Goal: Communication & Community: Answer question/provide support

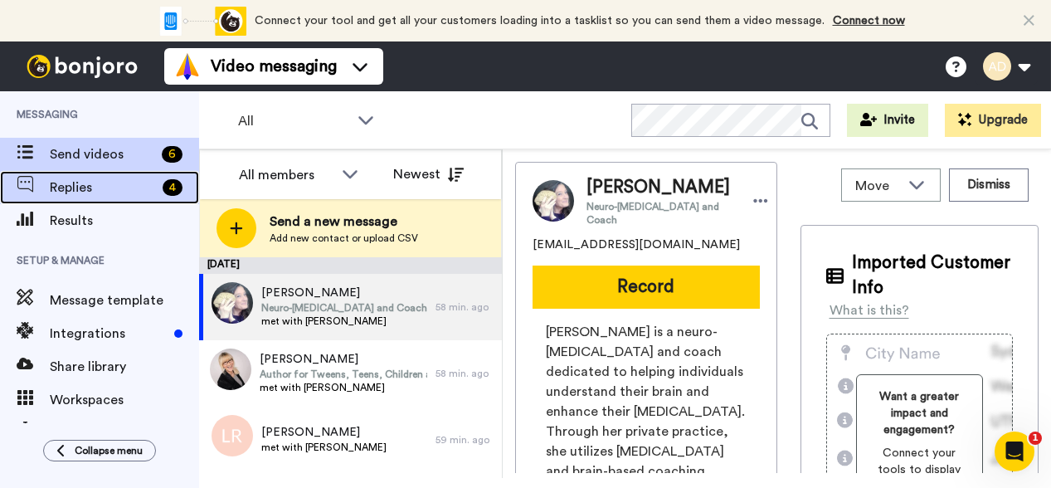
click at [62, 185] on span "Replies" at bounding box center [103, 188] width 106 height 20
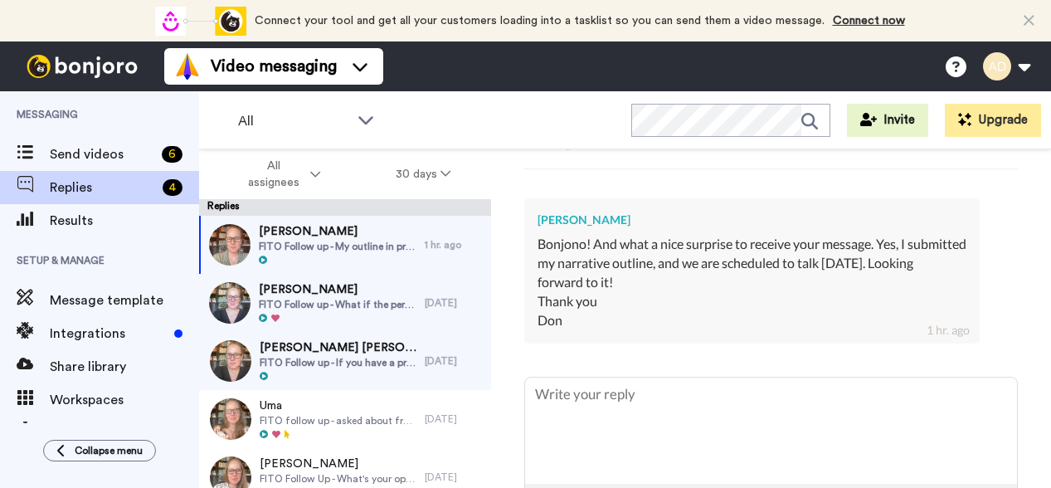
scroll to position [467, 0]
type textarea "x"
type textarea "G"
type textarea "x"
type textarea "Gr"
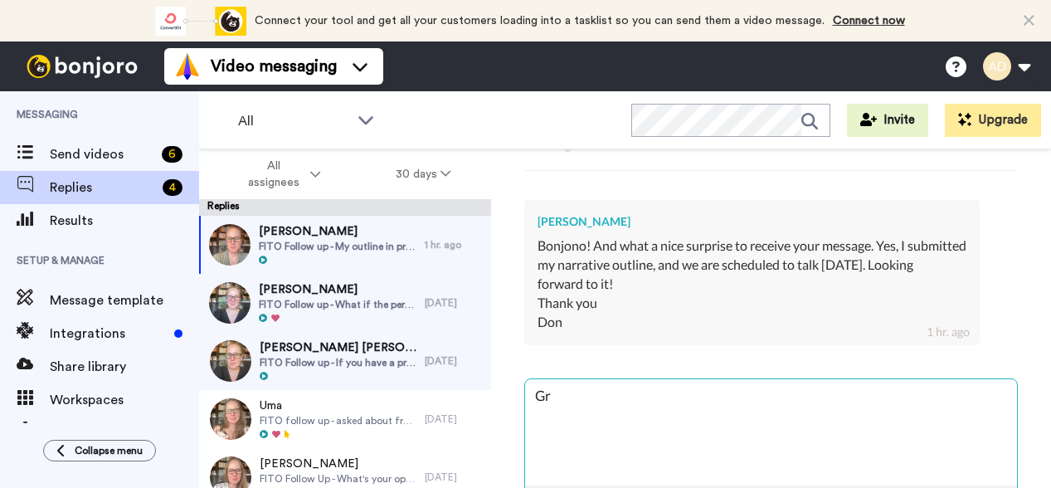
type textarea "x"
type textarea "Gre"
type textarea "x"
type textarea "Grea"
type textarea "x"
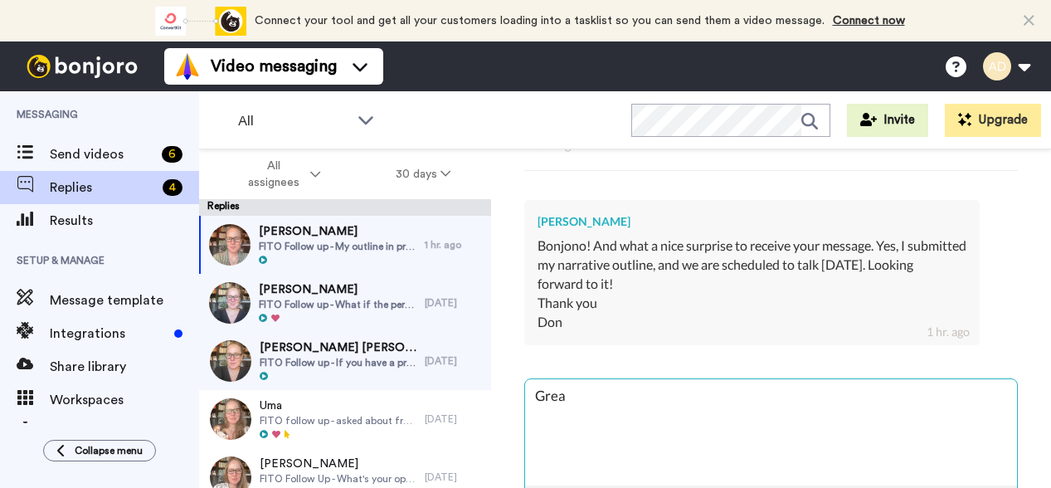
type textarea "Great"
type textarea "x"
type textarea "Great!"
type textarea "x"
type textarea "Great!"
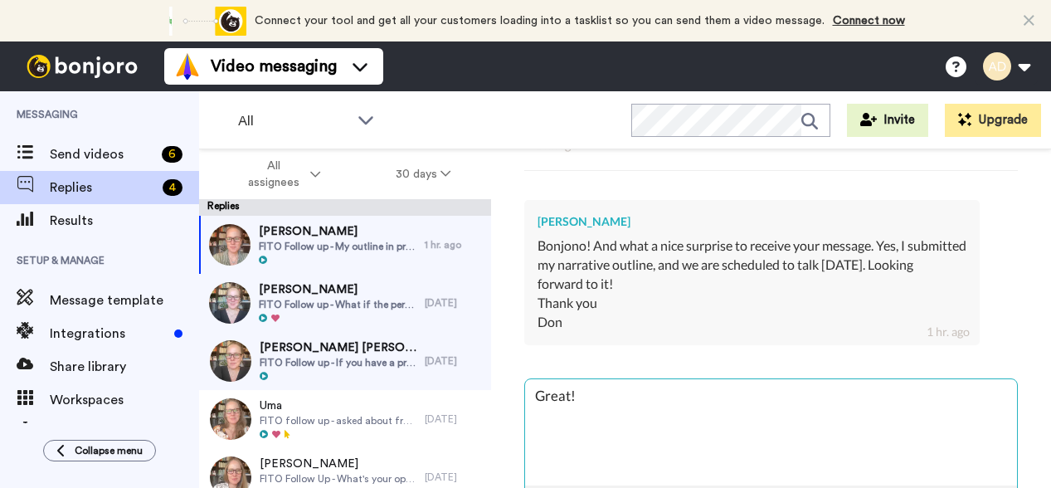
type textarea "x"
type textarea "Great! G"
type textarea "x"
type textarea "Great! Go"
type textarea "x"
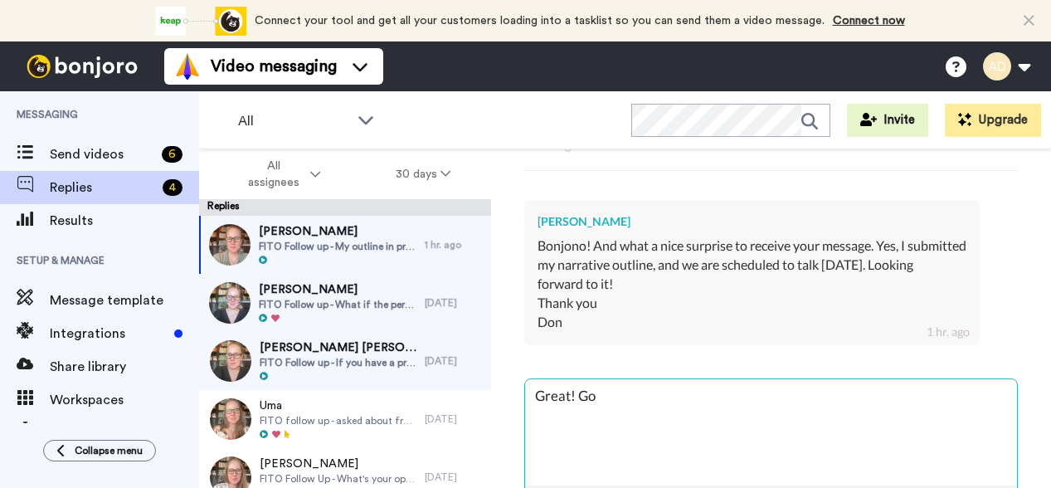
type textarea "Great! Goo"
type textarea "x"
type textarea "Great! Good"
type textarea "x"
type textarea "Great! Good"
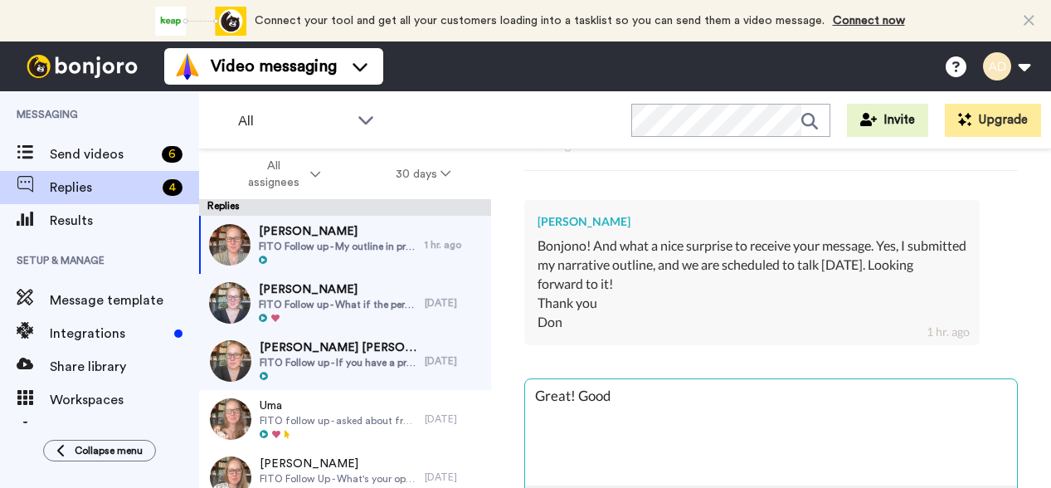
type textarea "x"
type textarea "Great! Good w"
type textarea "x"
type textarea "Great! Good wo"
type textarea "x"
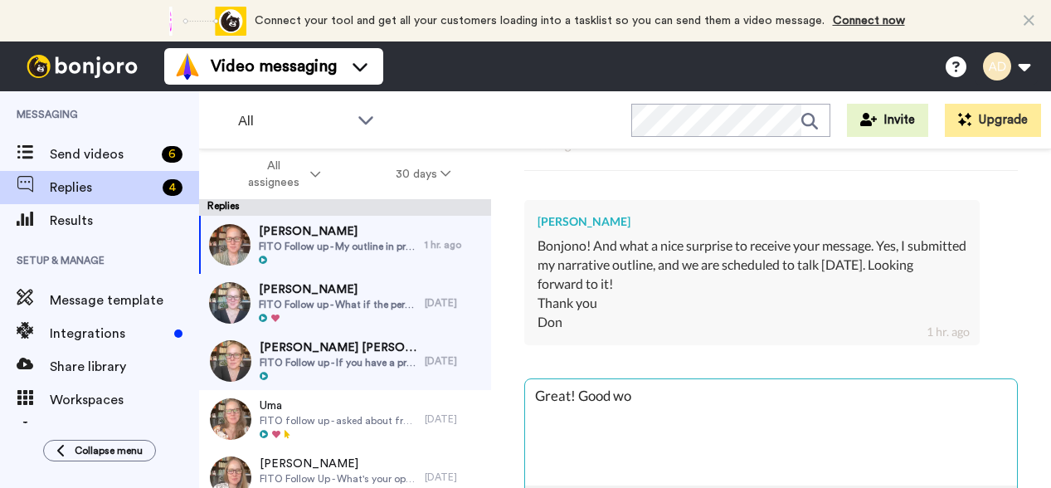
type textarea "Great! Good wor"
type textarea "x"
type textarea "Great! Good work"
type textarea "x"
type textarea "Great! Good work."
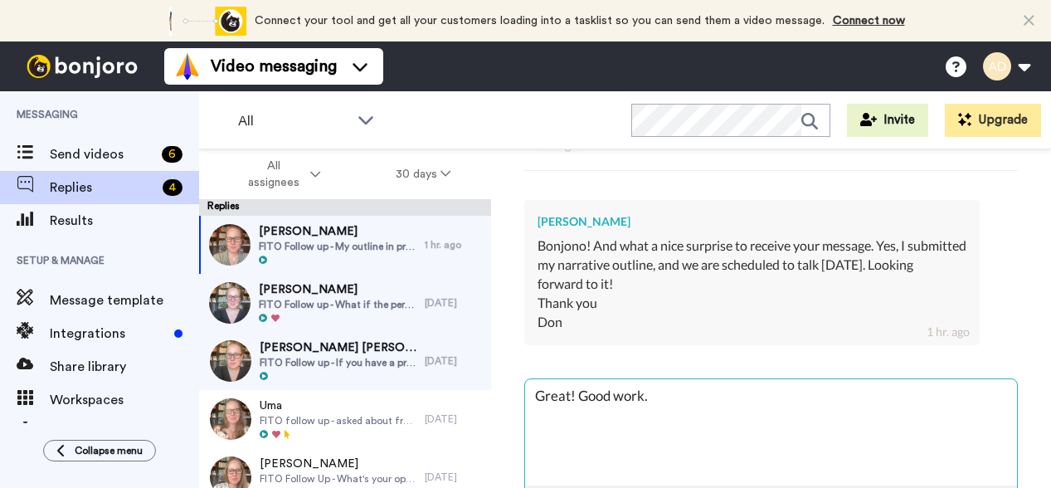
type textarea "x"
type textarea "Great! Good work."
type textarea "x"
type textarea "Great! Good work. L"
type textarea "x"
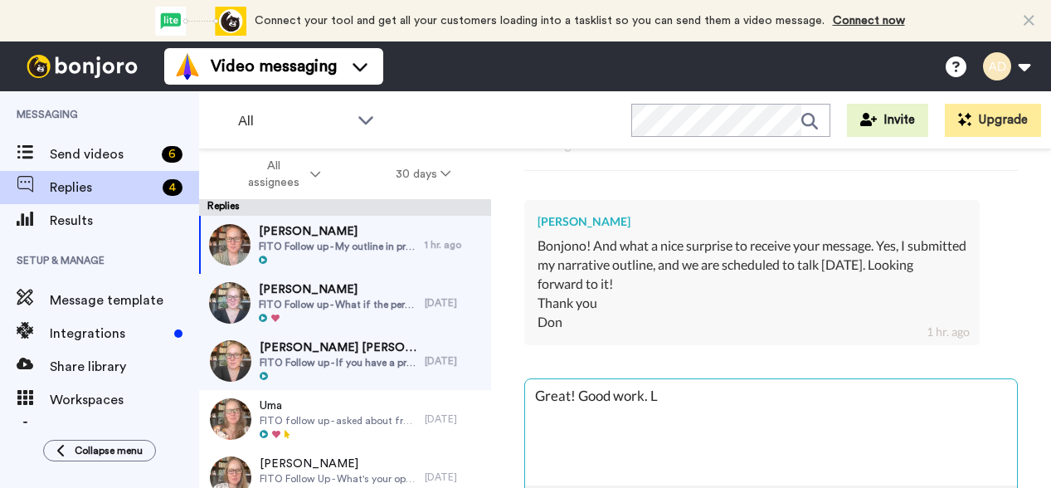
type textarea "Great! Good work. Lo"
type textarea "x"
type textarea "Great! Good work. Loo"
type textarea "x"
type textarea "Great! Good work. Looki"
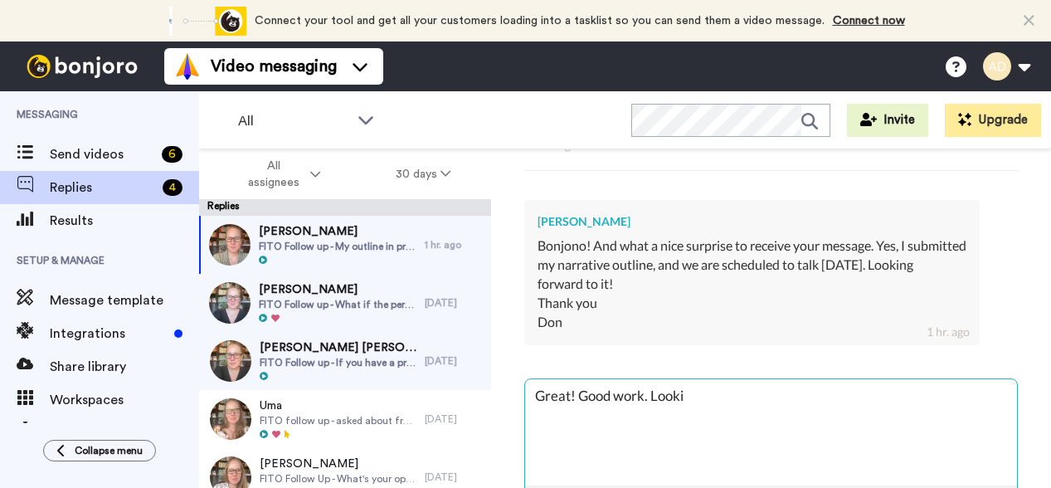
type textarea "x"
type textarea "Great! Good work. Lookin"
type textarea "x"
type textarea "Great! Good work. Looking"
type textarea "x"
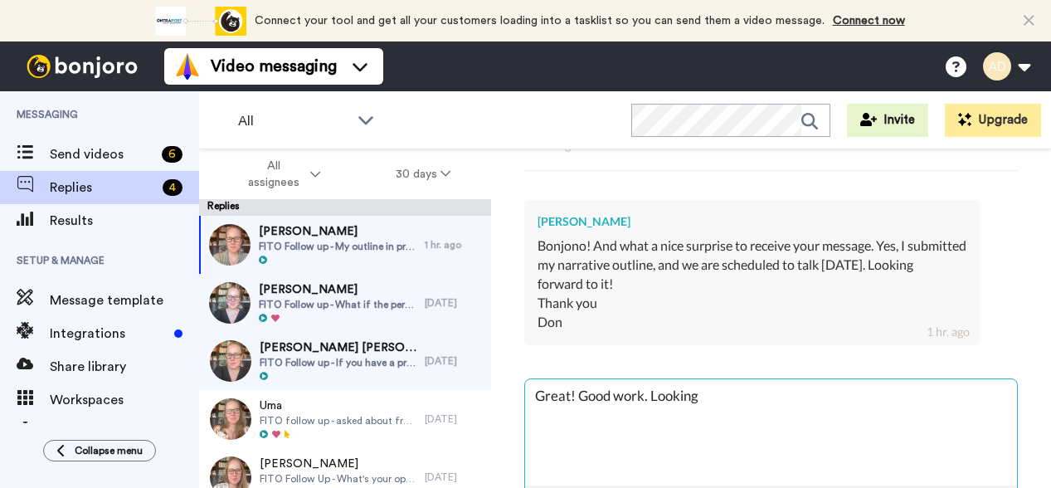
type textarea "Great! Good work. Looking"
type textarea "x"
type textarea "Great! Good work. Looking f"
type textarea "x"
type textarea "Great! Good work. Looking fo"
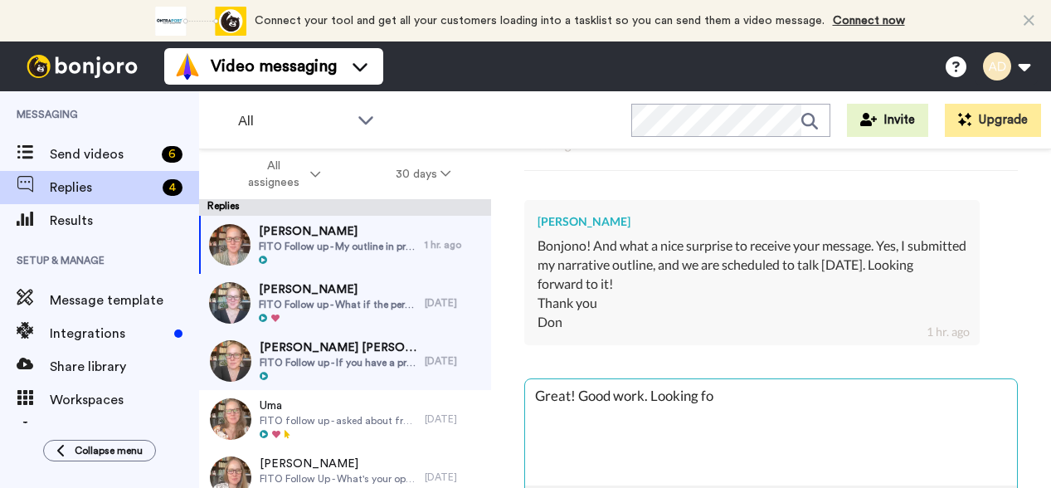
type textarea "x"
type textarea "Great! Good work. Looking for"
type textarea "x"
type textarea "Great! Good work. Looking forw"
type textarea "x"
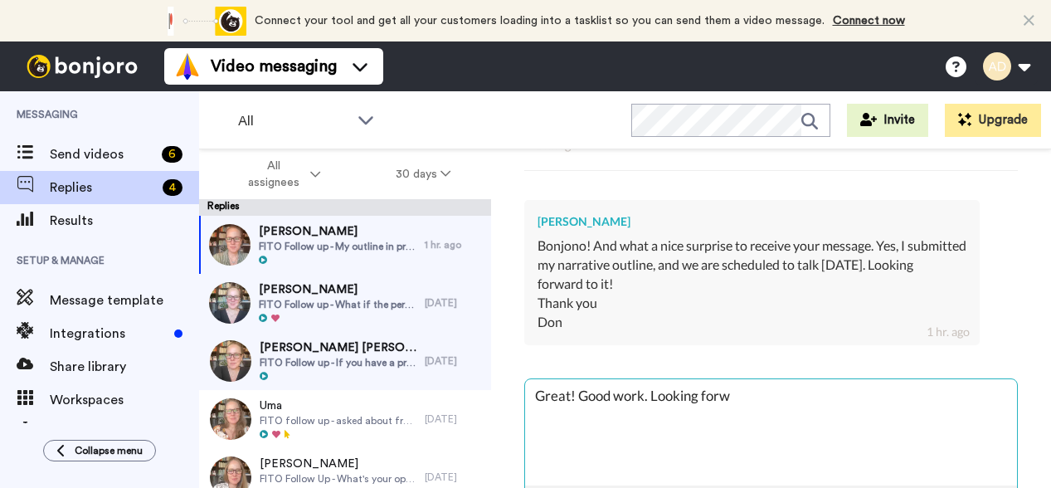
type textarea "Great! Good work. Looking forwa"
type textarea "x"
type textarea "Great! Good work. Looking forwar"
type textarea "x"
type textarea "Great! Good work. Looking forwarr"
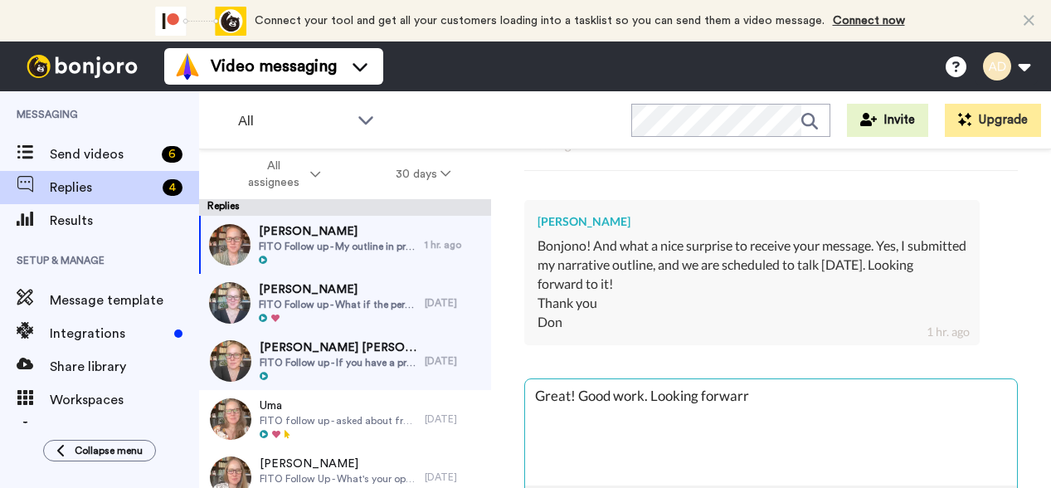
type textarea "x"
type textarea "Great! Good work. Looking forwarrd"
type textarea "x"
type textarea "Great! Good work. Looking forwarrd t"
type textarea "x"
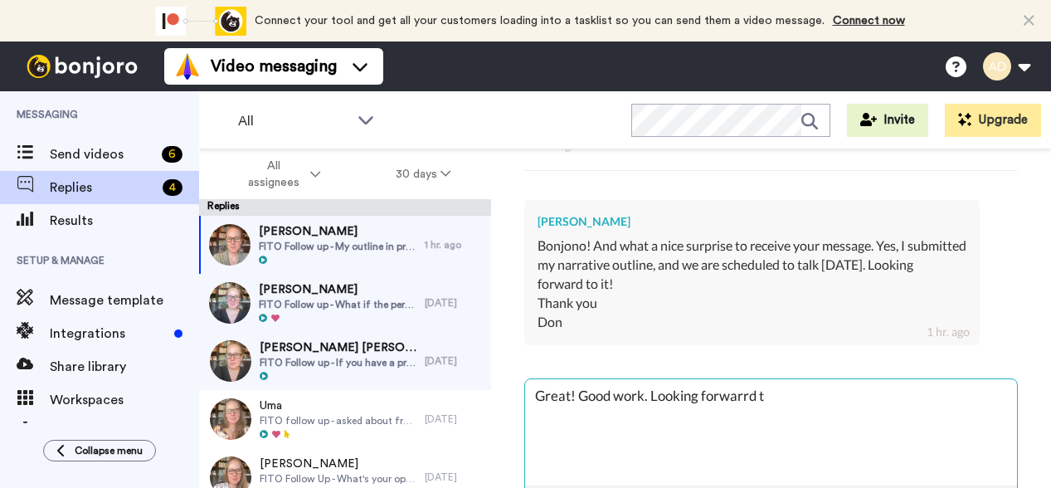
type textarea "Great! Good work. Looking forwarrd to"
type textarea "x"
type textarea "Great! Good work. Looking forwarrd to"
type textarea "x"
type textarea "Great! Good work. Looking forwarrd to"
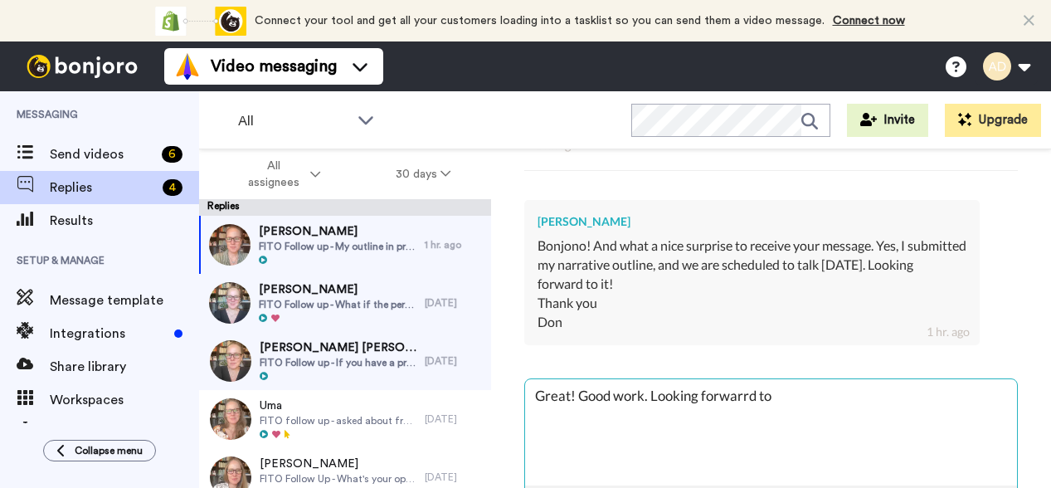
type textarea "x"
type textarea "Great! Good work. Looking forwarrd t"
type textarea "x"
type textarea "Great! Good work. Looking forwarrd"
type textarea "x"
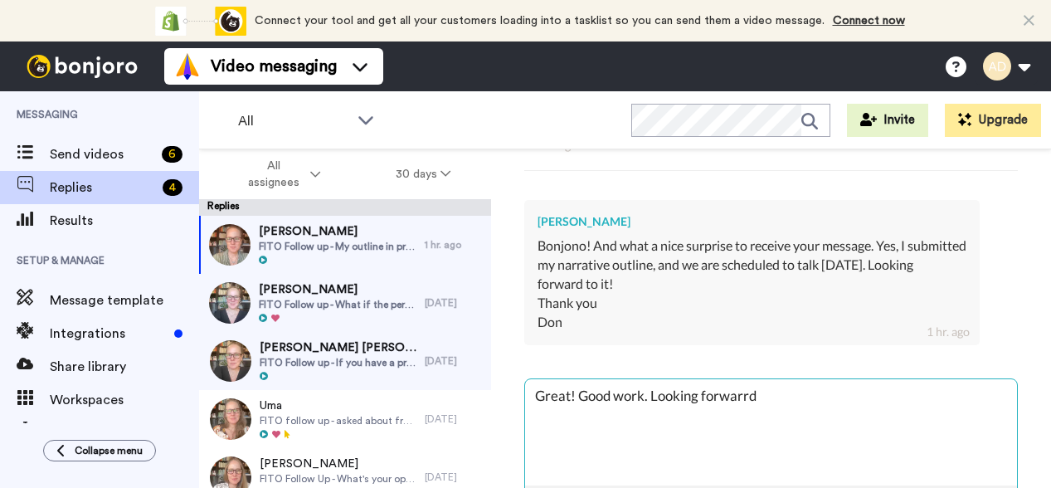
type textarea "Great! Good work. Looking forwarrd"
type textarea "x"
type textarea "Great! Good work. Looking forwarr"
type textarea "x"
type textarea "Great! Good work. Looking forwar"
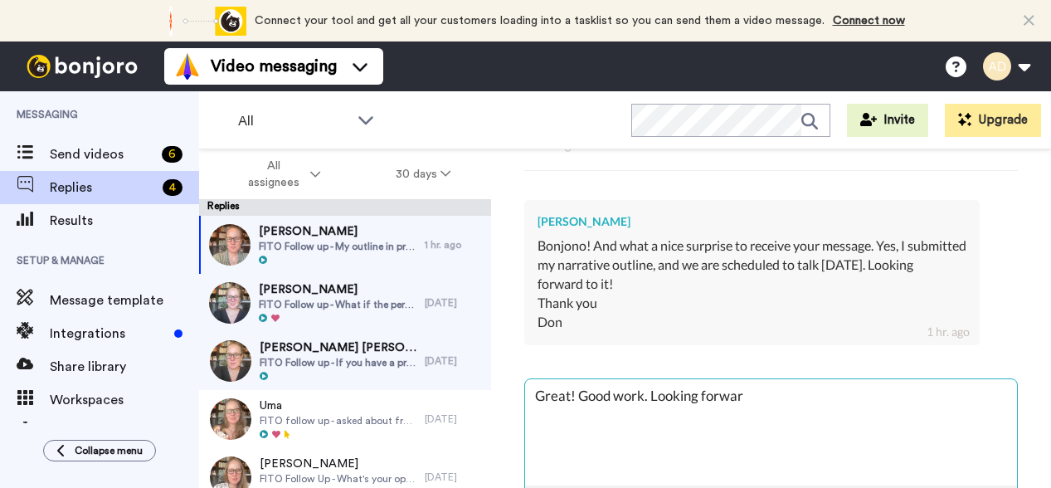
type textarea "x"
type textarea "Great! Good work. Looking forward"
type textarea "x"
type textarea "Great! Good work. Looking forward"
type textarea "x"
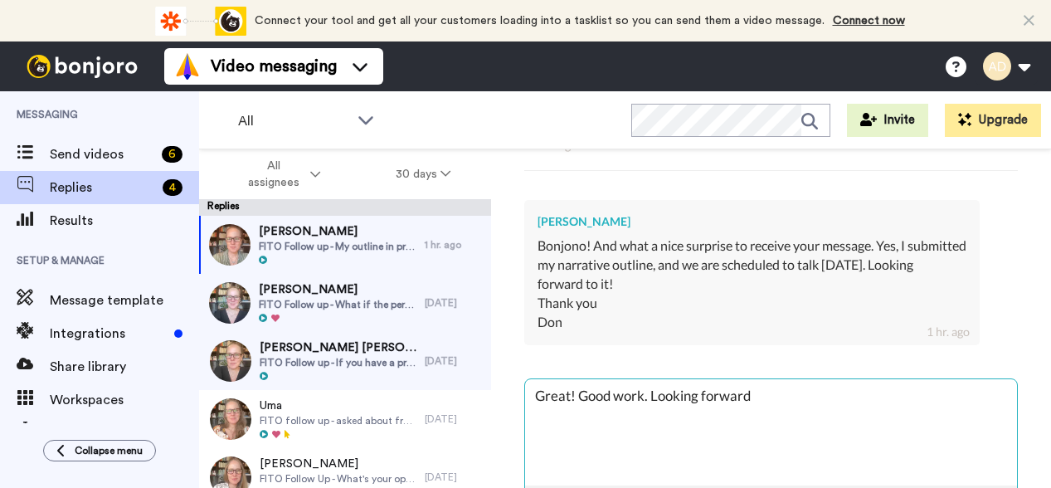
type textarea "Great! Good work. Looking forward t"
type textarea "x"
type textarea "Great! Good work. Looking forward to"
type textarea "x"
type textarea "Great! Good work. Looking forward to t"
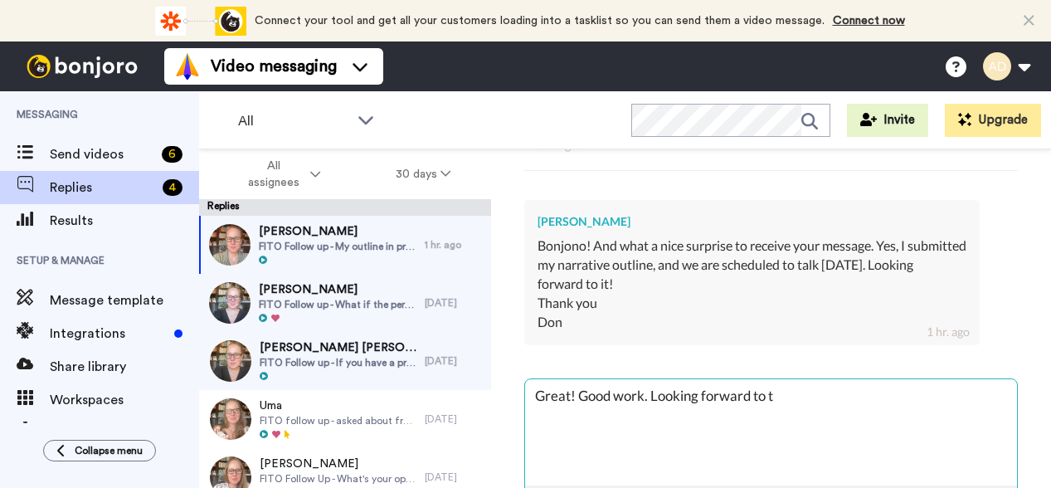
type textarea "x"
type textarea "Great! Good work. Looking forward to ta"
type textarea "x"
type textarea "Great! Good work. Looking forward to talk"
type textarea "x"
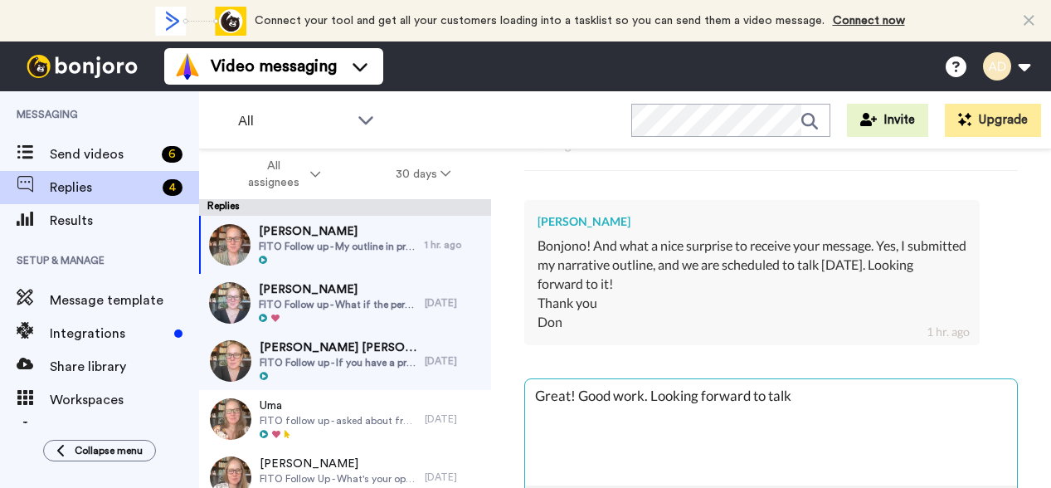
type textarea "Great! Good work. Looking forward to talki"
type textarea "x"
type textarea "Great! Good work. Looking forward to talkin"
type textarea "x"
type textarea "Great! Good work. Looking forward to talking"
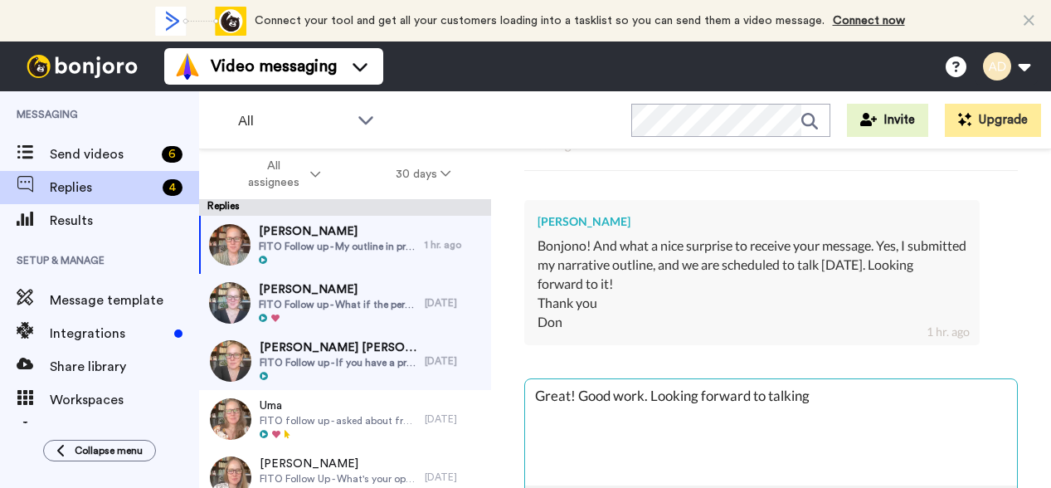
type textarea "x"
type textarea "Great! Good work. Looking forward to talking"
type textarea "x"
type textarea "Great! Good work. Looking forward to talking o"
type textarea "x"
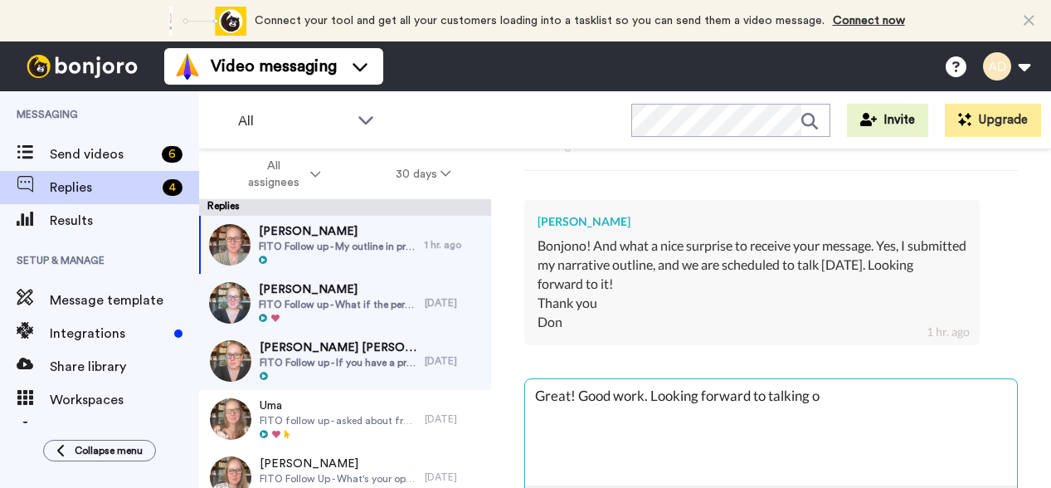
type textarea "Great! Good work. Looking forward to talking on"
type textarea "x"
type textarea "Great! Good work. Looking forward to talking on"
type textarea "x"
type textarea "Great! Good work. Looking forward to talking on T"
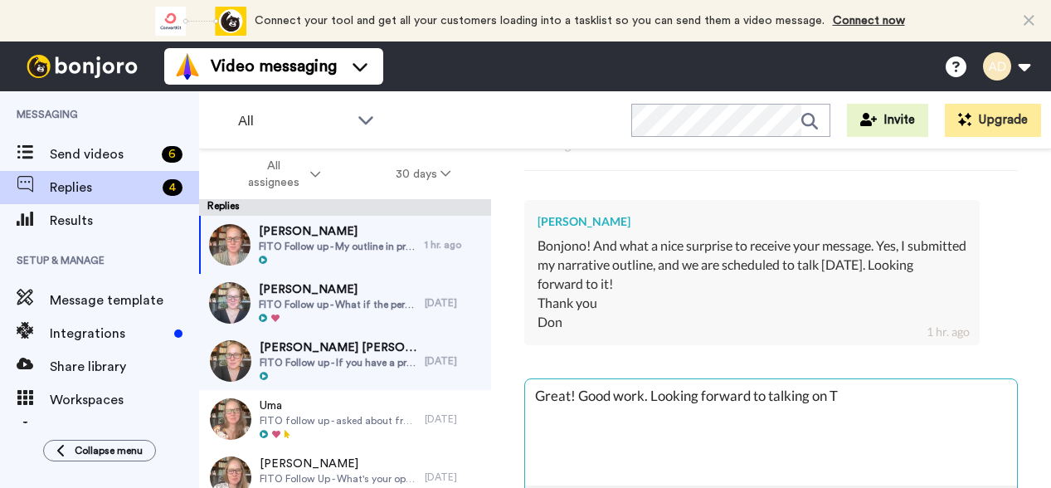
type textarea "x"
type textarea "Great! Good work. Looking forward to talking on Th"
type textarea "x"
type textarea "Great! Good work. Looking forward to talking on Thu"
type textarea "x"
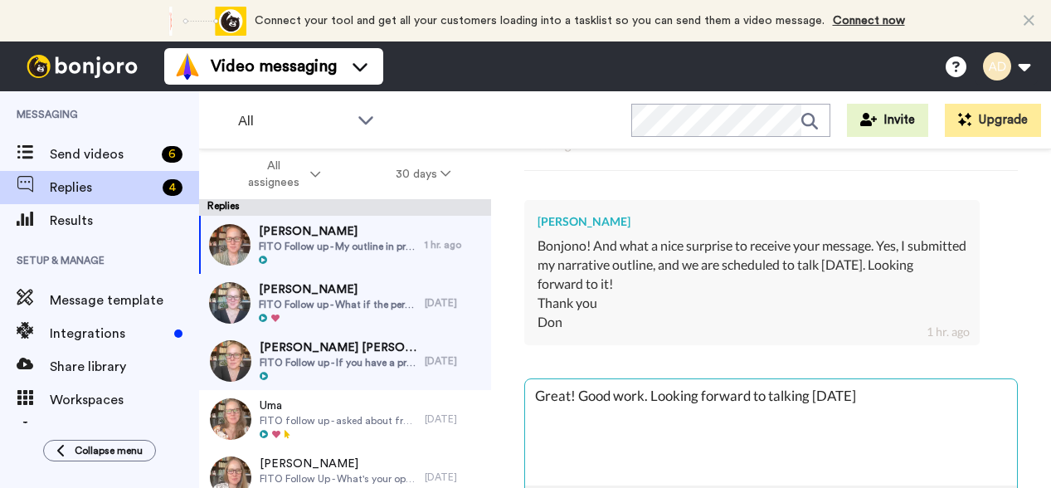
type textarea "Great! Good work. Looking forward to talking on Thur"
type textarea "x"
type textarea "Great! Good work. Looking forward to talking on Thurs"
type textarea "x"
type textarea "Great! Good work. Looking forward to talking on Thursd"
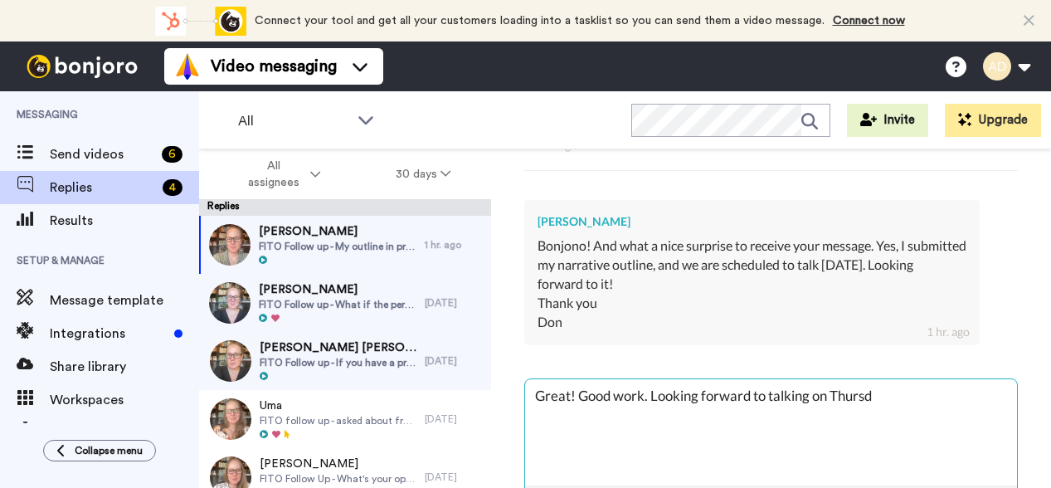
type textarea "x"
type textarea "Great! Good work. Looking forward to talking on Thursda"
type textarea "x"
type textarea "Great! Good work. Looking forward to talking on Thursday"
type textarea "x"
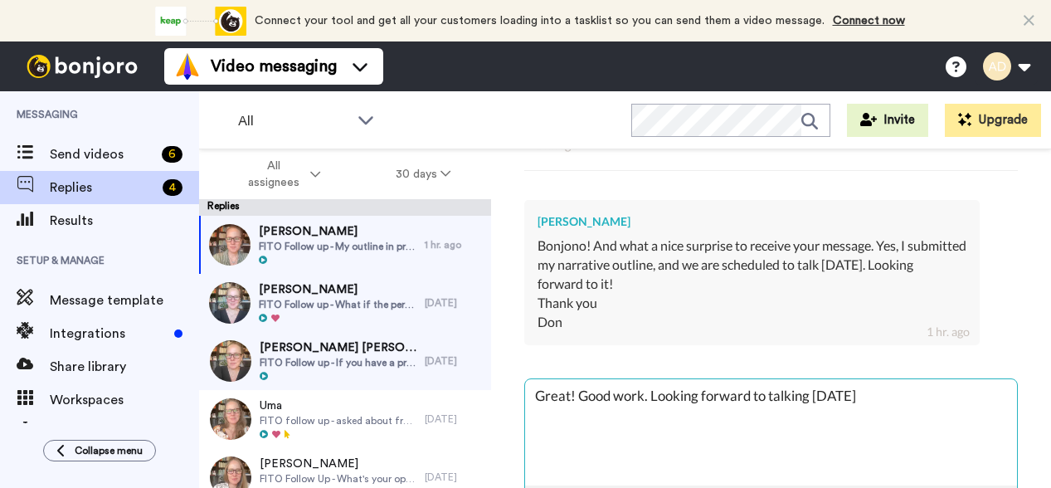
type textarea "Great! Good work. Looking forward to talking on Thursday."
type textarea "x"
type textarea "Great! Good work. Looking forward to talking on Thursday."
type textarea "x"
type textarea "Great! Good work. Looking forward to talking on Thursday."
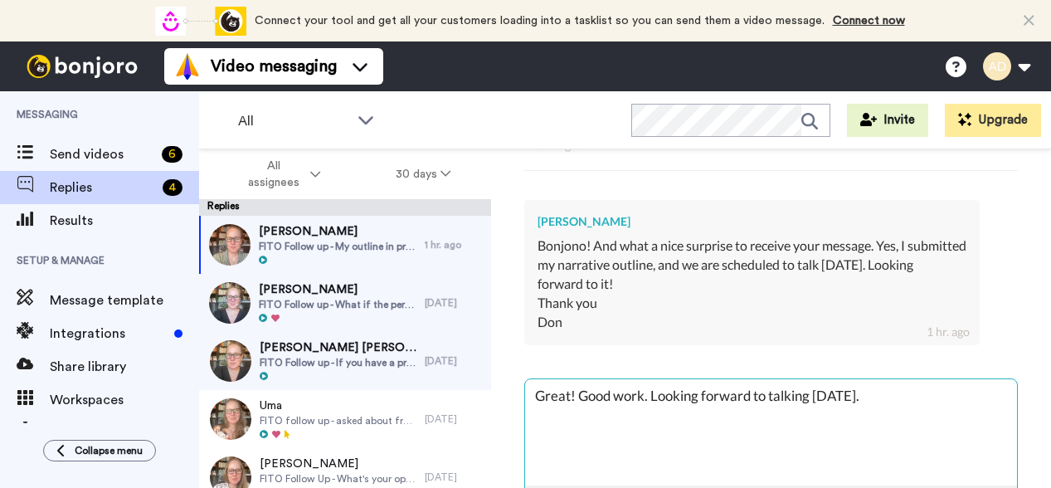
type textarea "x"
type textarea "Great! Good work. Looking forward to talking on Thursday. C"
type textarea "x"
type textarea "Great! Good work. Looking forward to talking on Thursday. Ch"
type textarea "x"
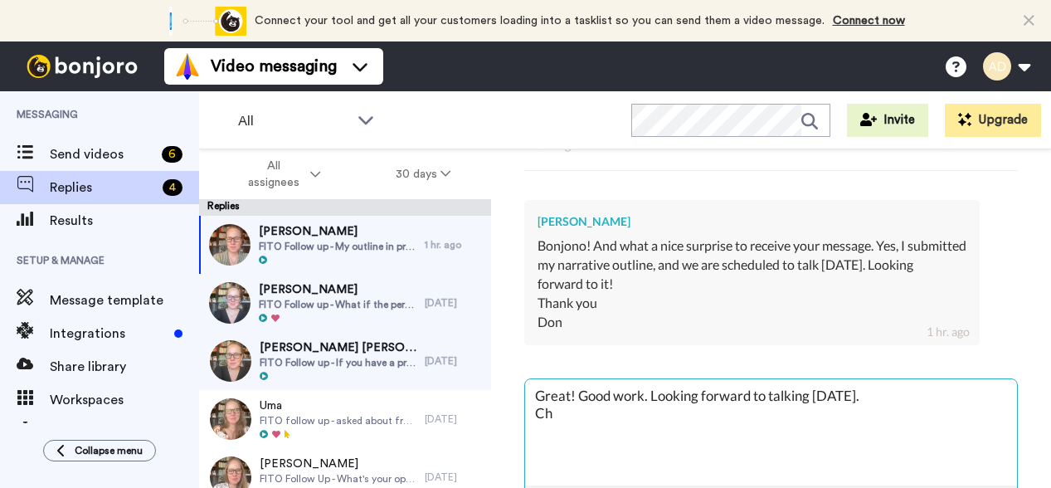
type textarea "Great! Good work. Looking forward to talking on Thursday. Che"
type textarea "x"
type textarea "Great! Good work. Looking forward to talking on Thursday. Chee"
type textarea "x"
type textarea "Great! Good work. Looking forward to talking on Thursday. Cheer"
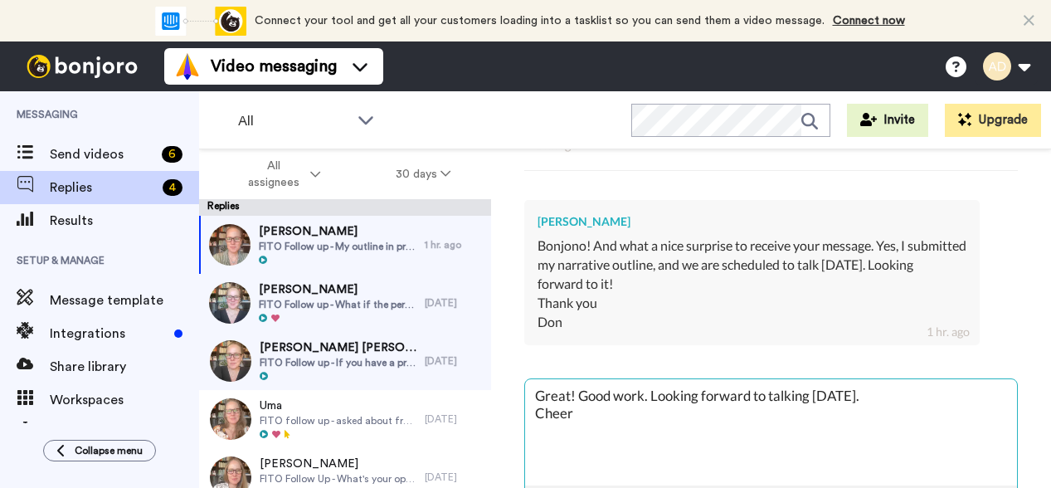
type textarea "x"
type textarea "Great! Good work. Looking forward to talking on Thursday. Cheers"
type textarea "x"
type textarea "Great! Good work. Looking forward to talking on Thursday. Cheers,"
type textarea "x"
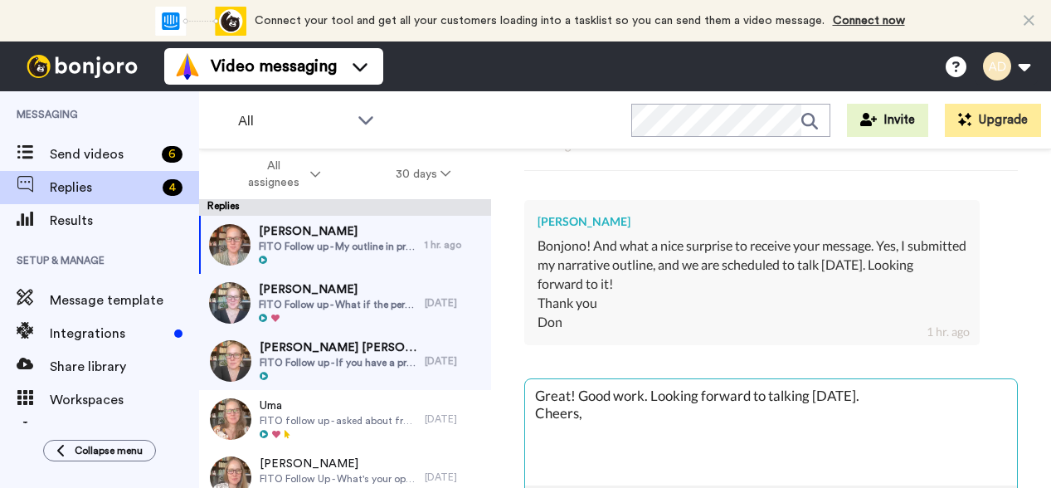
type textarea "Great! Good work. Looking forward to talking on Thursday. Cheers,"
type textarea "x"
type textarea "Great! Good work. Looking forward to talking on Thursday. Cheers, A"
type textarea "x"
type textarea "Great! Good work. Looking forward to talking on Thursday. Cheers, Ap"
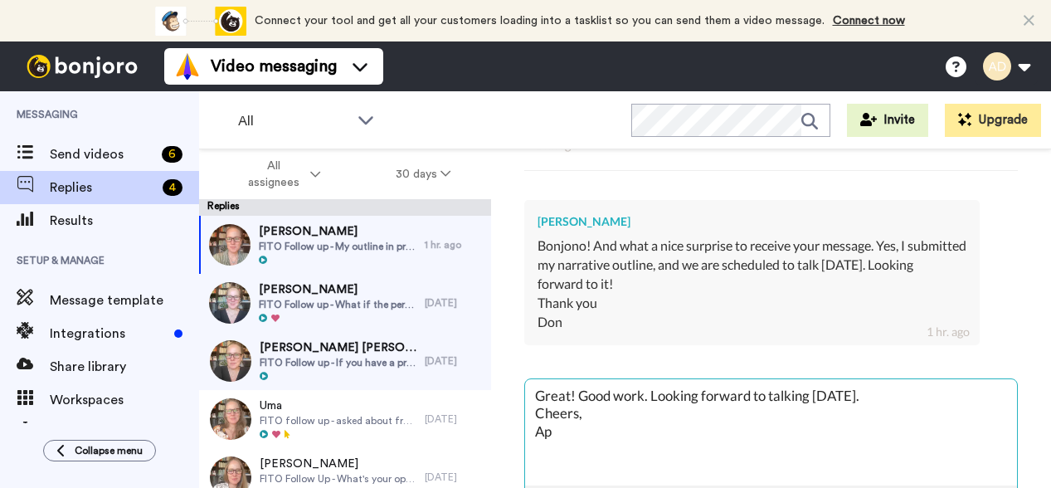
type textarea "x"
type textarea "Great! Good work. Looking forward to talking on Thursday. Cheers, Apr"
type textarea "x"
type textarea "Great! Good work. Looking forward to talking on Thursday. Cheers, Apri"
type textarea "x"
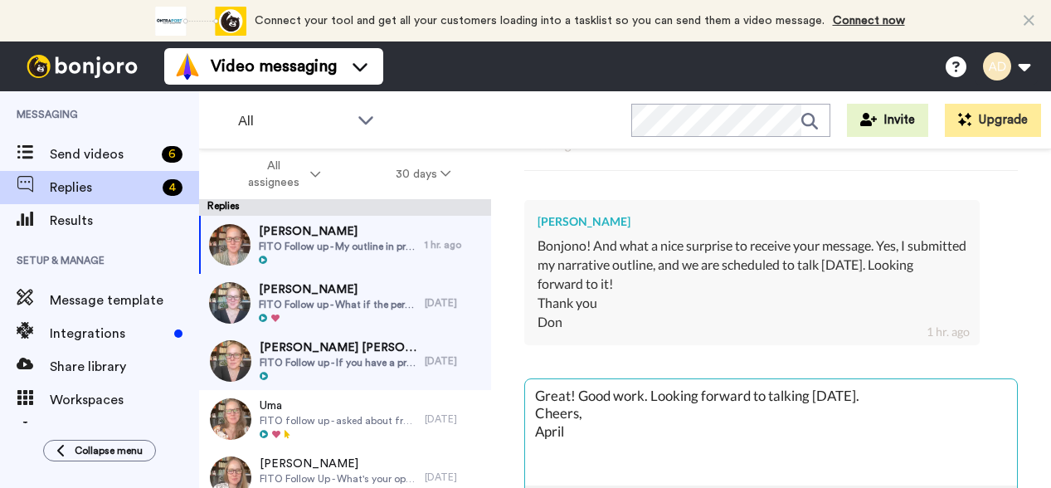
type textarea "Great! Good work. Looking forward to talking on Thursday. Cheers, April"
type textarea "x"
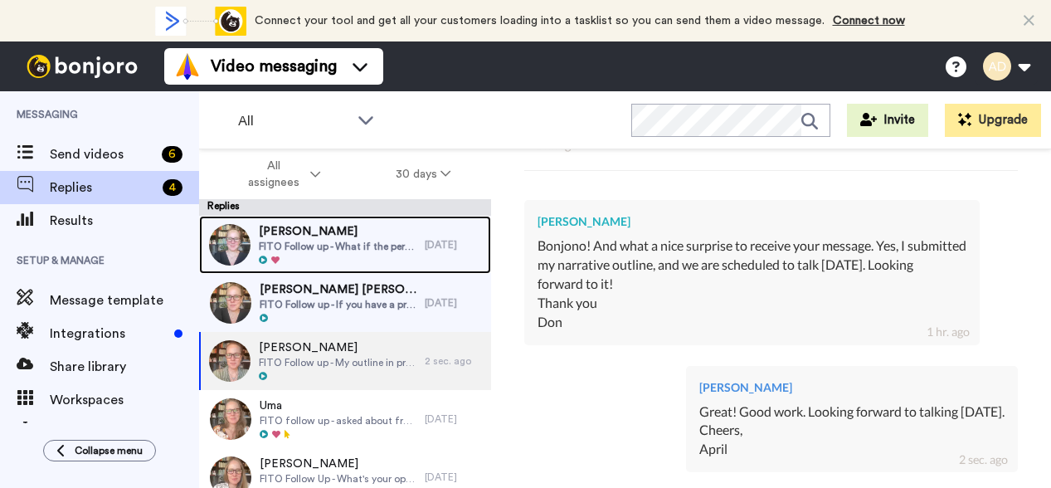
click at [320, 252] on span "FITO Follow up - What if the perceived inciting event turns out to be a false a…" at bounding box center [338, 246] width 158 height 13
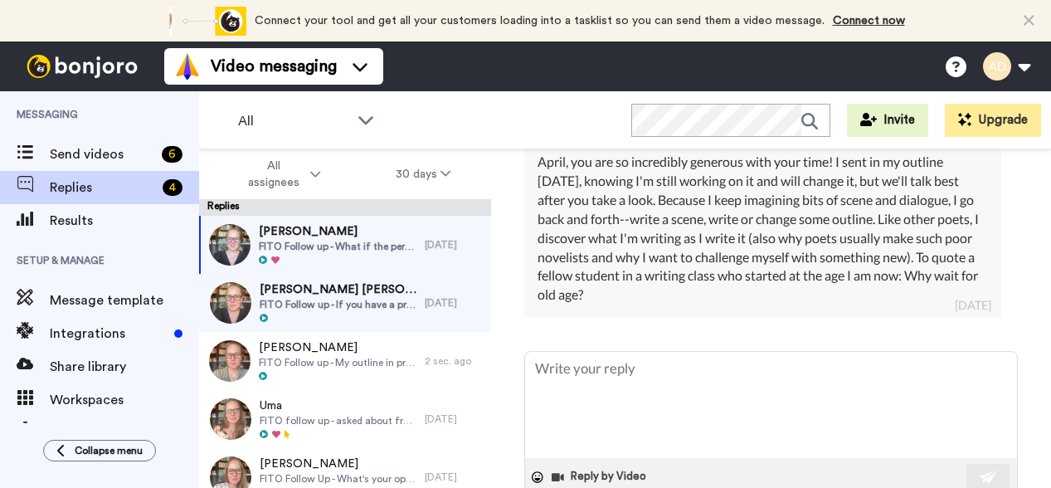
scroll to position [528, 0]
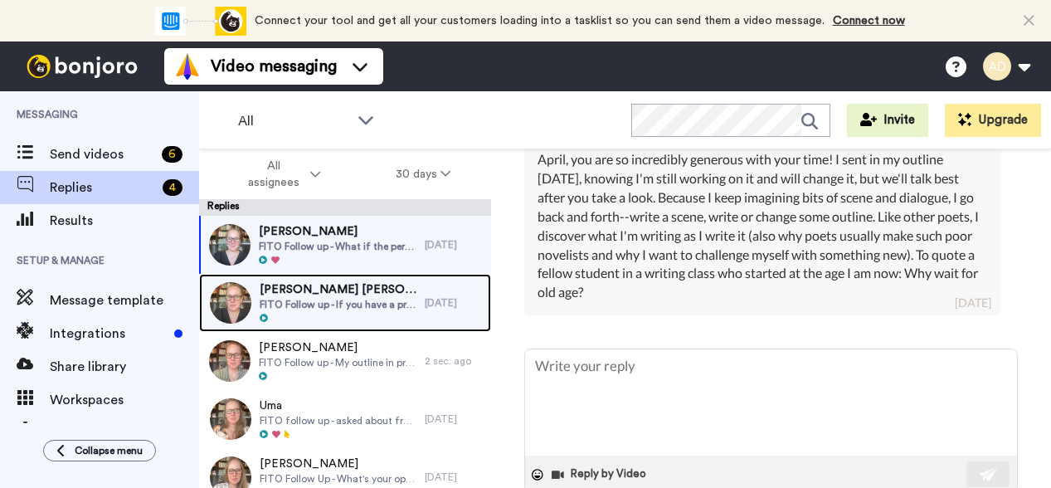
click at [309, 299] on span "FITO Follow up - If you have a pro lauge, do you need an epilogue?" at bounding box center [338, 304] width 157 height 13
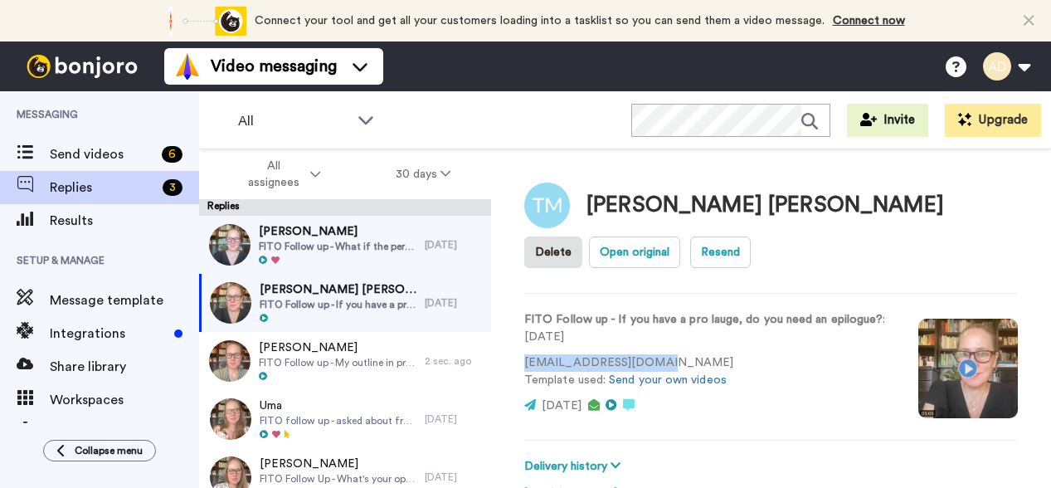
drag, startPoint x: 667, startPoint y: 361, endPoint x: 516, endPoint y: 360, distance: 151.0
click at [517, 361] on div "Tammy Morris Lowe Delete Open original Resend FITO Follow up - If you have a pr…" at bounding box center [771, 347] width 560 height 397
copy p "tammym92159@yahoo.com"
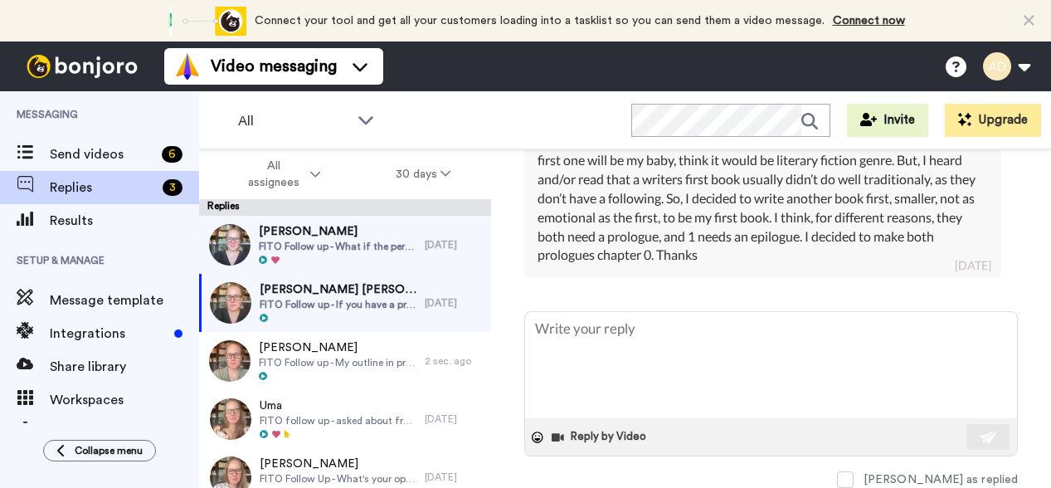
scroll to position [602, 0]
click at [582, 337] on textarea at bounding box center [771, 365] width 492 height 106
type textarea "x"
type textarea "H"
type textarea "x"
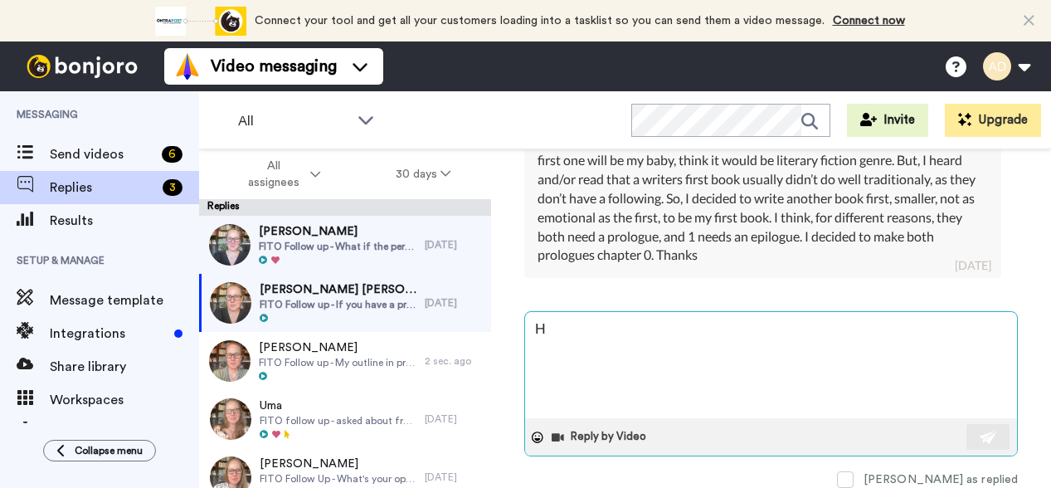
type textarea "Hi"
type textarea "x"
type textarea "Hi,"
type textarea "x"
type textarea "Hi,"
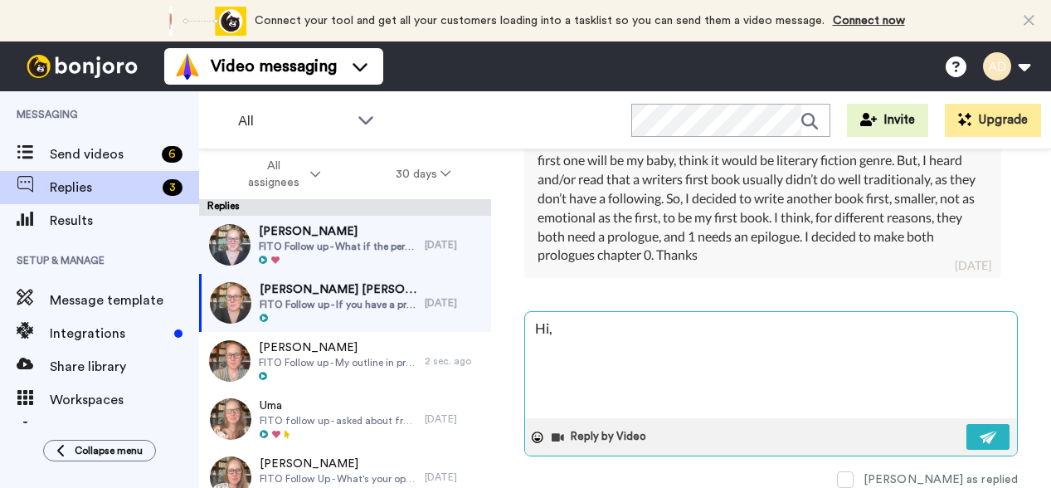
type textarea "x"
type textarea "Hi, T"
type textarea "x"
type textarea "Hi, Ta"
type textarea "x"
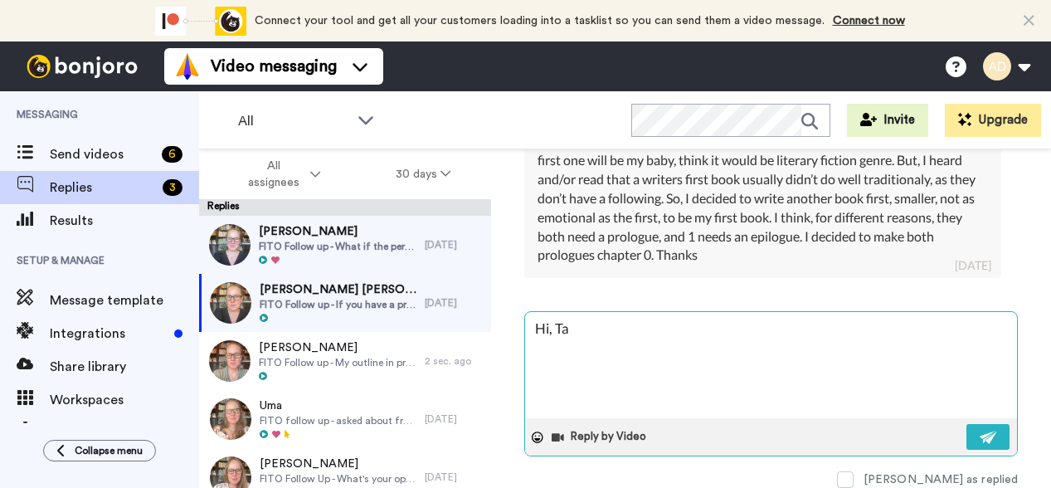
type textarea "Hi, Tam"
type textarea "x"
type textarea "Hi, Tamm"
type textarea "x"
type textarea "Hi, Tammy"
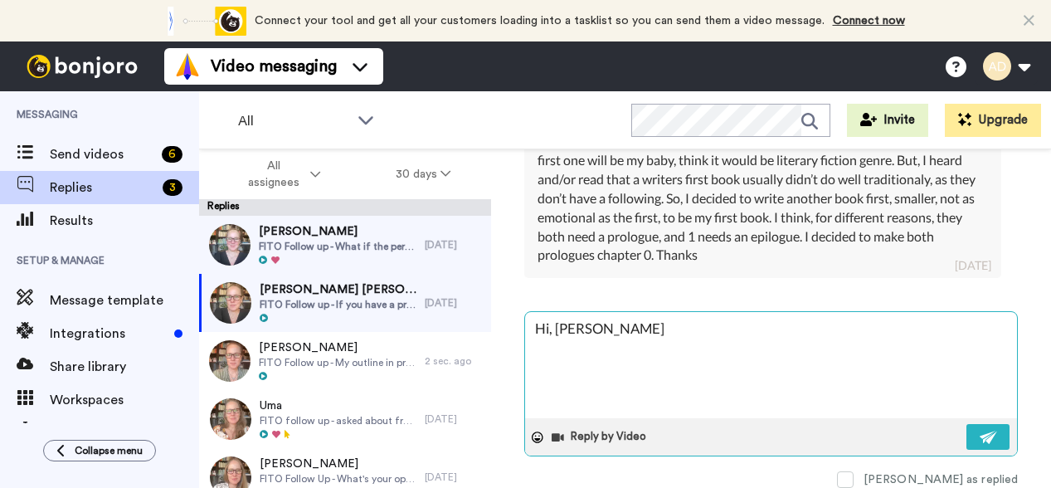
type textarea "x"
type textarea "Hi, Tammy,"
type textarea "x"
type textarea "Hi, Tammy,"
type textarea "x"
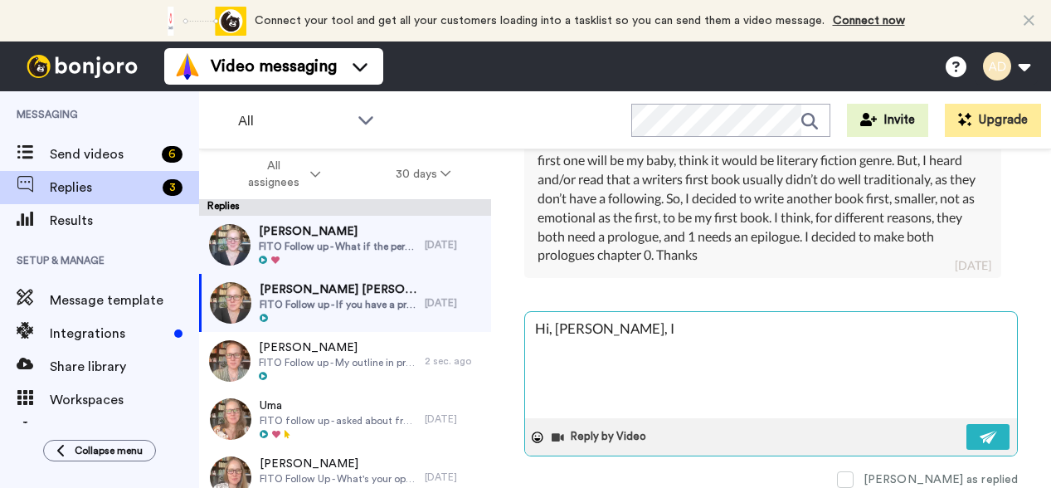
type textarea "Hi, Tammy, I"
type textarea "x"
type textarea "Hi, Tammy, I s"
type textarea "x"
type textarea "Hi, Tammy, I sa"
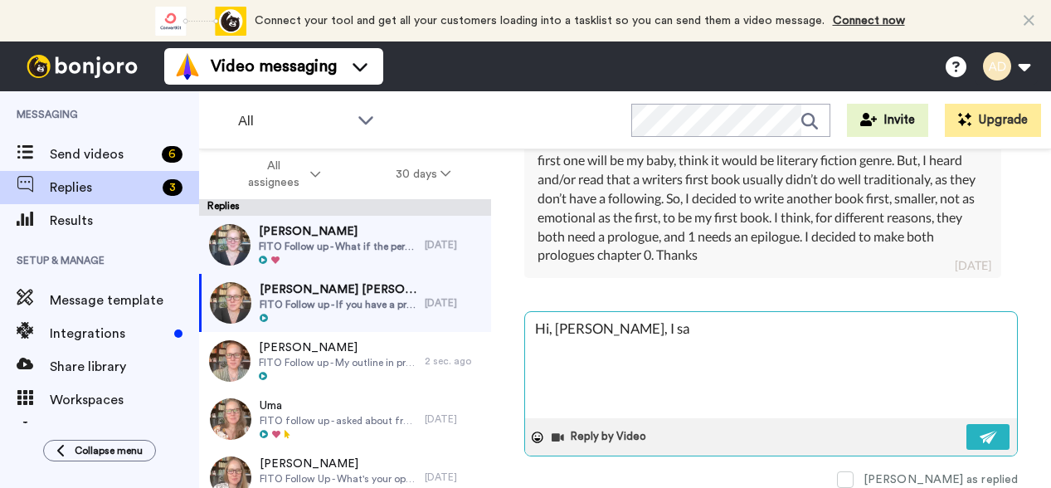
type textarea "x"
type textarea "Hi, Tammy, I saw"
type textarea "x"
type textarea "Hi, Tammy, I saw"
type textarea "x"
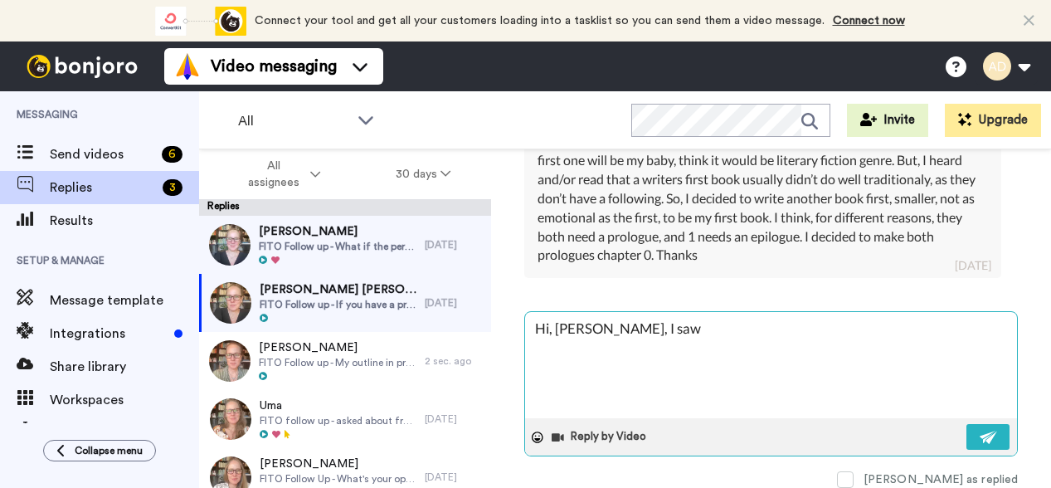
type textarea "Hi, Tammy, I saw t"
type textarea "x"
type textarea "Hi, Tammy, I saw th"
type textarea "x"
type textarea "Hi, Tammy, I saw tha"
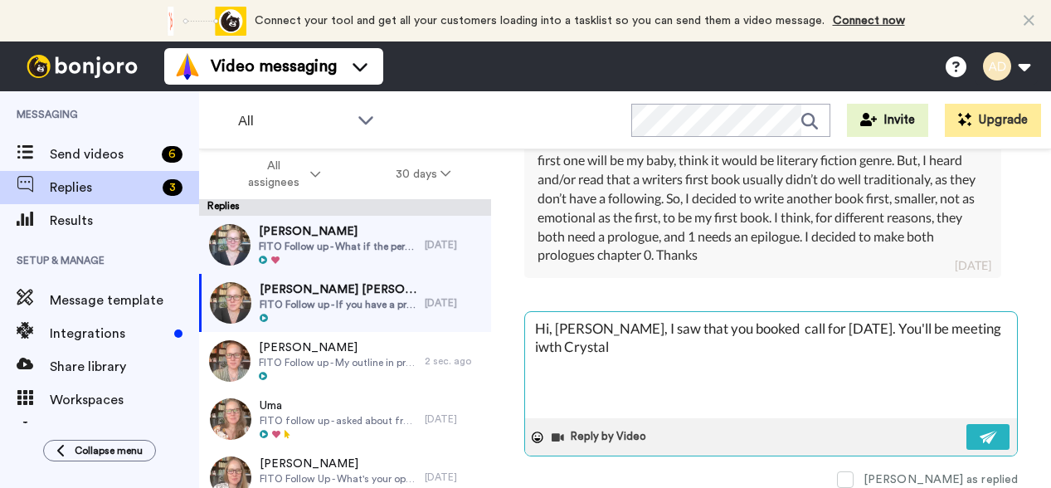
click at [967, 324] on textarea "Hi, Tammy, I saw that you booked call for Thursday. You'll be meeting iwth Crys…" at bounding box center [771, 365] width 492 height 106
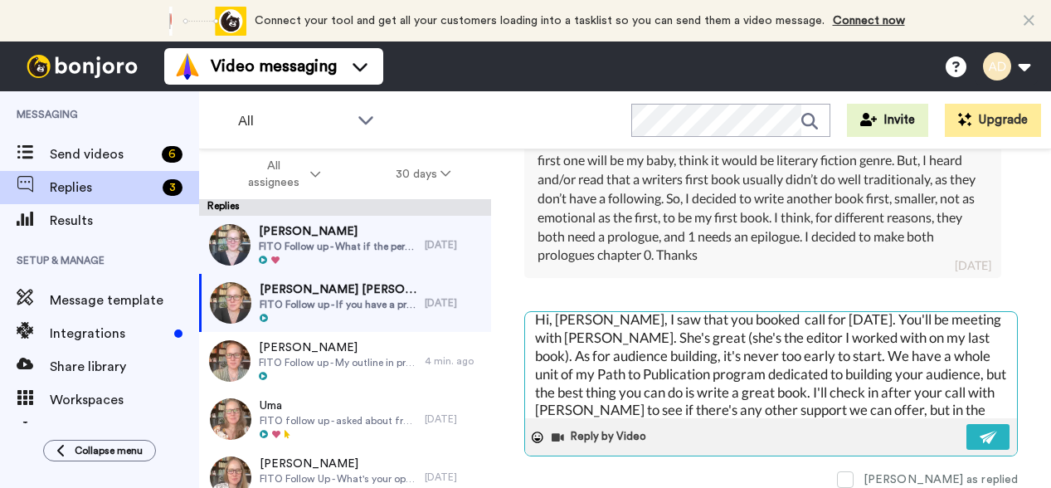
scroll to position [27, 0]
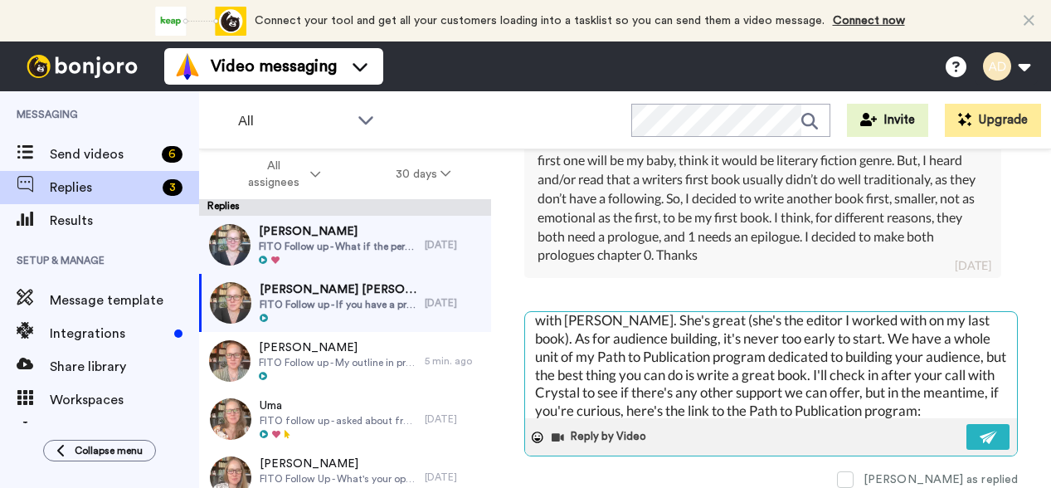
paste textarea "https://aprildavila.com/path-to-publication/"
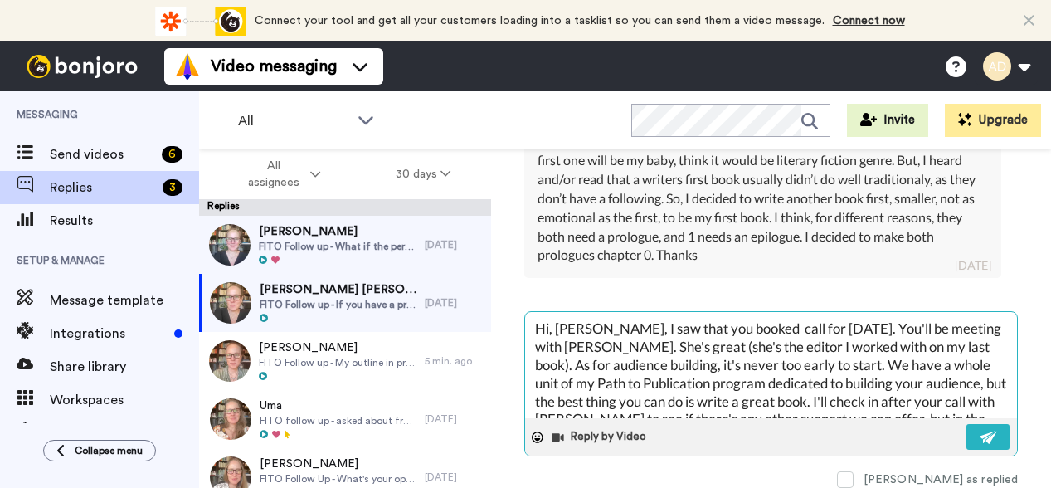
scroll to position [7, 0]
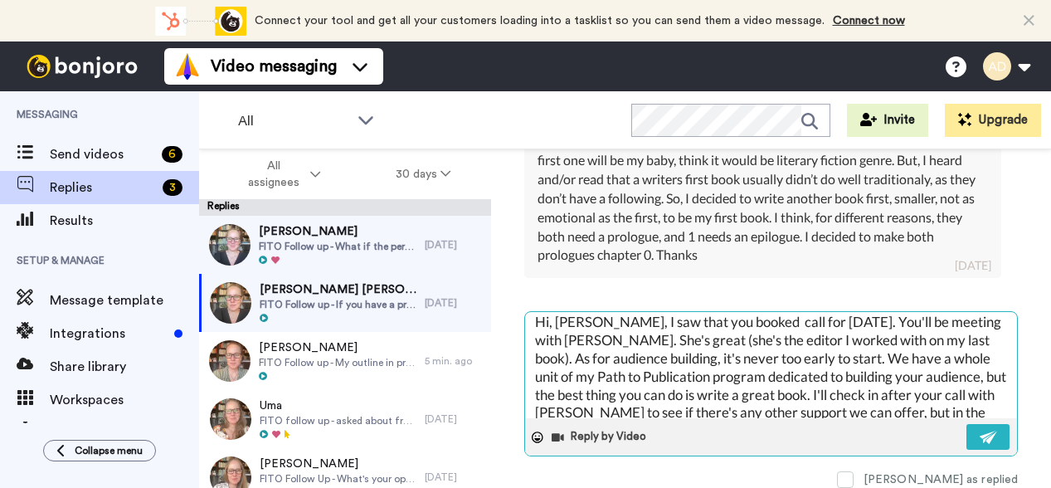
drag, startPoint x: 736, startPoint y: 314, endPoint x: 735, endPoint y: 333, distance: 19.1
click at [735, 314] on textarea "Hi, Tammy, I saw that you booked call for Thursday. You'll be meeting with Crys…" at bounding box center [771, 365] width 492 height 106
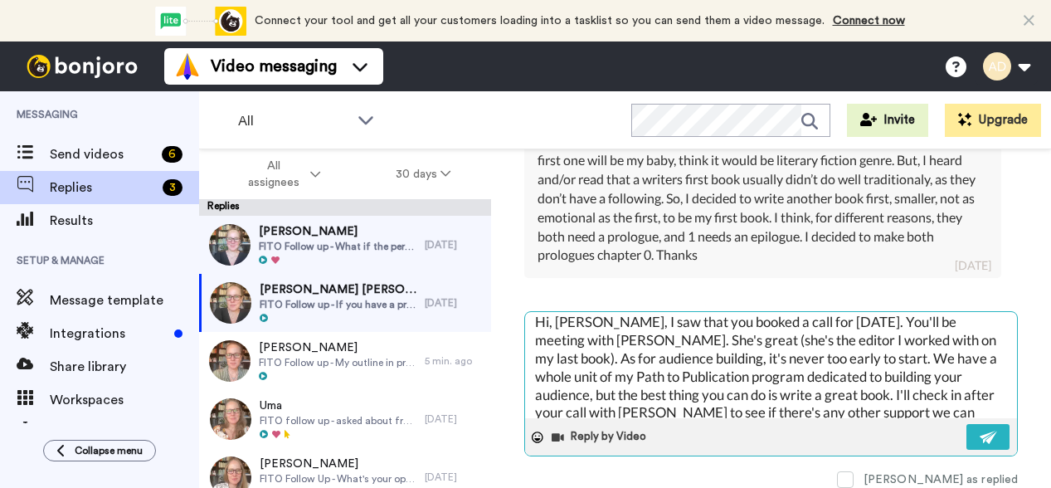
click at [858, 312] on textarea "Hi, Tammy, I saw that you booked a call for Thursday. You'll be meeting with Cr…" at bounding box center [771, 365] width 492 height 106
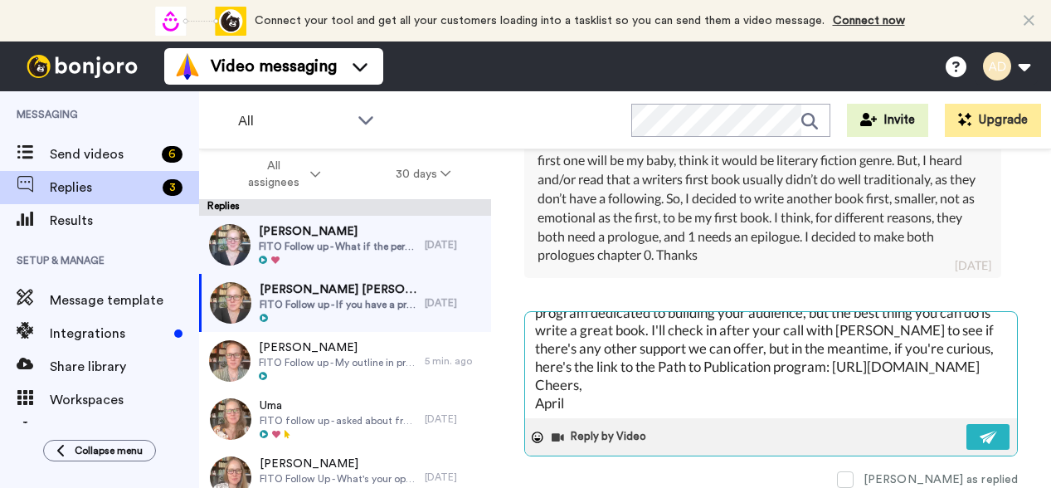
scroll to position [90, 0]
click at [991, 431] on img at bounding box center [989, 437] width 18 height 13
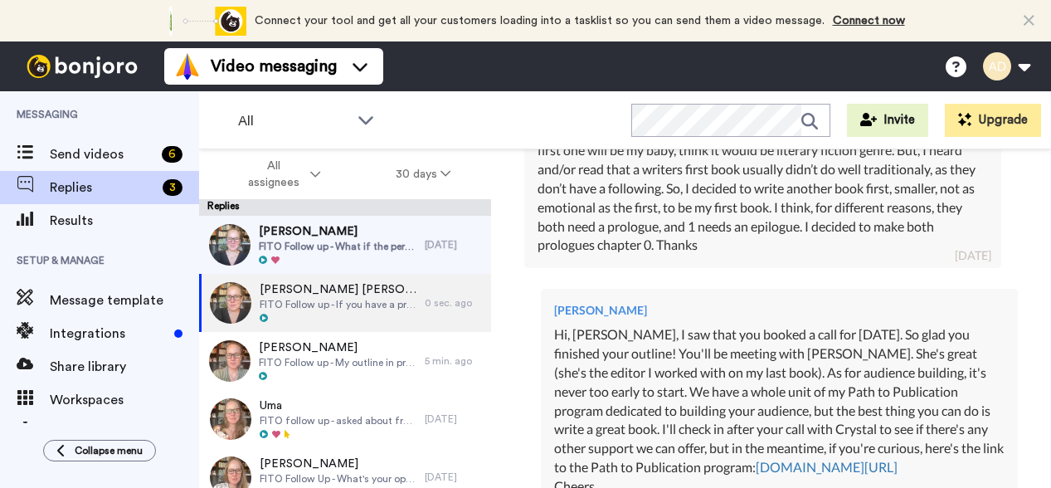
scroll to position [32, 0]
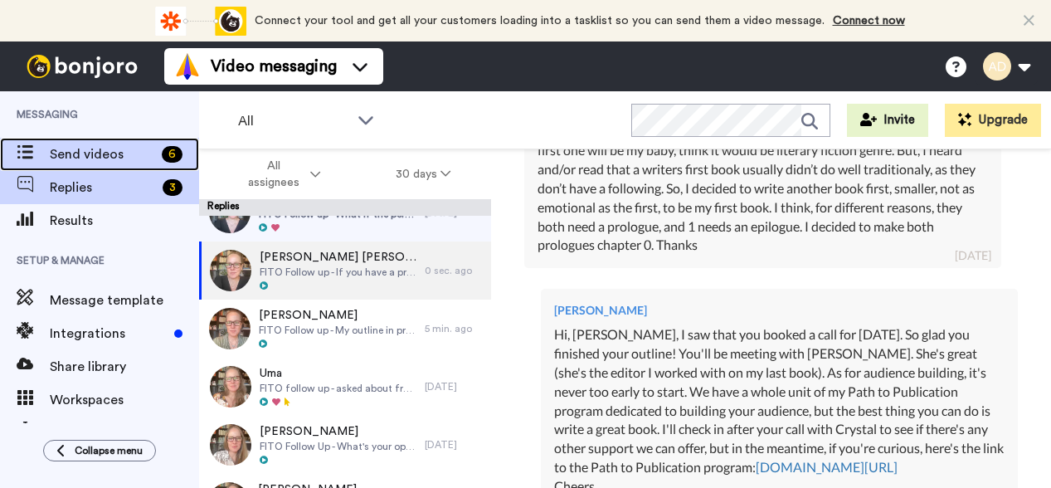
click at [86, 156] on span "Send videos" at bounding box center [102, 154] width 105 height 20
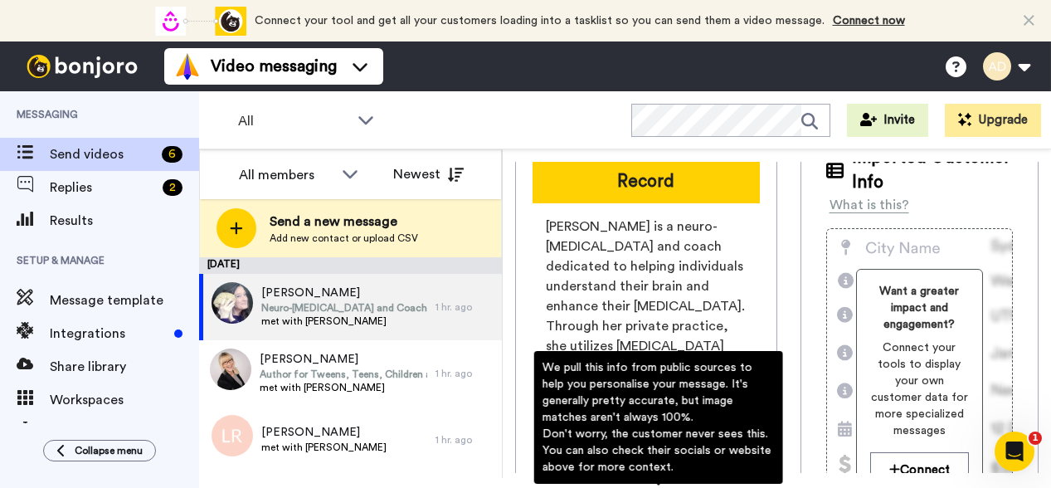
scroll to position [68, 0]
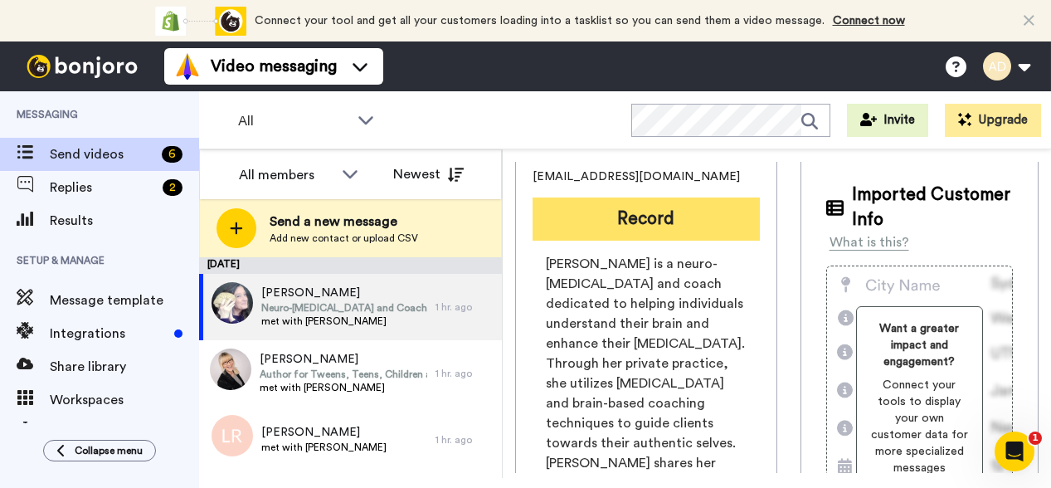
click at [642, 223] on button "Record" at bounding box center [646, 218] width 227 height 43
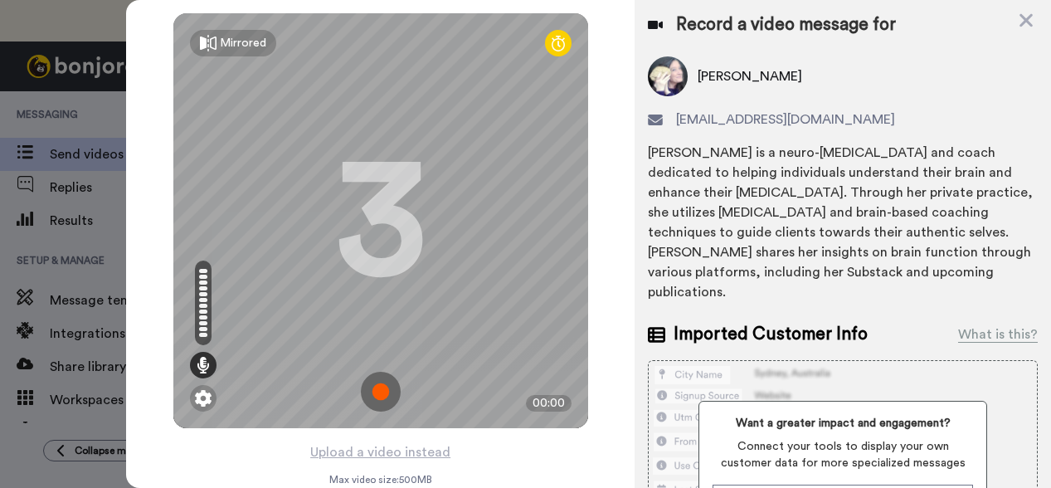
click at [383, 394] on img at bounding box center [381, 392] width 40 height 40
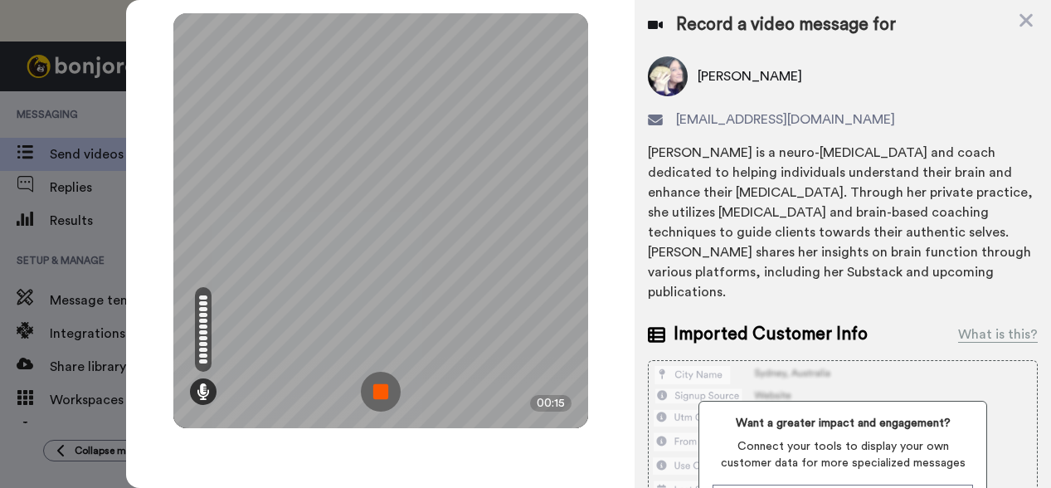
click at [379, 395] on img at bounding box center [381, 392] width 40 height 40
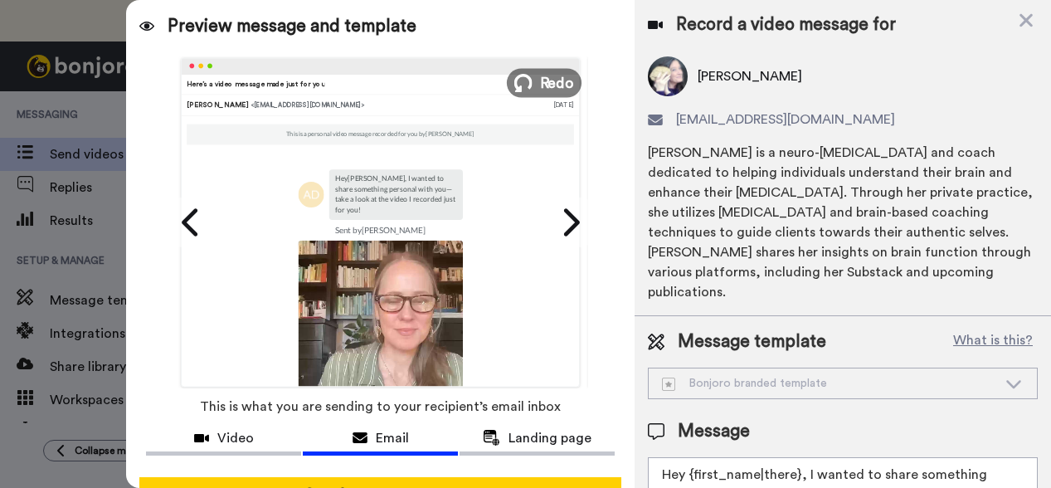
click at [526, 89] on icon at bounding box center [523, 83] width 18 height 18
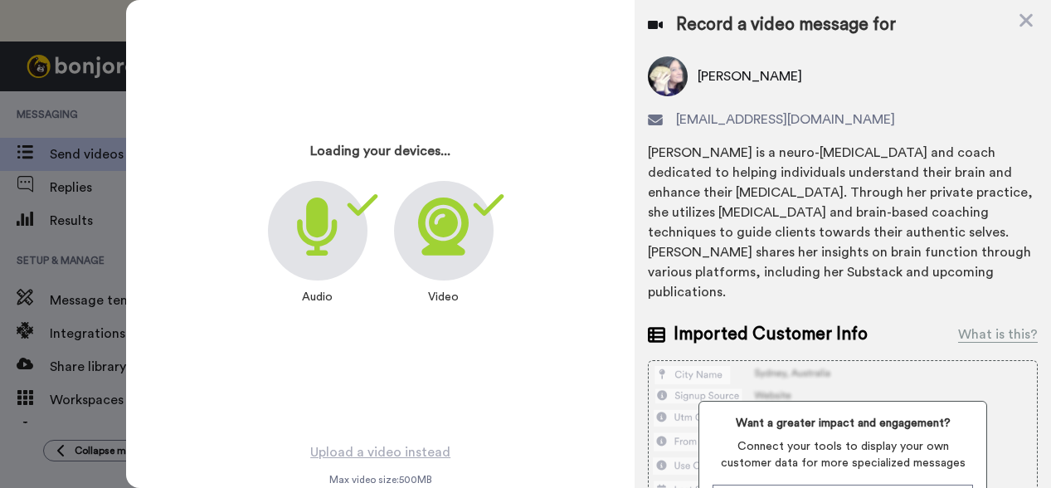
click at [454, 232] on icon at bounding box center [443, 226] width 51 height 58
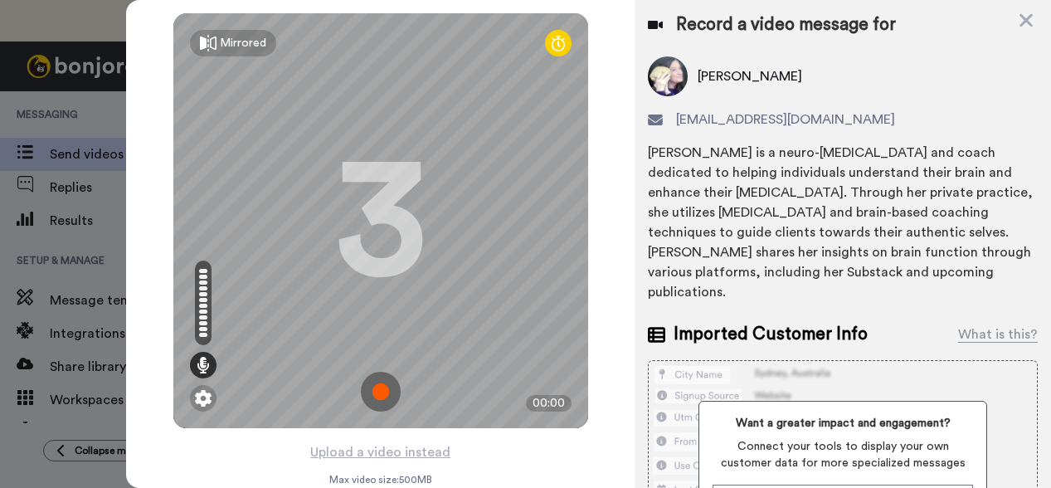
click at [381, 392] on img at bounding box center [381, 392] width 40 height 40
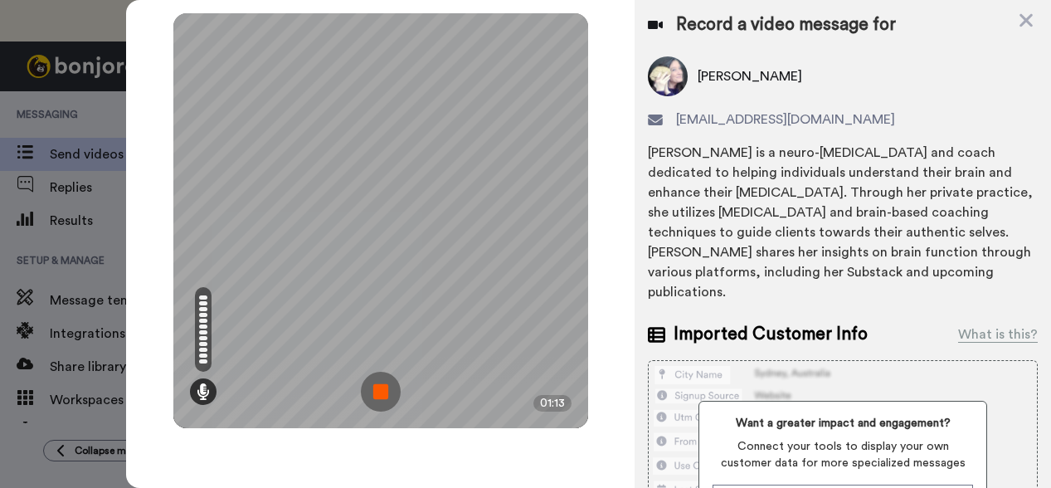
click at [381, 392] on img at bounding box center [381, 392] width 40 height 40
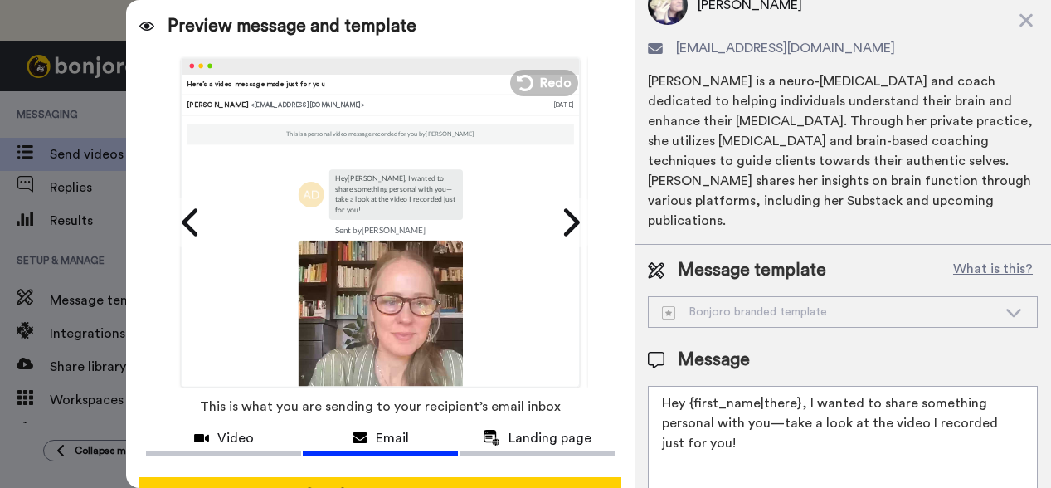
scroll to position [122, 0]
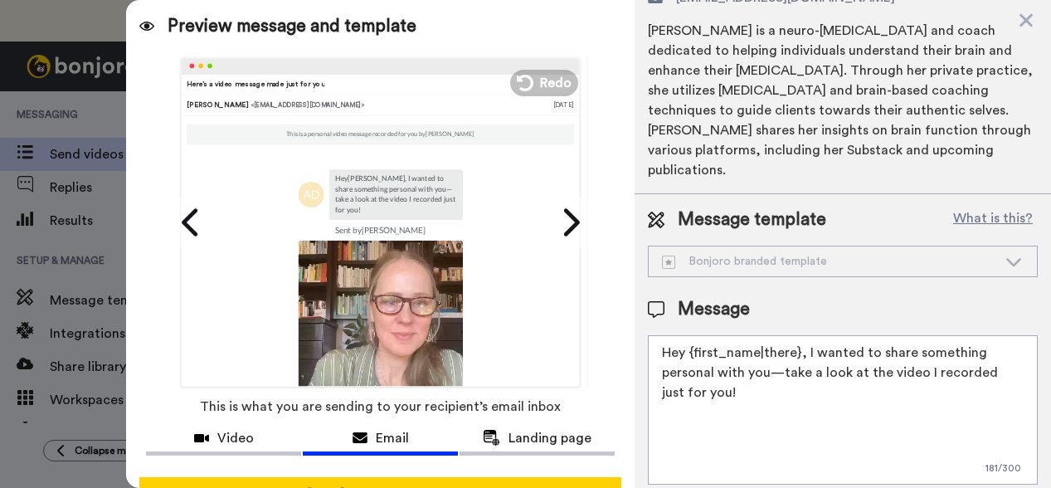
drag, startPoint x: 803, startPoint y: 334, endPoint x: 797, endPoint y: 367, distance: 33.8
click at [797, 367] on textarea "Hey {first_name|there}, I wanted to share something personal with you—take a lo…" at bounding box center [843, 409] width 390 height 149
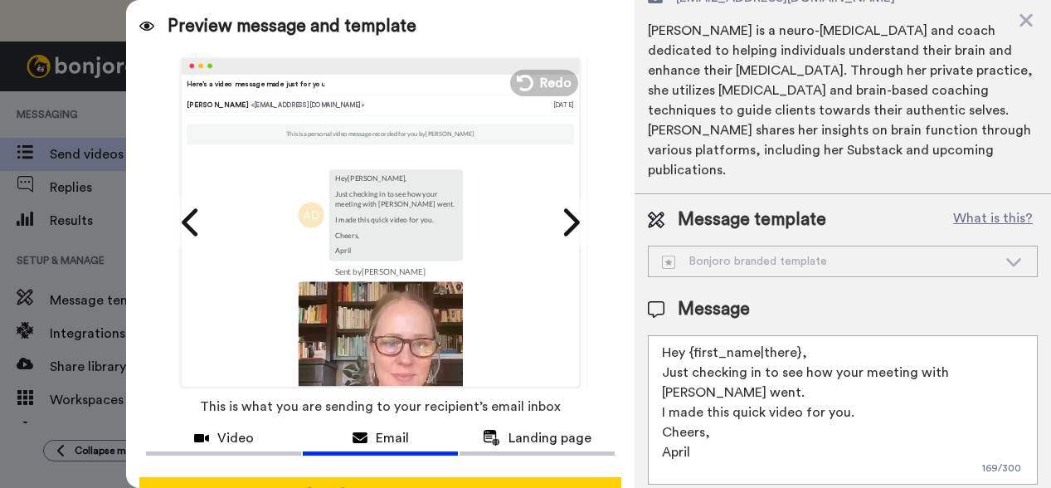
drag, startPoint x: 715, startPoint y: 422, endPoint x: 646, endPoint y: 356, distance: 95.1
click at [646, 356] on div "Message template What is this? Bonjoro branded template Bonjoro branded templat…" at bounding box center [843, 346] width 417 height 304
type textarea "Hey {first_name|there}, Just checking in to see how your meeting with Crystal w…"
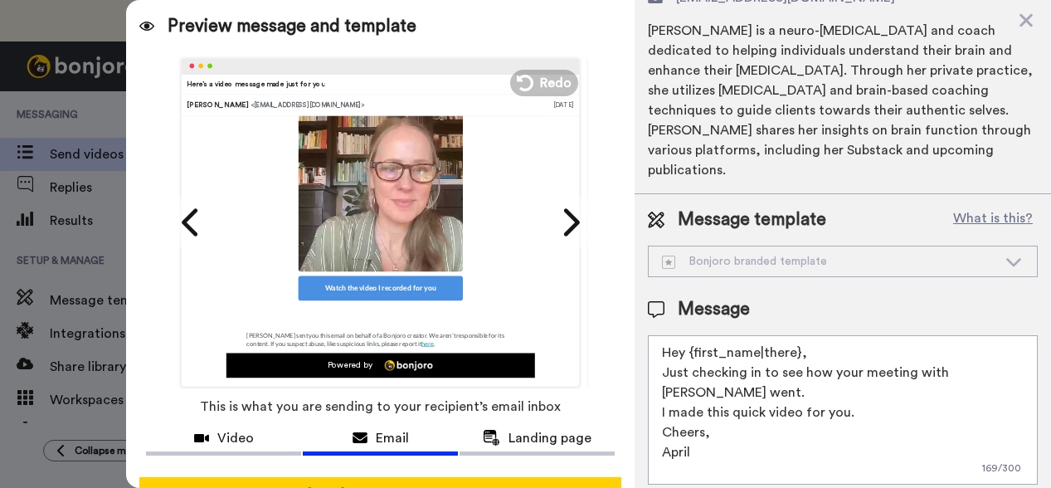
scroll to position [50, 0]
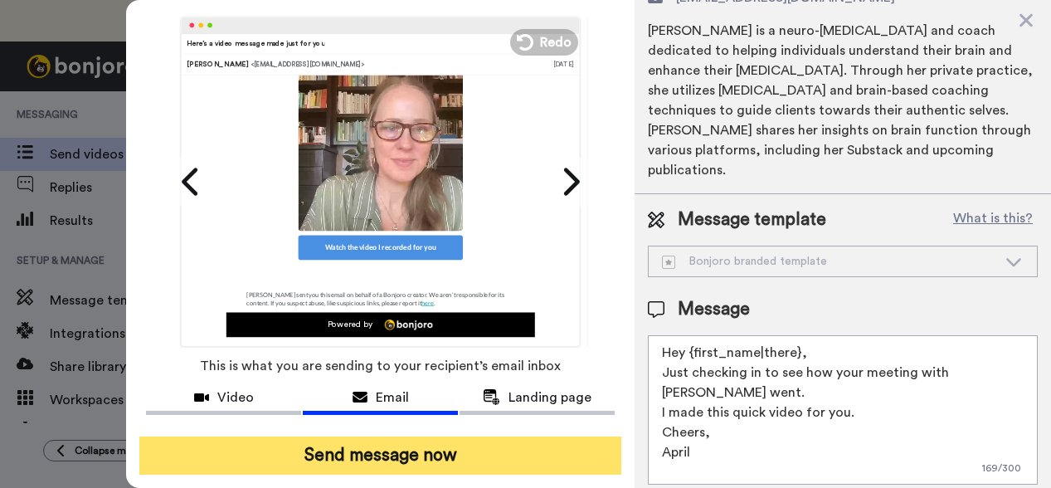
click at [339, 448] on button "Send message now" at bounding box center [380, 455] width 482 height 38
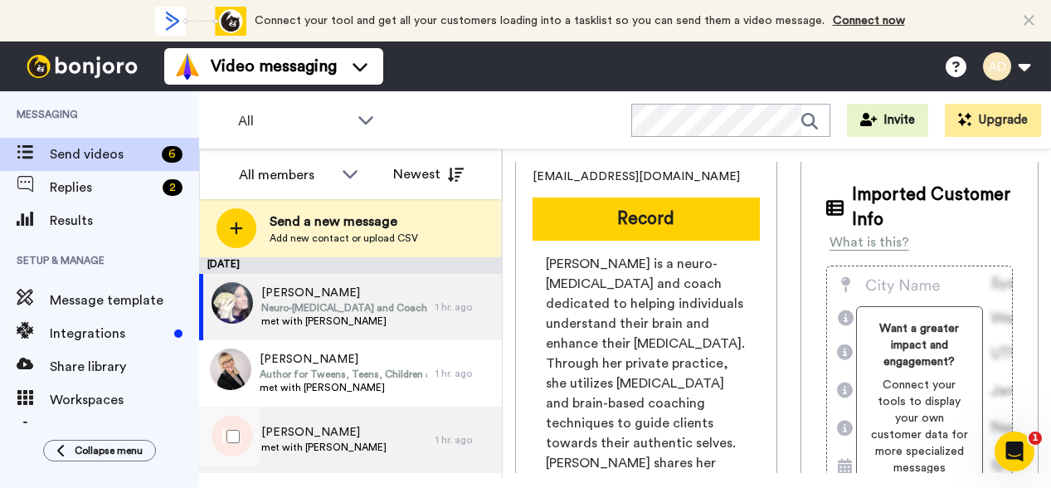
scroll to position [0, 0]
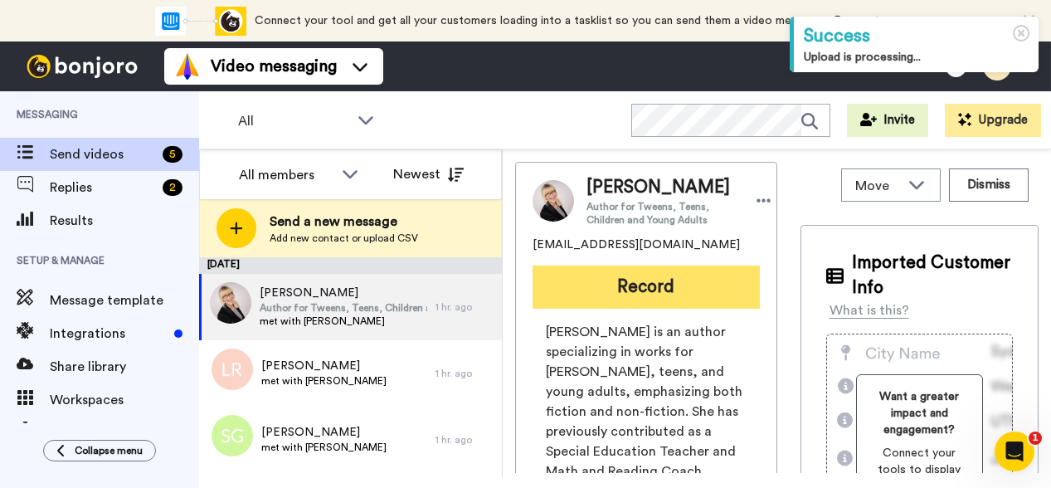
click at [617, 293] on button "Record" at bounding box center [646, 287] width 227 height 43
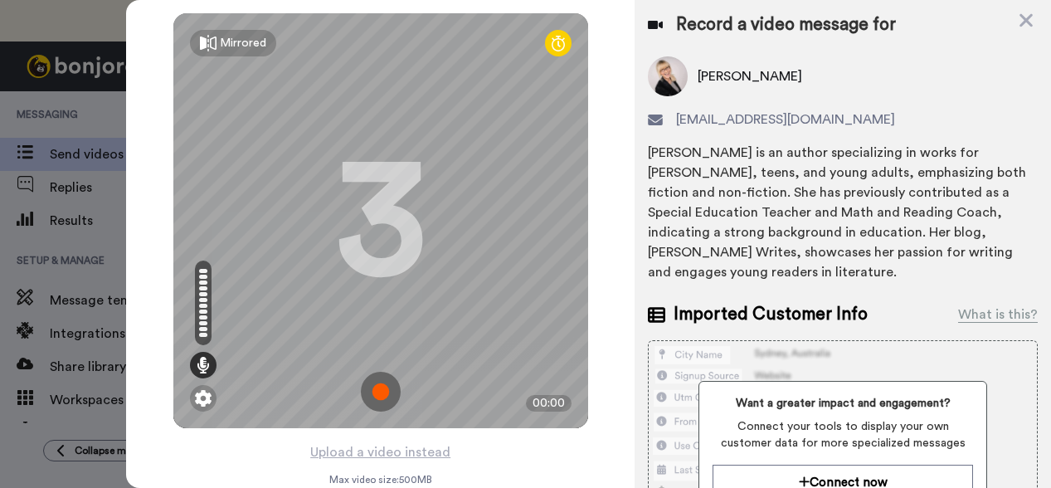
click at [379, 397] on img at bounding box center [381, 392] width 40 height 40
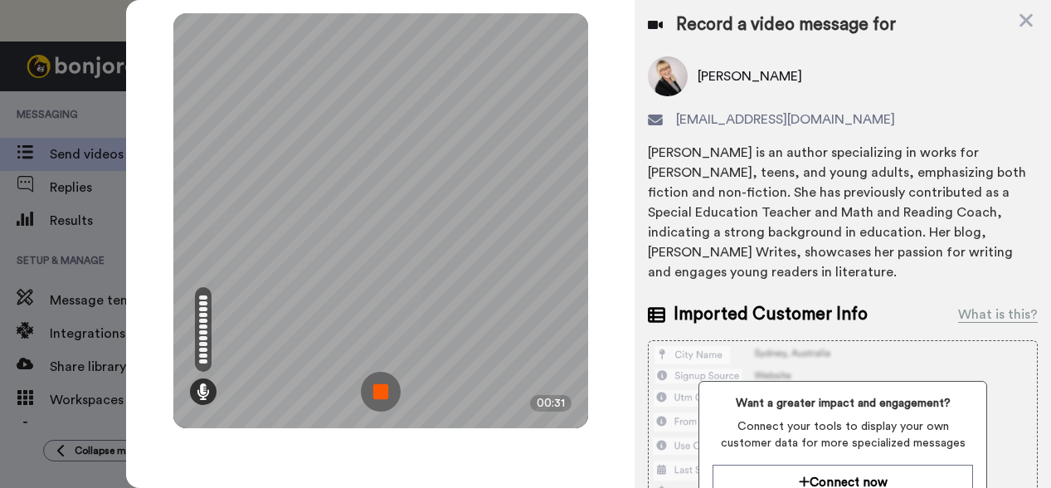
click at [380, 396] on img at bounding box center [381, 392] width 40 height 40
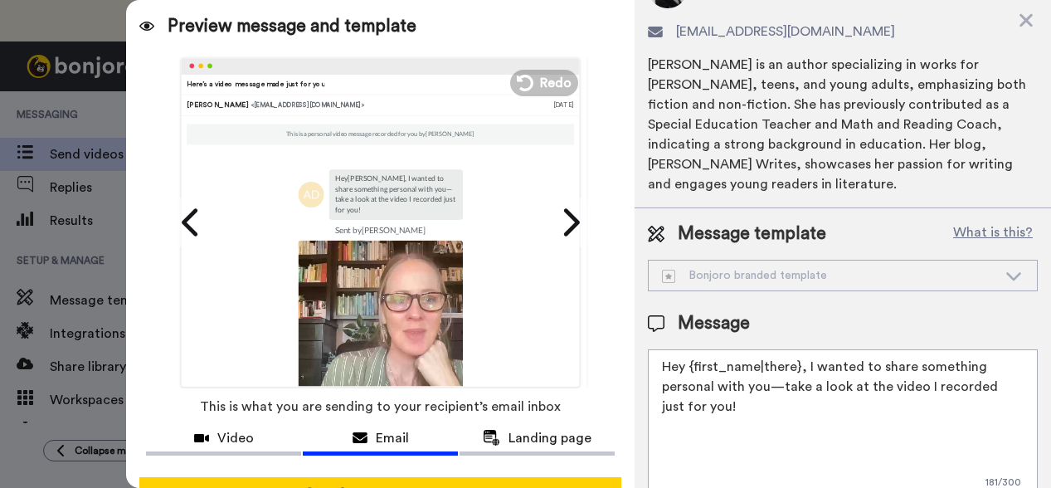
scroll to position [90, 0]
drag, startPoint x: 805, startPoint y: 346, endPoint x: 805, endPoint y: 387, distance: 40.7
click at [805, 387] on textarea "Hey {first_name|there}, I wanted to share something personal with you—take a lo…" at bounding box center [843, 422] width 390 height 149
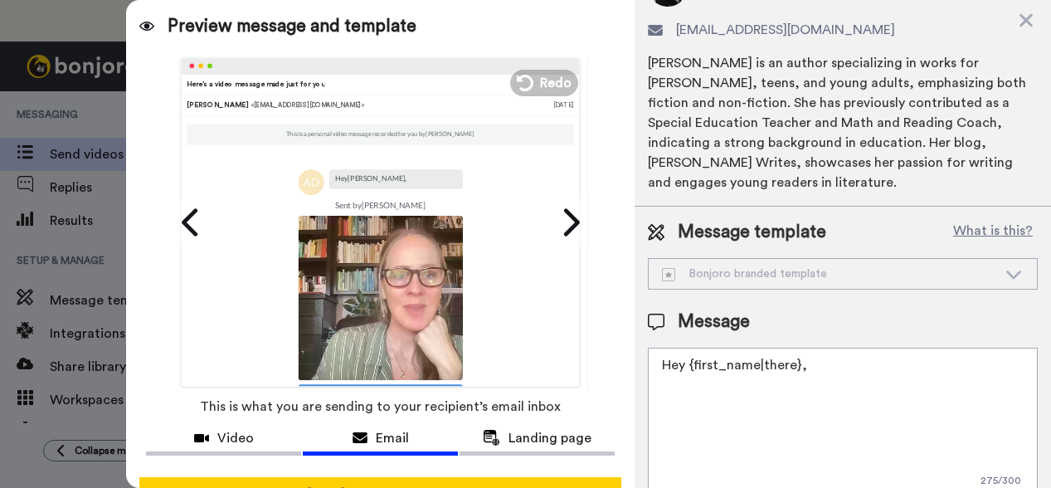
paste textarea "Just checking in to see how your meeting with [PERSON_NAME] went. I made this q…"
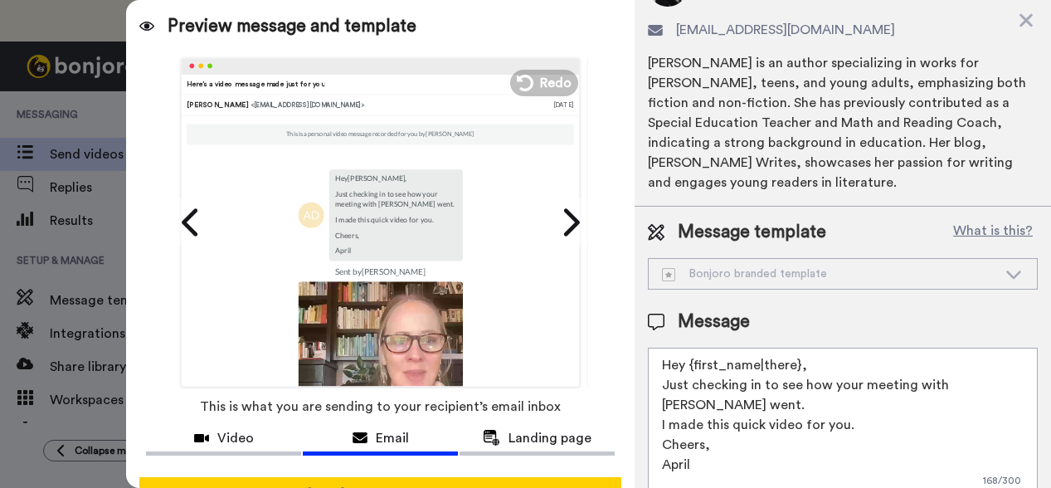
scroll to position [50, 0]
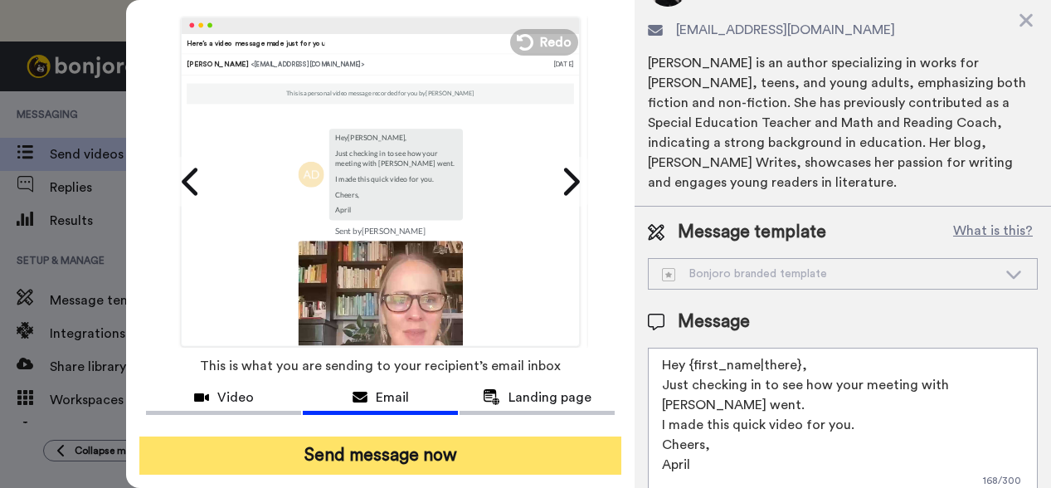
type textarea "Hey {first_name|there}, Just checking in to see how your meeting with Crystal w…"
click at [434, 446] on button "Send message now" at bounding box center [380, 455] width 482 height 38
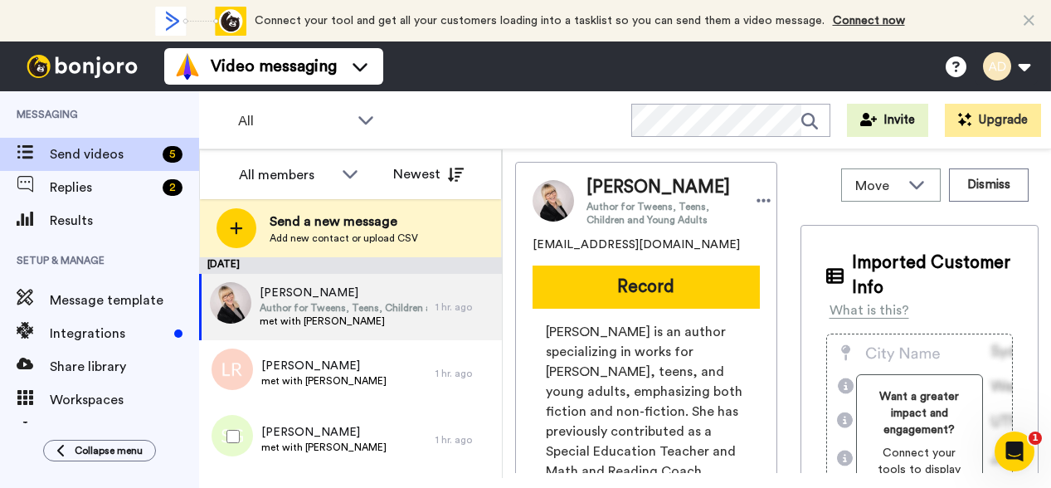
scroll to position [0, 0]
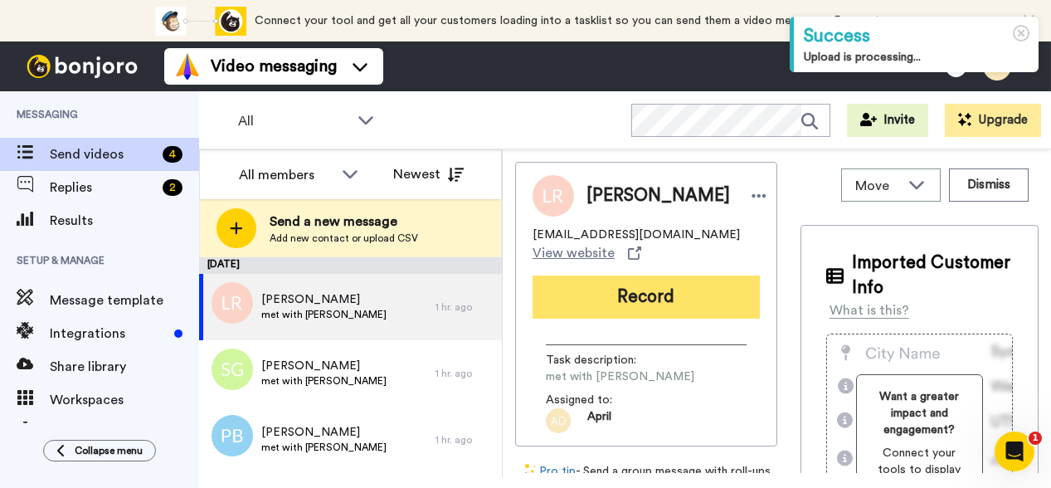
click at [664, 305] on button "Record" at bounding box center [646, 296] width 227 height 43
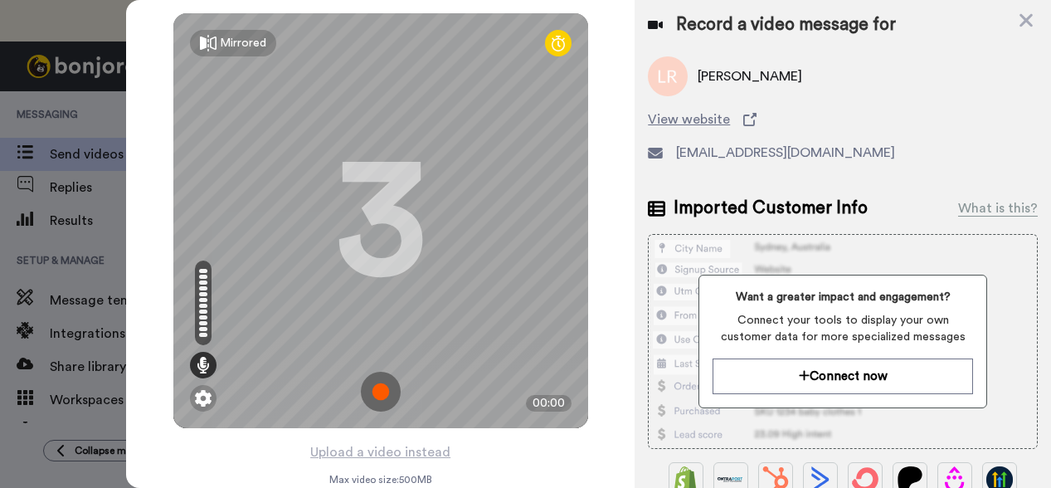
click at [379, 394] on img at bounding box center [381, 392] width 40 height 40
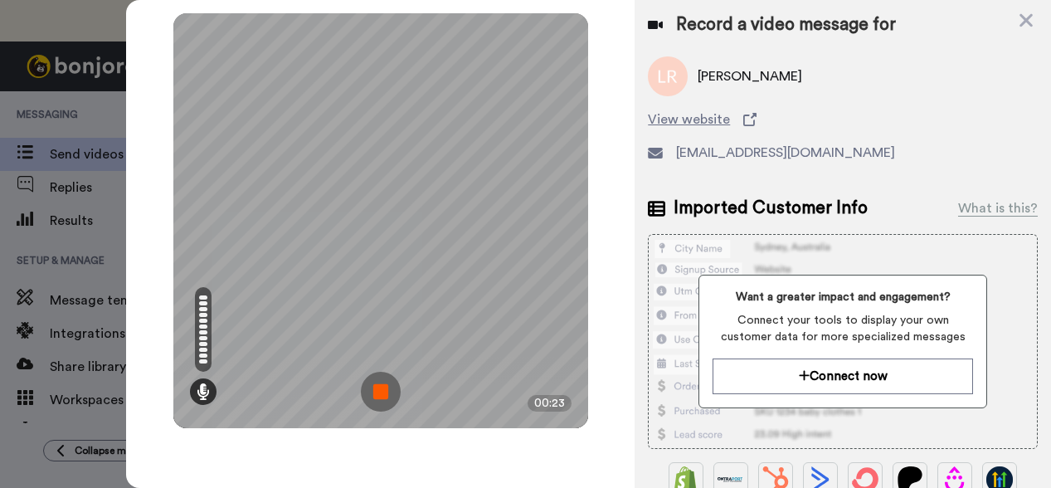
click at [378, 392] on img at bounding box center [381, 392] width 40 height 40
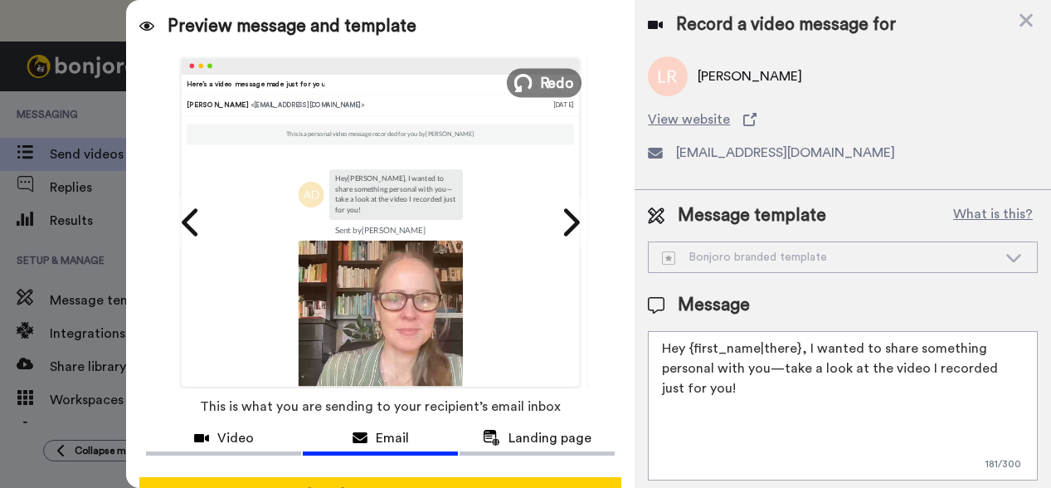
click at [530, 83] on icon at bounding box center [523, 83] width 18 height 18
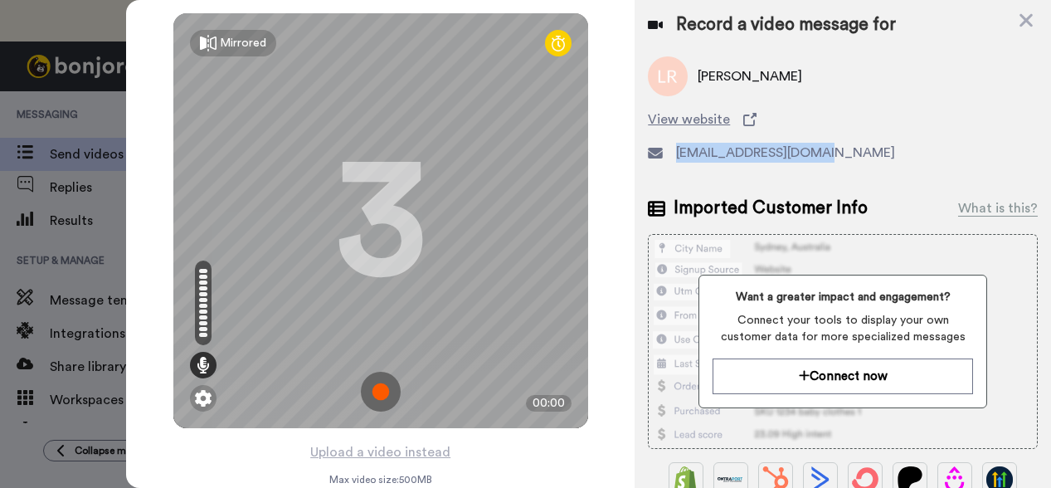
drag, startPoint x: 827, startPoint y: 153, endPoint x: 671, endPoint y: 158, distance: 156.1
click at [672, 158] on div "[EMAIL_ADDRESS][DOMAIN_NAME]" at bounding box center [843, 153] width 390 height 20
copy span "[EMAIL_ADDRESS][DOMAIN_NAME]"
click at [378, 395] on img at bounding box center [381, 392] width 40 height 40
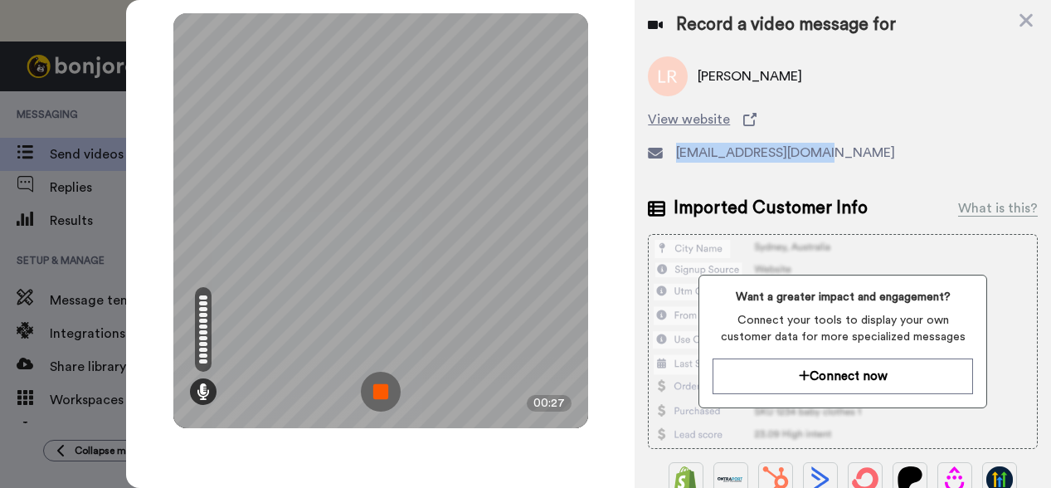
click at [377, 397] on img at bounding box center [381, 392] width 40 height 40
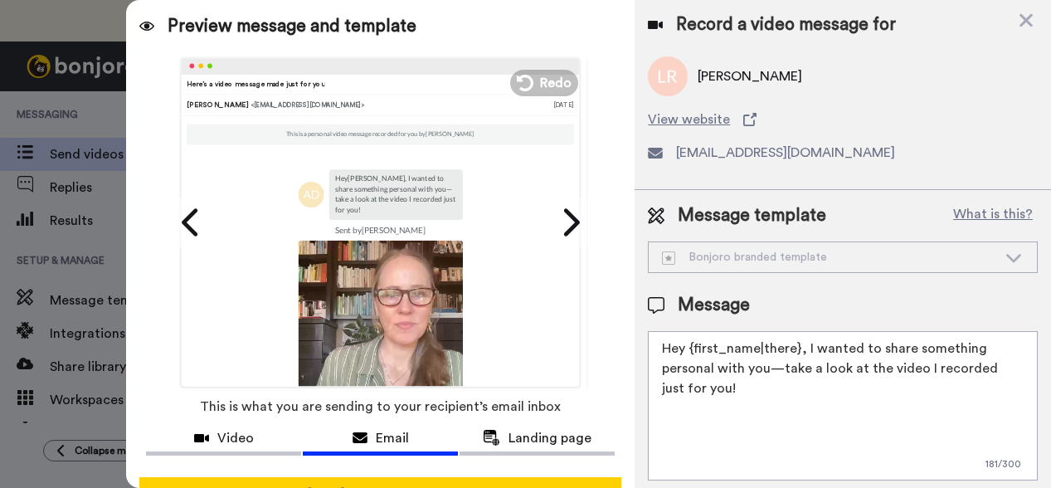
drag, startPoint x: 806, startPoint y: 348, endPoint x: 803, endPoint y: 405, distance: 56.5
click at [803, 405] on textarea "Hey {first_name|there}, I wanted to share something personal with you—take a lo…" at bounding box center [843, 405] width 390 height 149
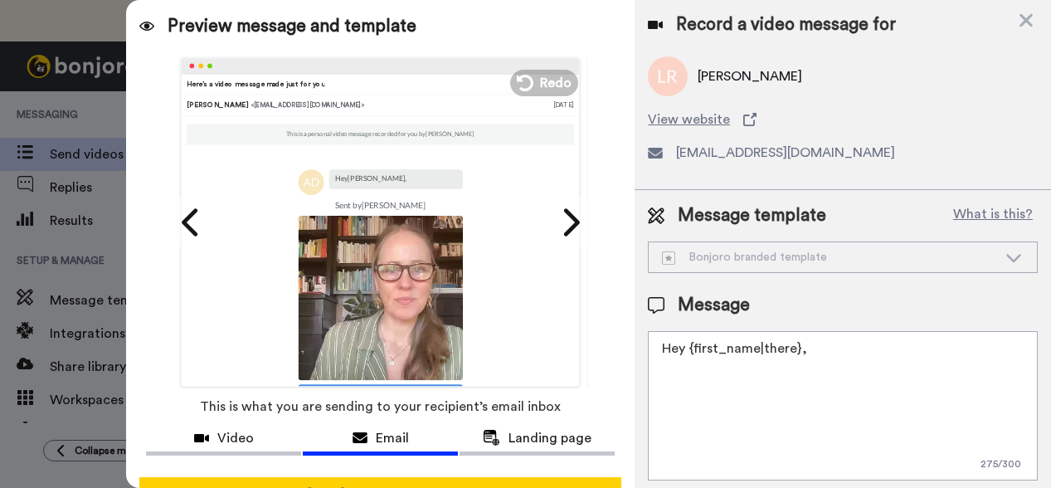
paste textarea "Just checking in to see how your meeting with [PERSON_NAME] went. I made this q…"
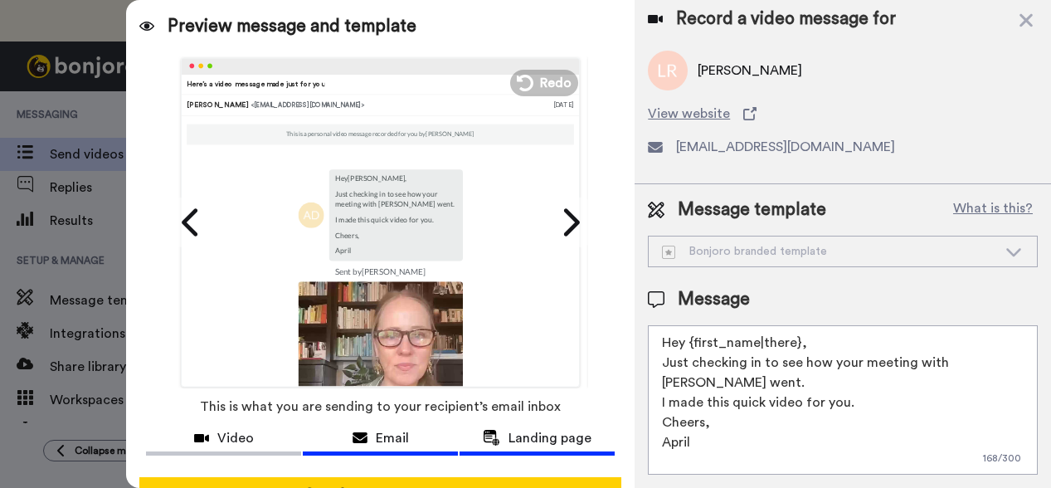
scroll to position [50, 0]
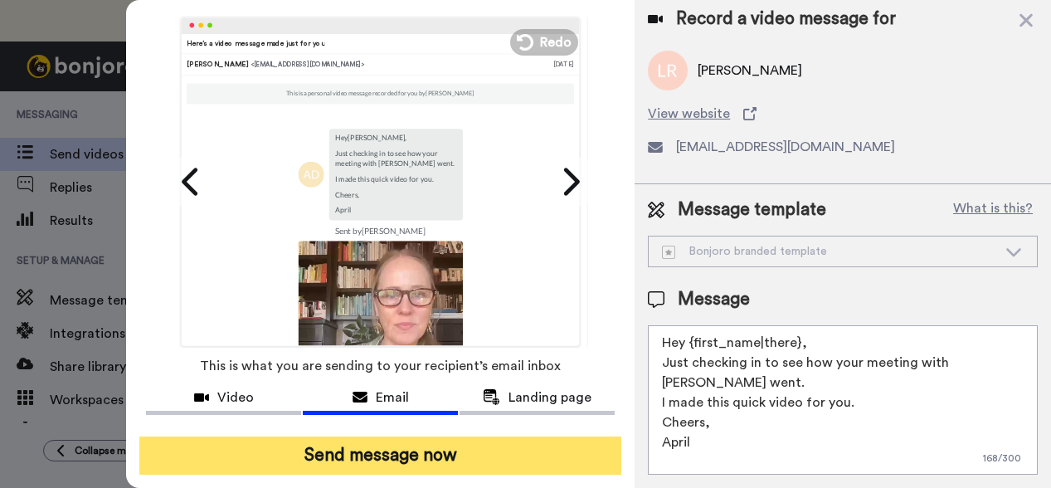
type textarea "Hey {first_name|there}, Just checking in to see how your meeting with [PERSON_N…"
click at [330, 439] on button "Send message now" at bounding box center [380, 455] width 482 height 38
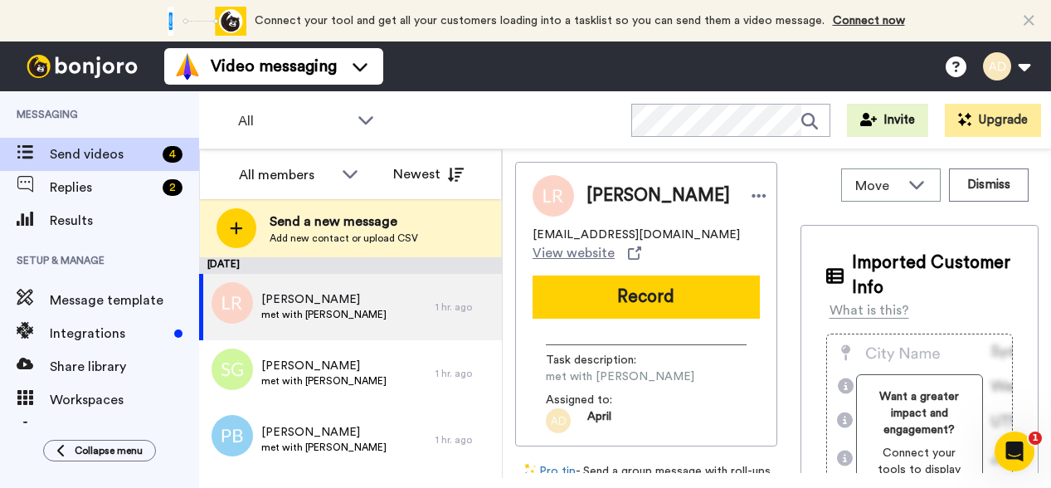
scroll to position [0, 0]
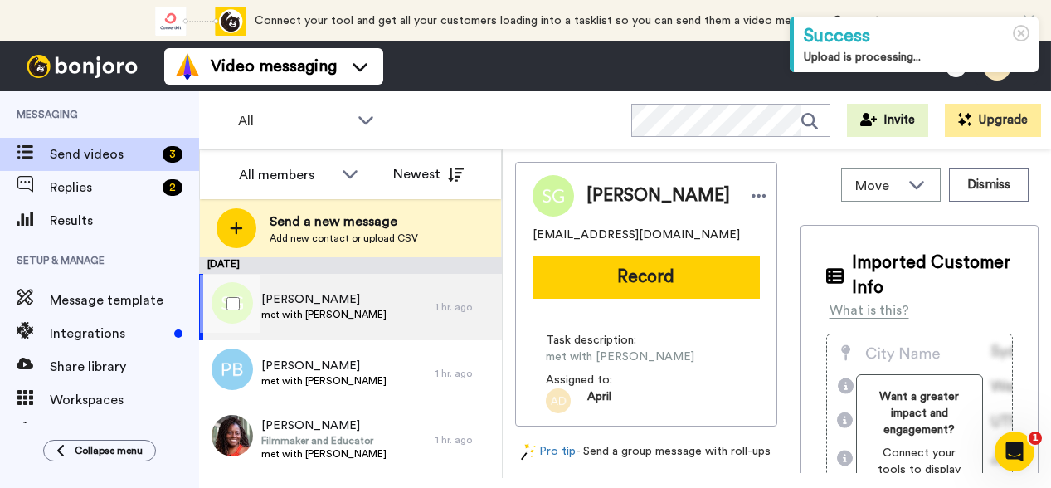
click at [323, 310] on span "met with [PERSON_NAME]" at bounding box center [323, 314] width 125 height 13
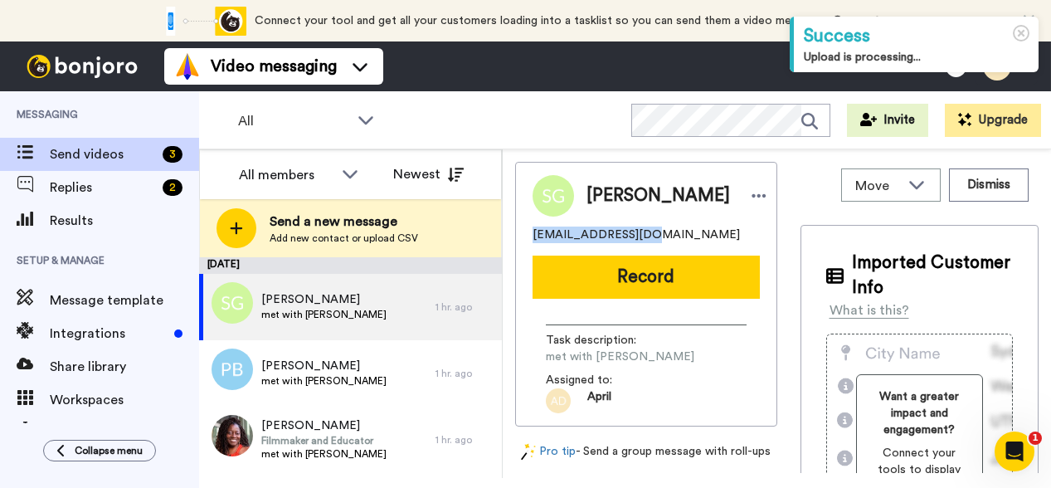
drag, startPoint x: 646, startPoint y: 234, endPoint x: 523, endPoint y: 234, distance: 122.8
click at [524, 234] on div "[PERSON_NAME] [EMAIL_ADDRESS][DOMAIN_NAME] Record Task description : met with C…" at bounding box center [646, 294] width 262 height 265
copy span "[EMAIL_ADDRESS][DOMAIN_NAME]"
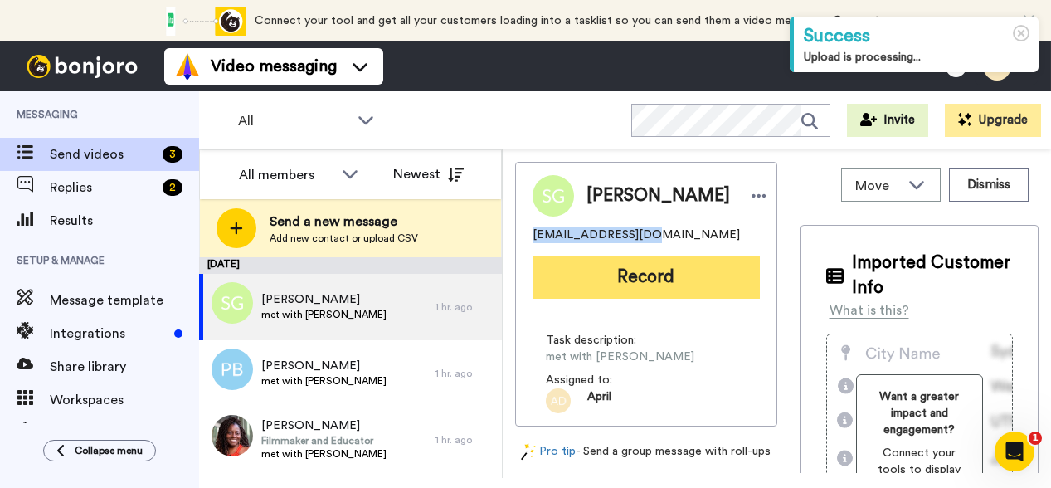
click at [672, 282] on button "Record" at bounding box center [646, 277] width 227 height 43
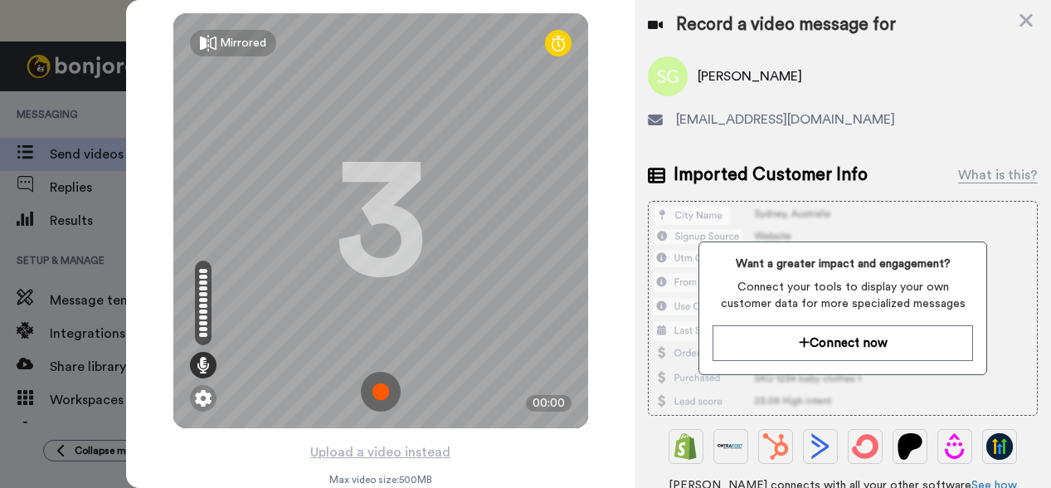
click at [385, 395] on img at bounding box center [381, 392] width 40 height 40
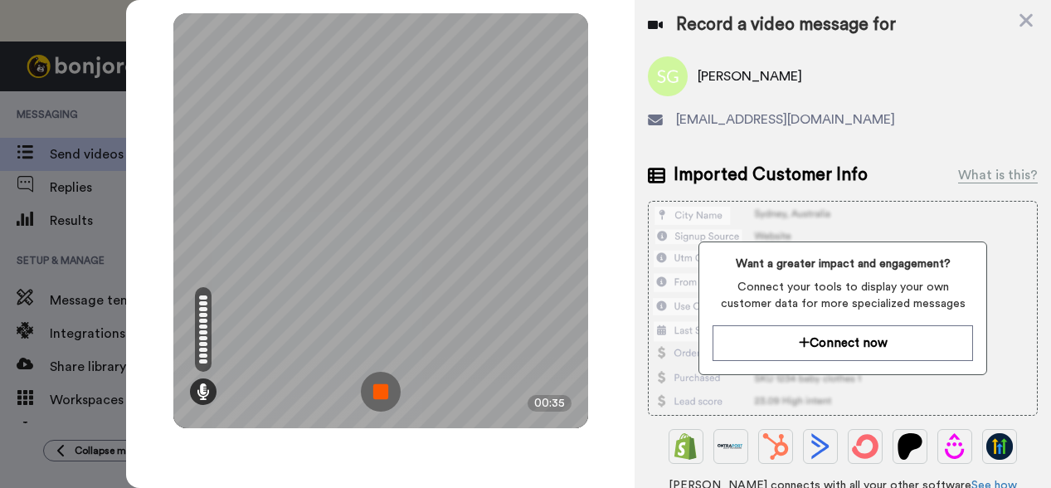
click at [388, 395] on img at bounding box center [381, 392] width 40 height 40
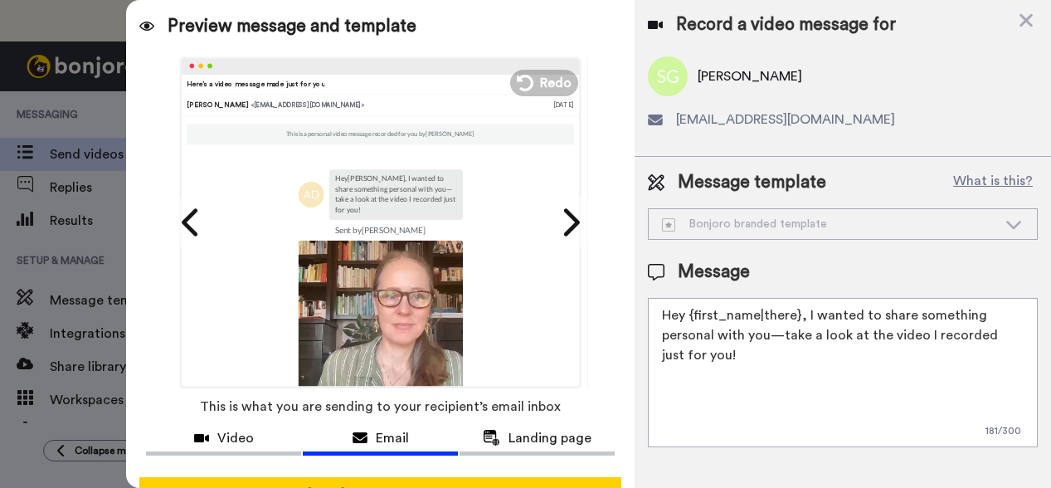
drag, startPoint x: 804, startPoint y: 319, endPoint x: 802, endPoint y: 358, distance: 39.0
click at [802, 358] on textarea "Hey {first_name|there}, I wanted to share something personal with you—take a lo…" at bounding box center [843, 372] width 390 height 149
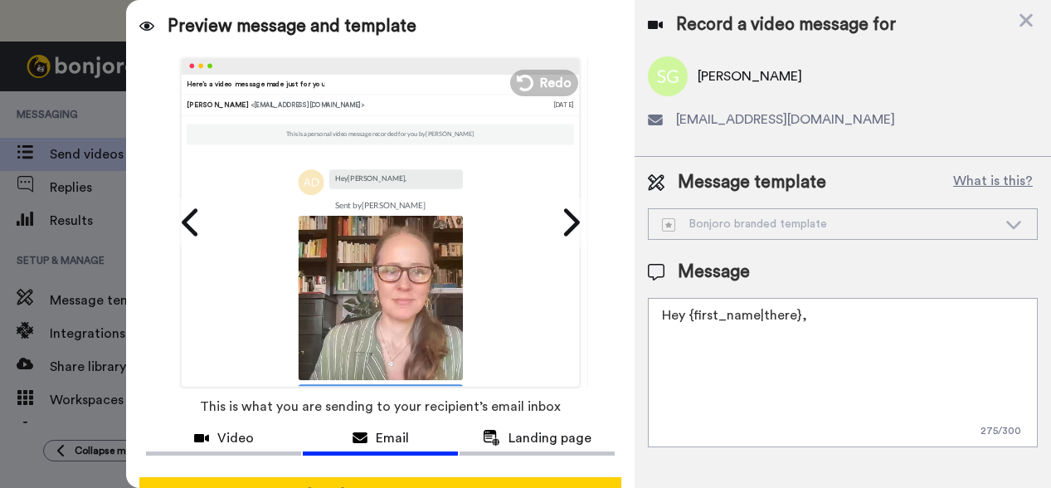
paste textarea "Just checking in to see how your meeting with [PERSON_NAME] went. I made this q…"
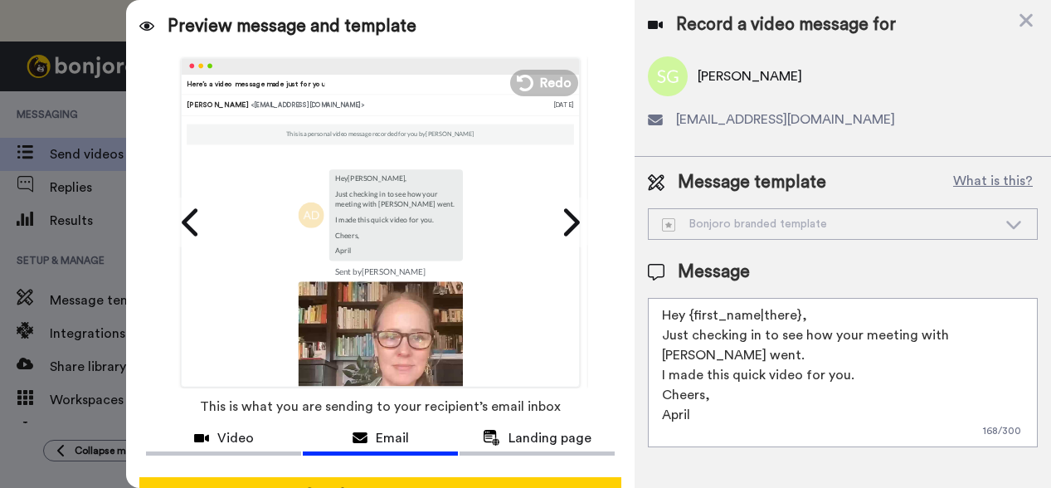
scroll to position [50, 0]
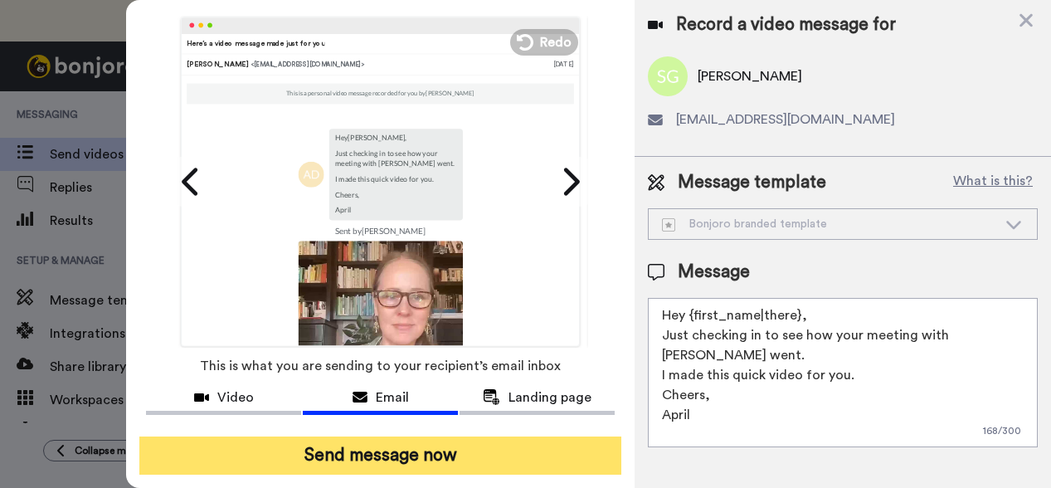
type textarea "Hey {first_name|there}, Just checking in to see how your meeting with [PERSON_N…"
click at [384, 443] on button "Send message now" at bounding box center [380, 455] width 482 height 38
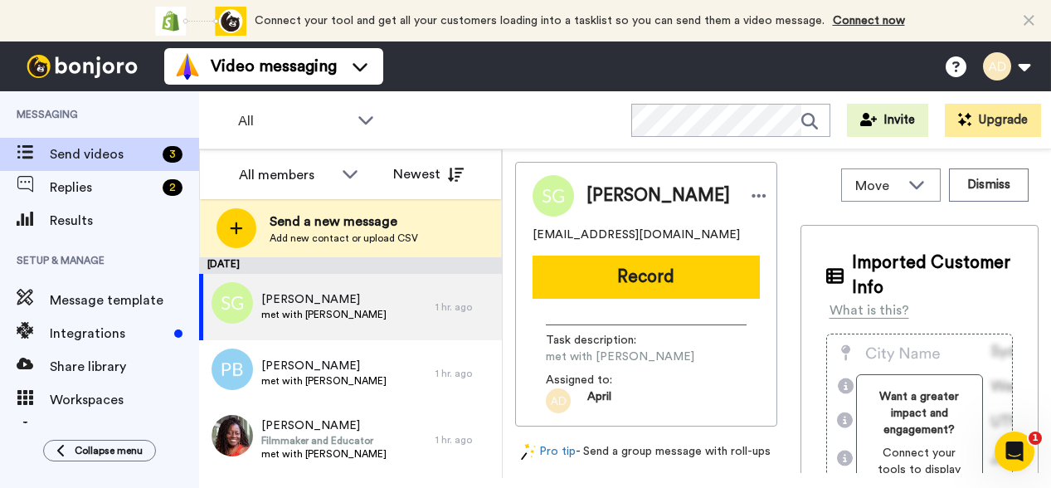
scroll to position [0, 0]
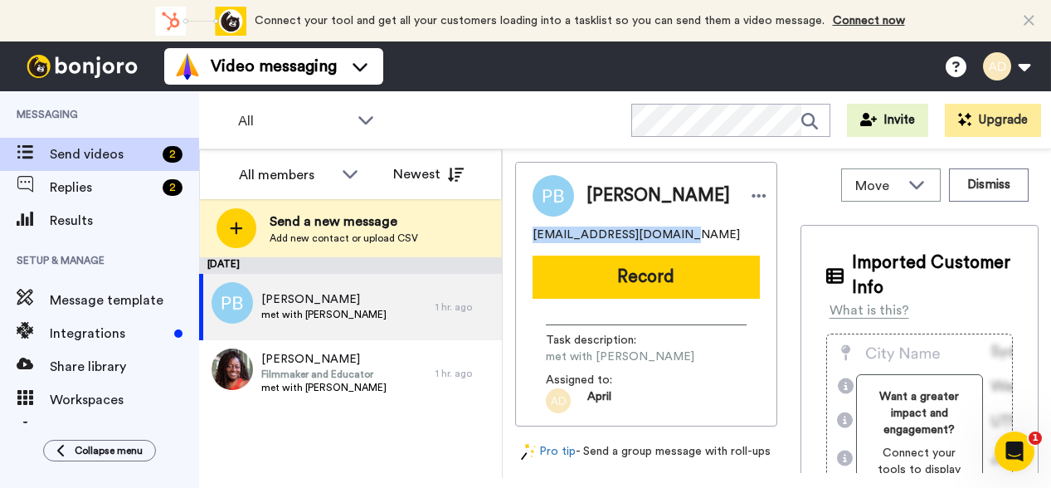
drag, startPoint x: 674, startPoint y: 232, endPoint x: 519, endPoint y: 239, distance: 155.3
click at [520, 239] on div "[PERSON_NAME] [EMAIL_ADDRESS][DOMAIN_NAME] Record Task description : met with C…" at bounding box center [646, 294] width 262 height 265
copy span "[EMAIL_ADDRESS][DOMAIN_NAME]"
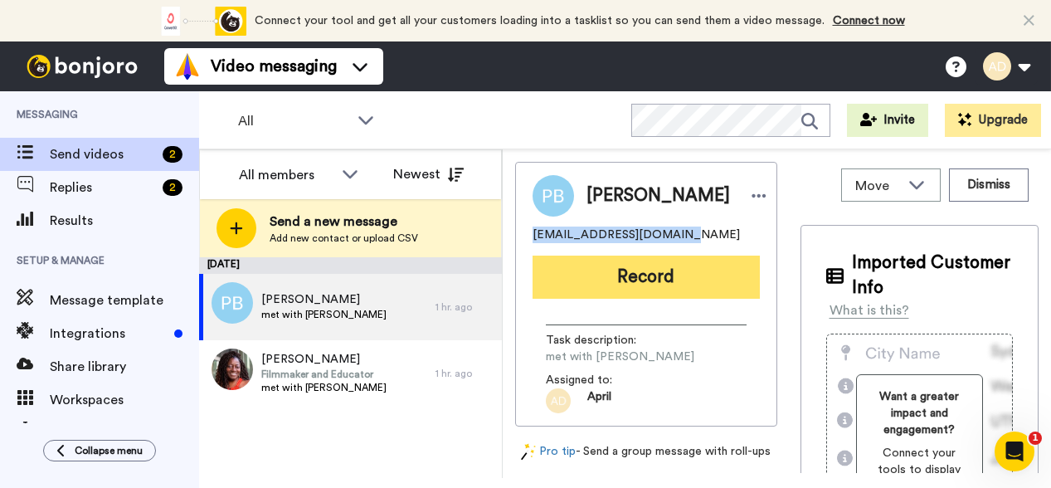
click at [638, 278] on button "Record" at bounding box center [646, 277] width 227 height 43
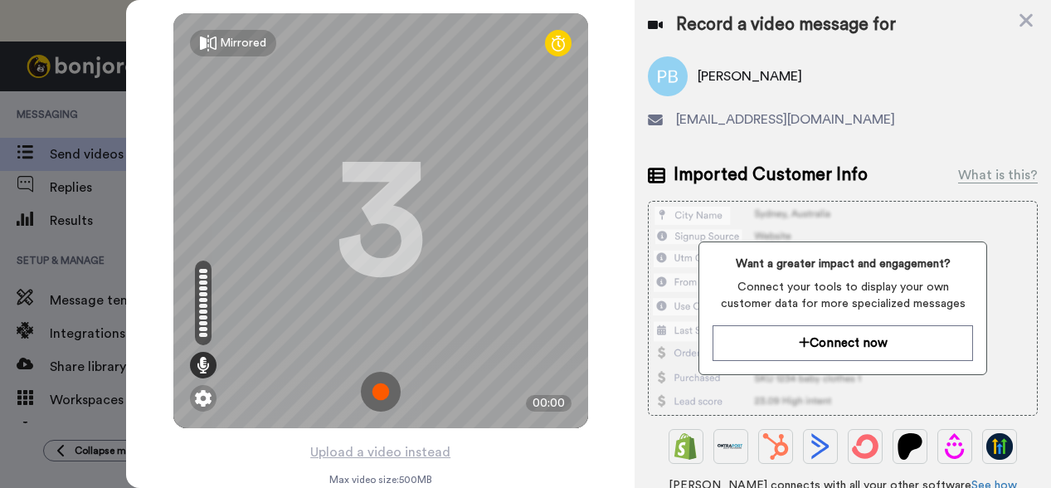
click at [375, 386] on img at bounding box center [381, 392] width 40 height 40
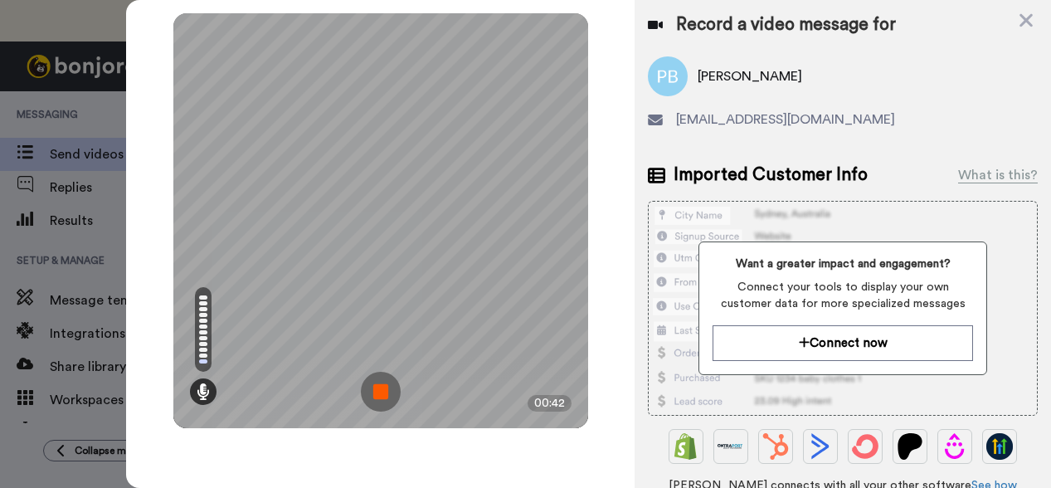
click at [383, 398] on img at bounding box center [381, 392] width 40 height 40
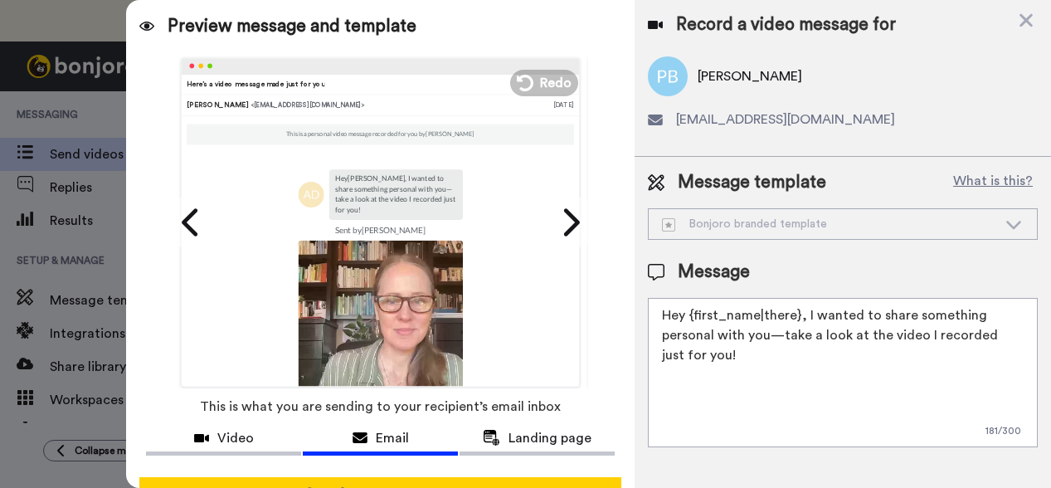
drag, startPoint x: 807, startPoint y: 317, endPoint x: 826, endPoint y: 359, distance: 46.8
click at [826, 370] on textarea "Hey {first_name|there}, I wanted to share something personal with you—take a lo…" at bounding box center [843, 372] width 390 height 149
drag, startPoint x: 748, startPoint y: 362, endPoint x: 801, endPoint y: 309, distance: 74.5
click at [801, 309] on textarea "Hey {first_name|there}, I wanted to share something personal with you—take a lo…" at bounding box center [843, 372] width 390 height 149
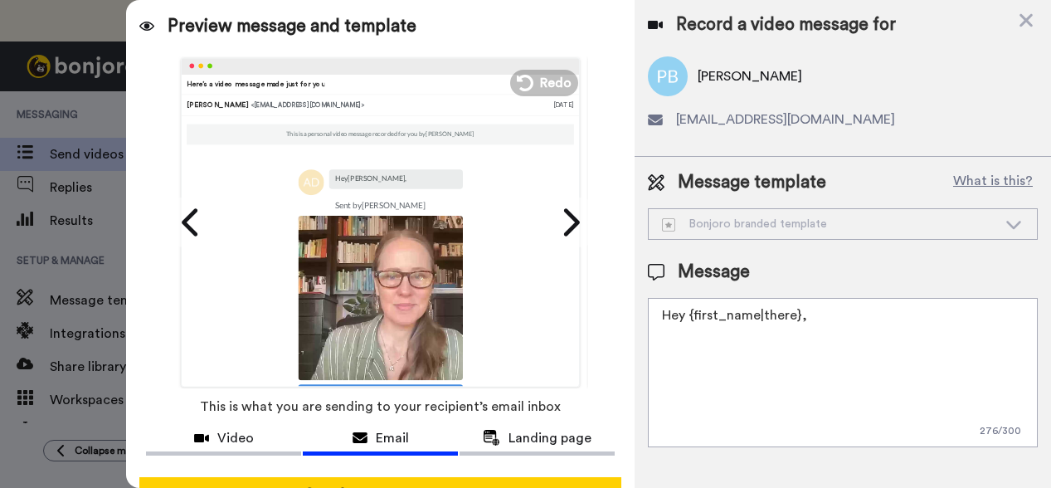
paste textarea "Just checking in to see how your meeting with [PERSON_NAME] went. I made this q…"
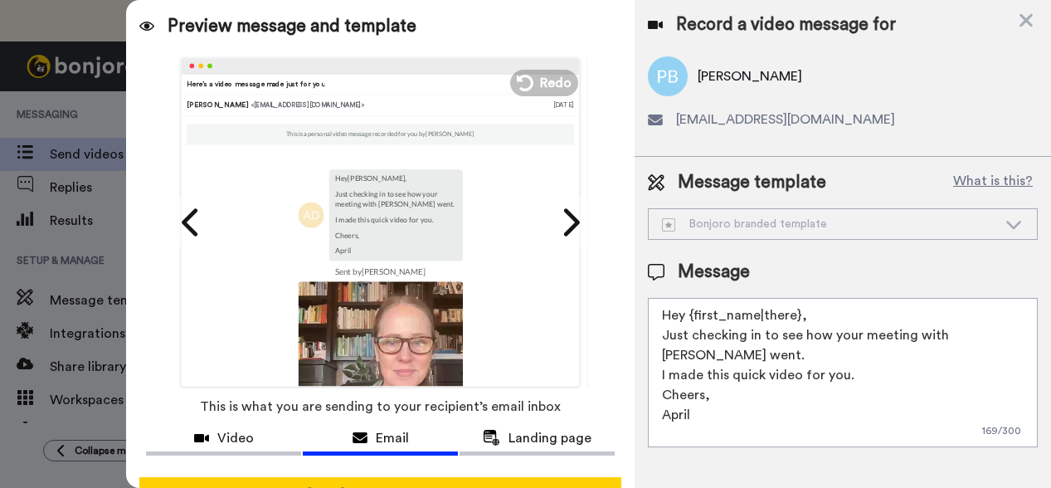
scroll to position [50, 0]
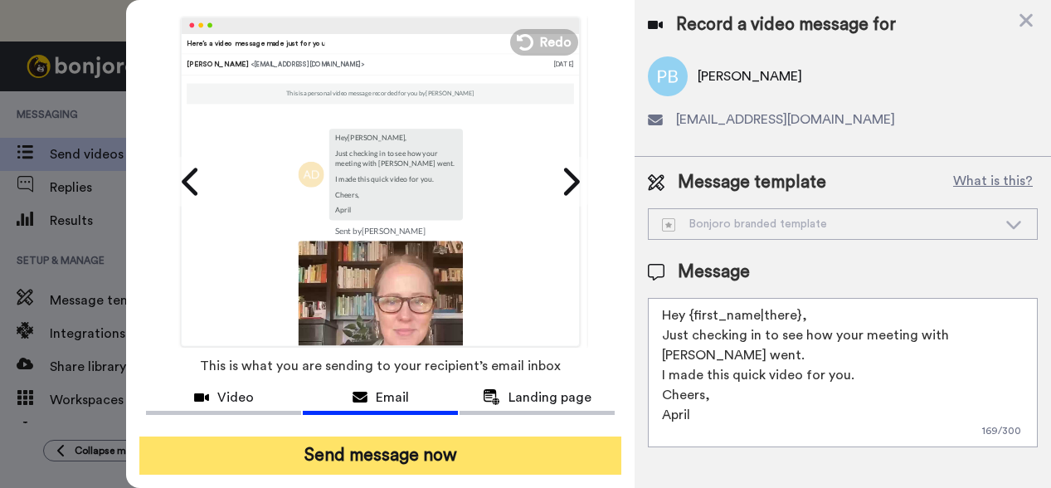
type textarea "Hey {first_name|there}, Just checking in to see how your meeting with [PERSON_N…"
click at [405, 444] on button "Send message now" at bounding box center [380, 455] width 482 height 38
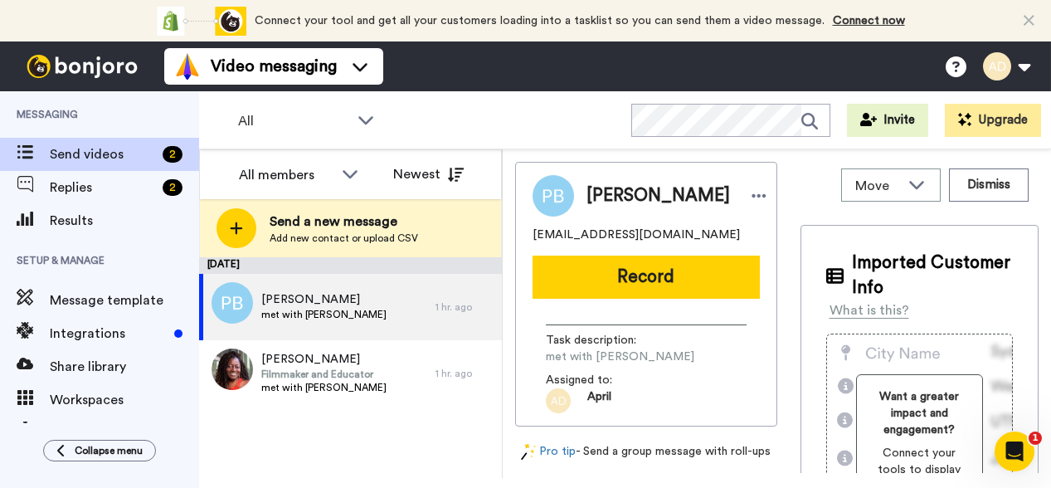
scroll to position [0, 0]
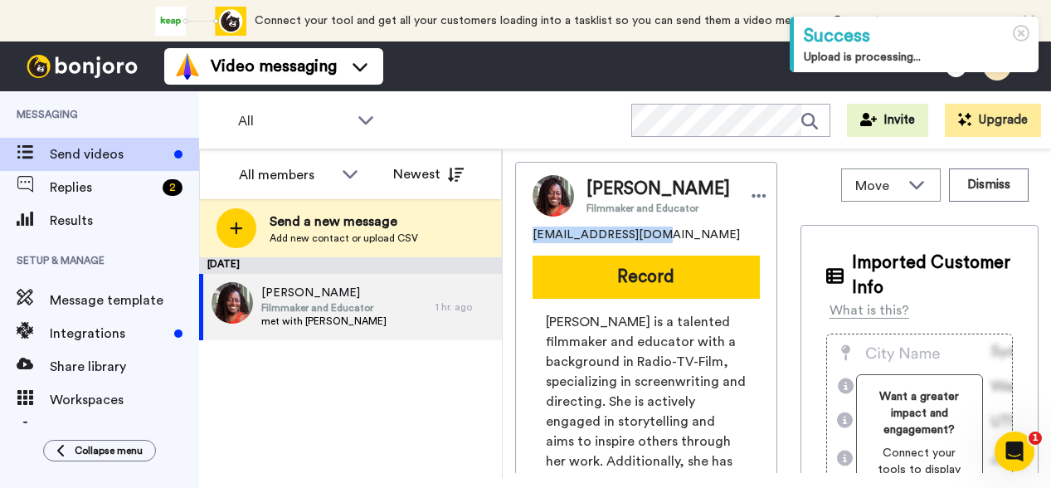
drag, startPoint x: 648, startPoint y: 256, endPoint x: 510, endPoint y: 257, distance: 137.7
click at [520, 257] on div "[PERSON_NAME] Filmmaker and Educator [EMAIL_ADDRESS][DOMAIN_NAME] Record [PERSO…" at bounding box center [646, 482] width 262 height 641
copy span "lcsnowden@gmail.com"
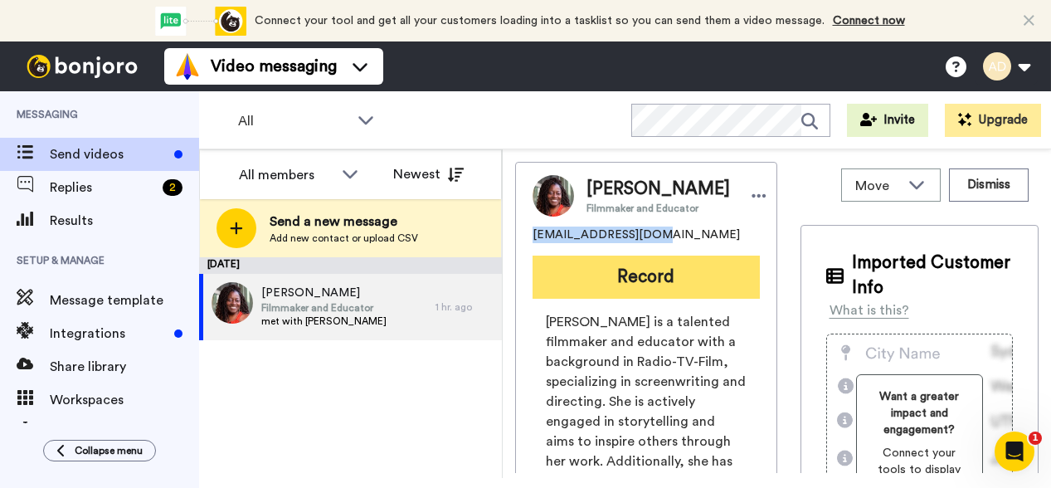
click at [643, 299] on button "Record" at bounding box center [646, 277] width 227 height 43
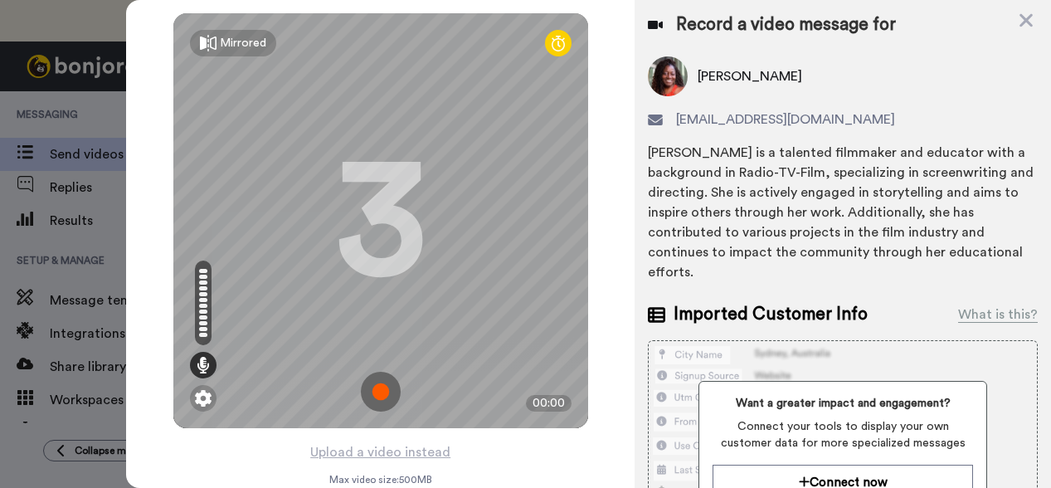
click at [375, 388] on img at bounding box center [381, 392] width 40 height 40
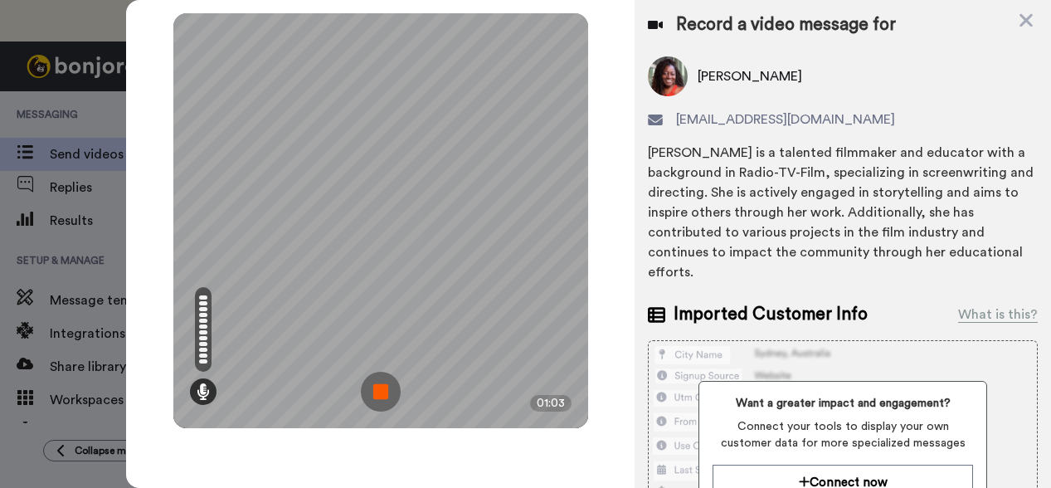
click at [378, 397] on img at bounding box center [381, 392] width 40 height 40
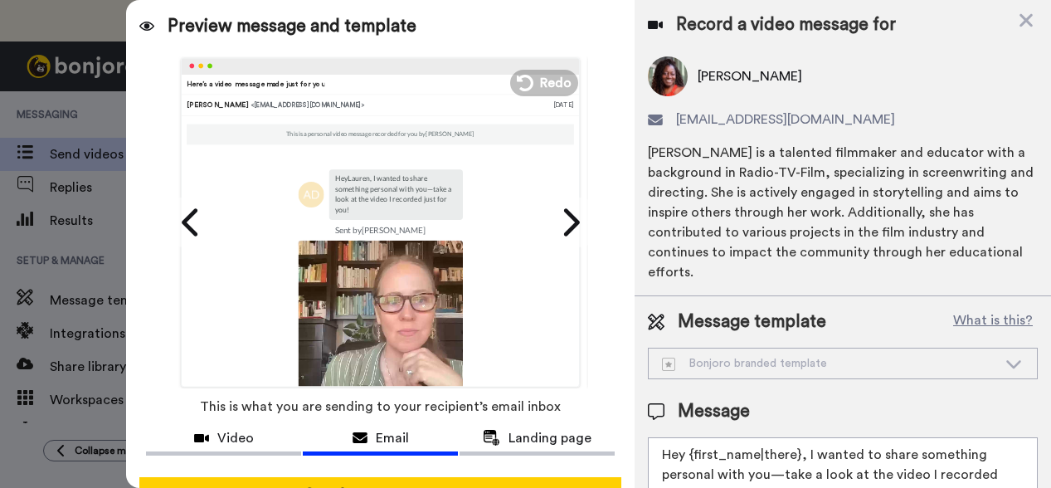
scroll to position [102, 0]
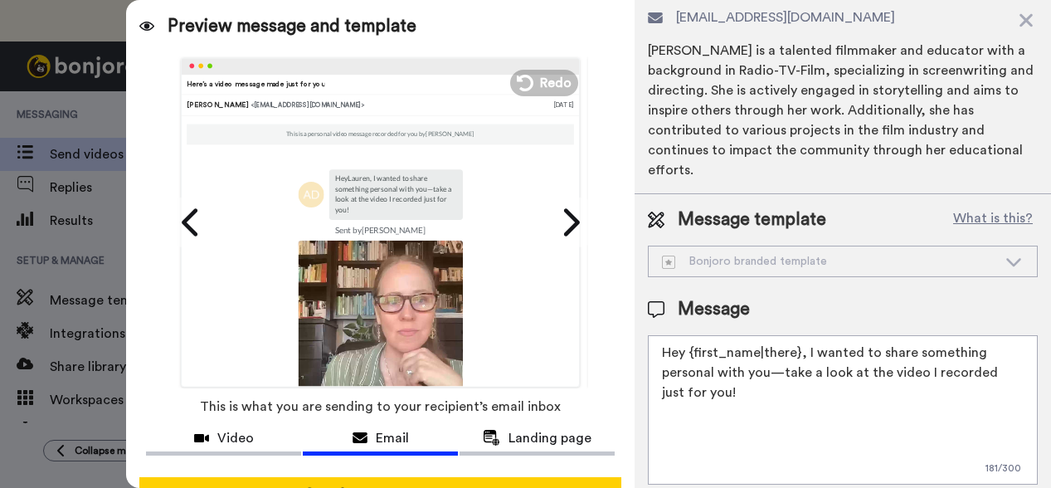
drag, startPoint x: 802, startPoint y: 330, endPoint x: 799, endPoint y: 389, distance: 59.0
click at [799, 389] on textarea "Hey {first_name|there}, I wanted to share something personal with you—take a lo…" at bounding box center [843, 409] width 390 height 149
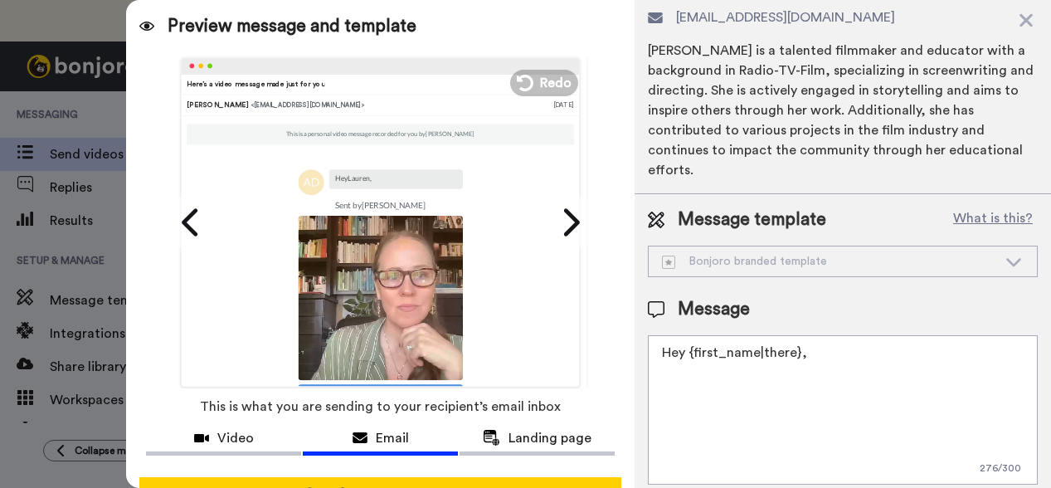
paste textarea "Just checking in to see how your meeting with Crystal went. I made this quick v…"
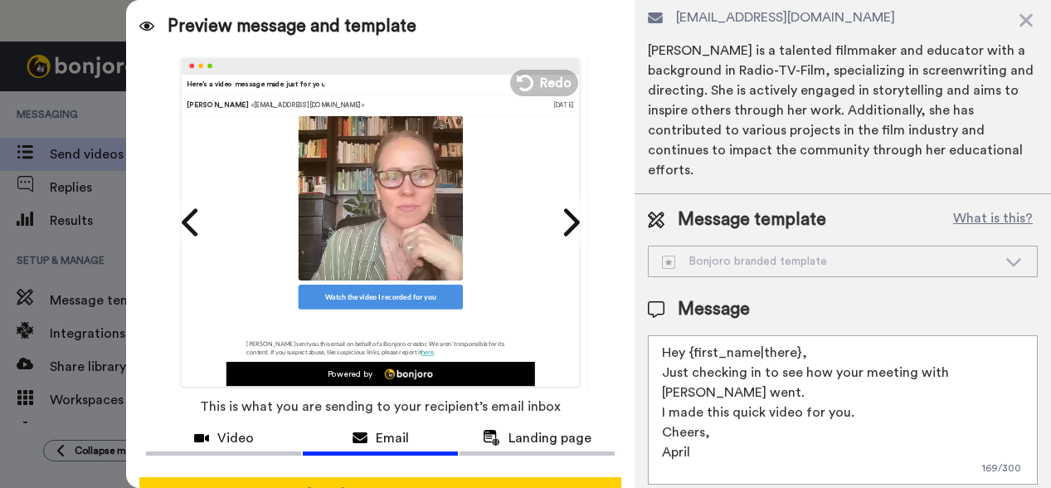
scroll to position [50, 0]
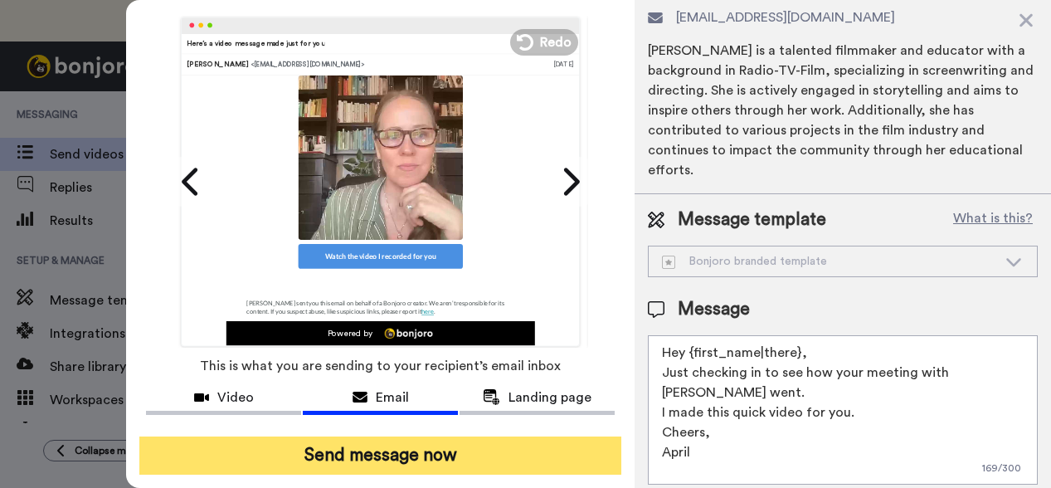
type textarea "Hey {first_name|there}, Just checking in to see how your meeting with Crystal w…"
click at [365, 447] on button "Send message now" at bounding box center [380, 455] width 482 height 38
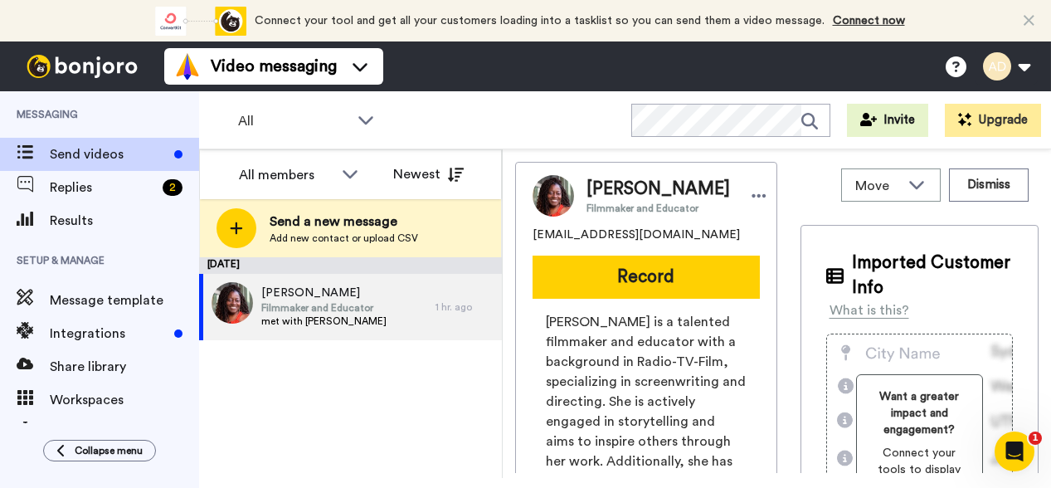
scroll to position [0, 0]
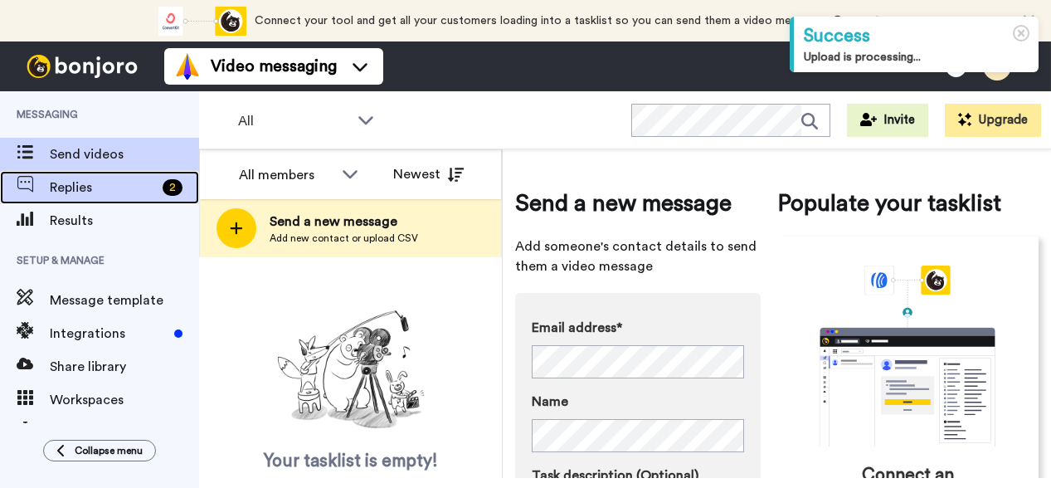
click at [70, 189] on span "Replies" at bounding box center [103, 188] width 106 height 20
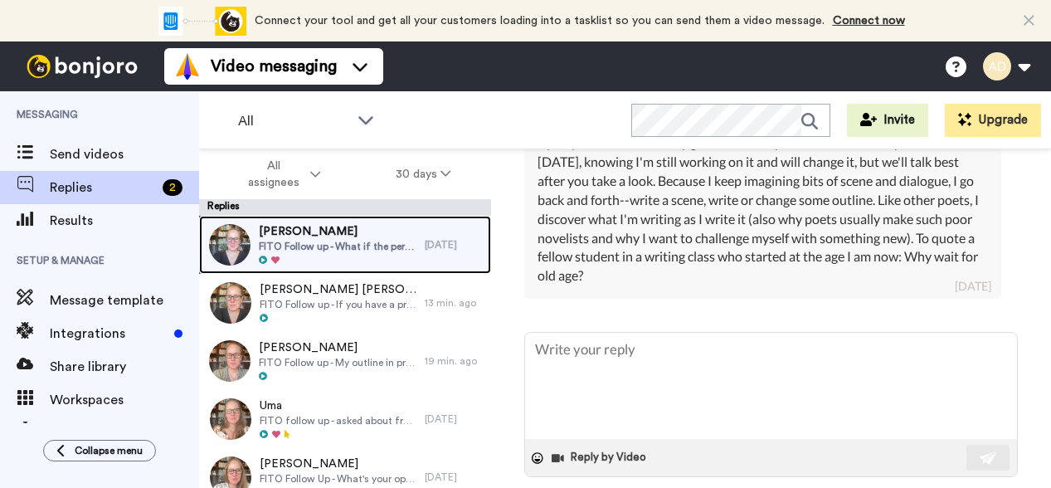
click at [359, 250] on span "FITO Follow up - What if the perceived inciting event turns out to be a false a…" at bounding box center [338, 246] width 158 height 13
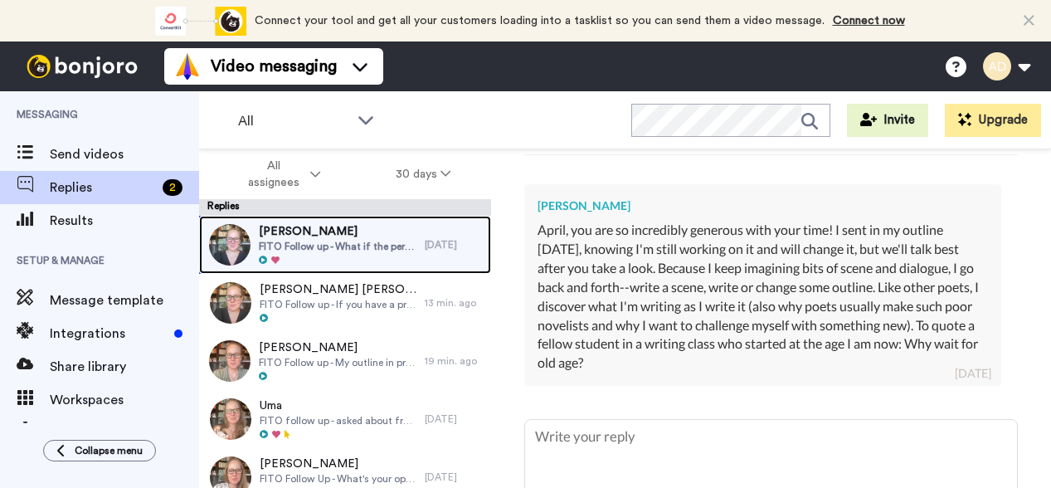
scroll to position [575, 0]
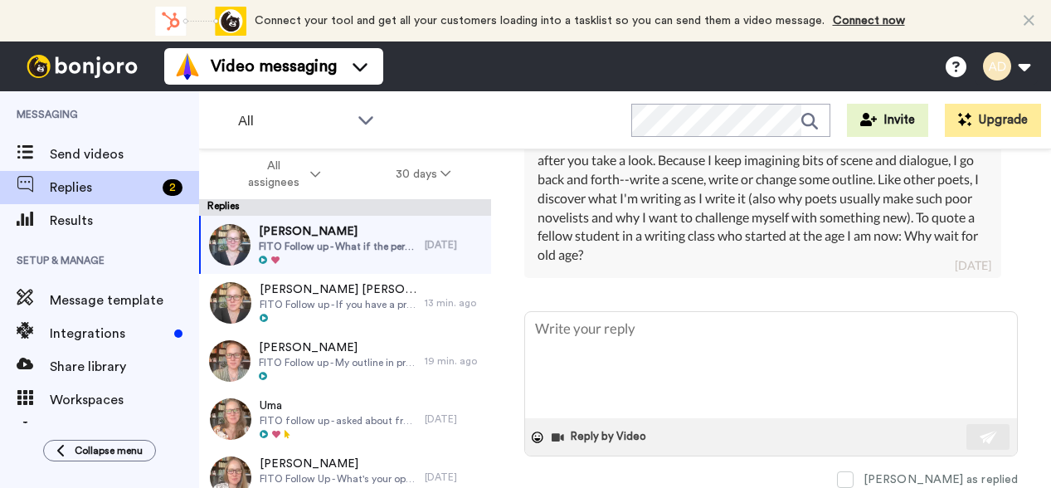
drag, startPoint x: 914, startPoint y: 468, endPoint x: 903, endPoint y: 461, distance: 13.1
click at [854, 471] on span at bounding box center [845, 479] width 17 height 17
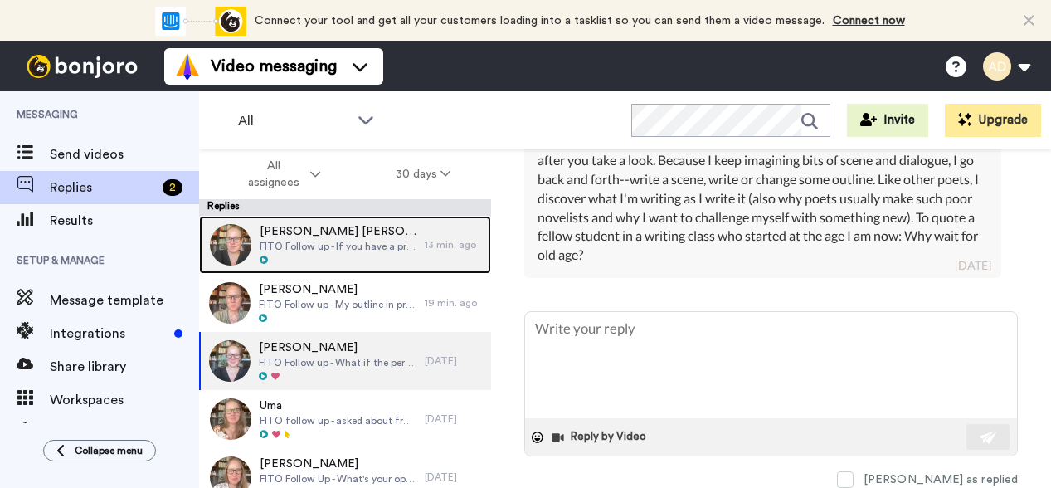
click at [399, 249] on span "FITO Follow up - If you have a pro lauge, do you need an epilogue?" at bounding box center [338, 246] width 157 height 13
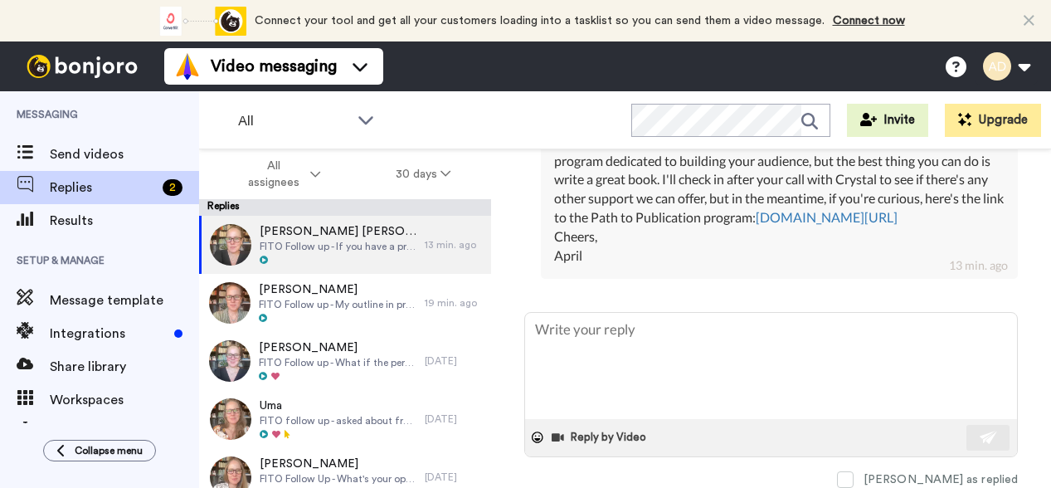
scroll to position [861, 0]
click at [854, 471] on span at bounding box center [845, 479] width 17 height 17
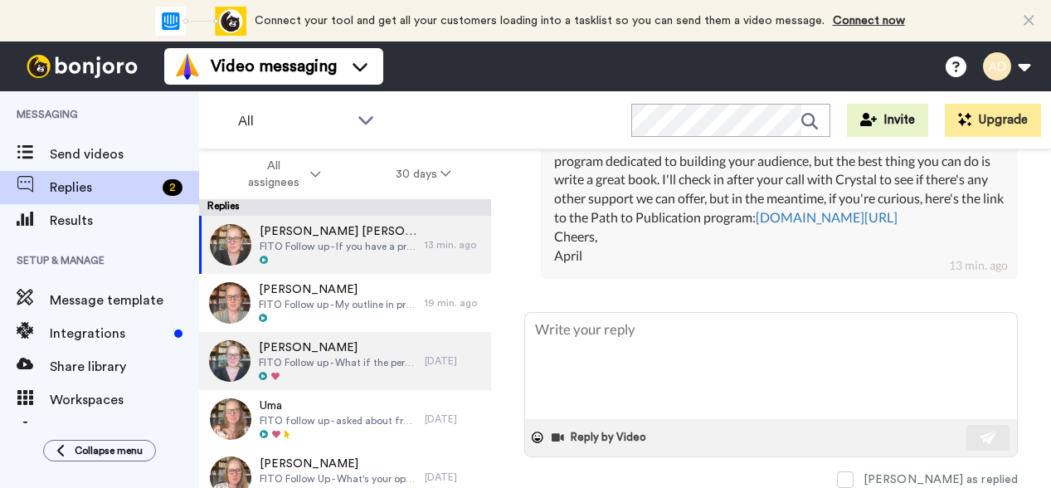
type textarea "x"
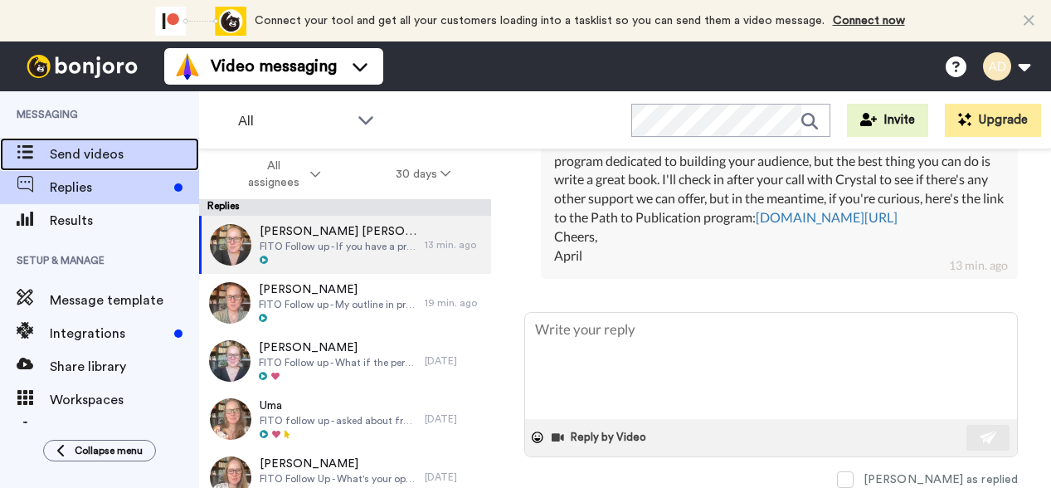
click at [76, 157] on span "Send videos" at bounding box center [124, 154] width 149 height 20
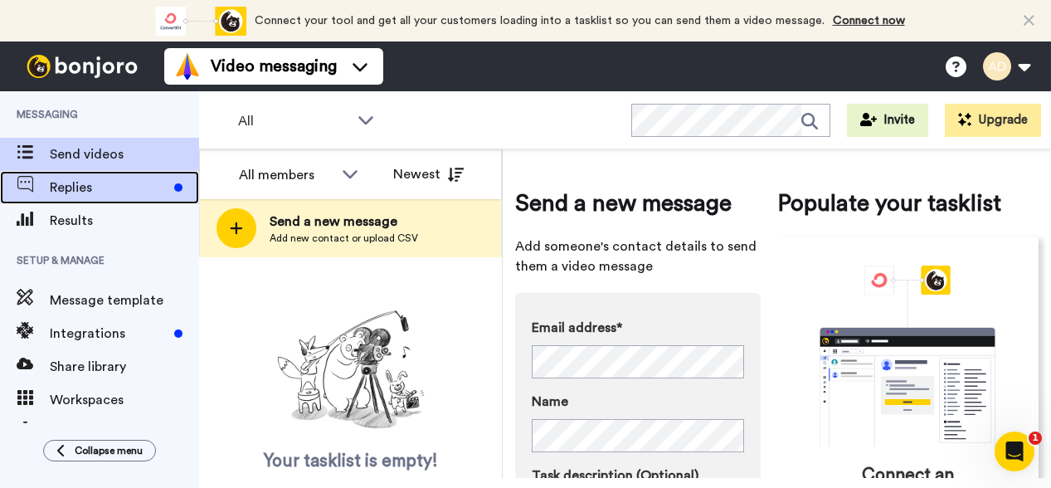
click at [70, 184] on span "Replies" at bounding box center [109, 188] width 118 height 20
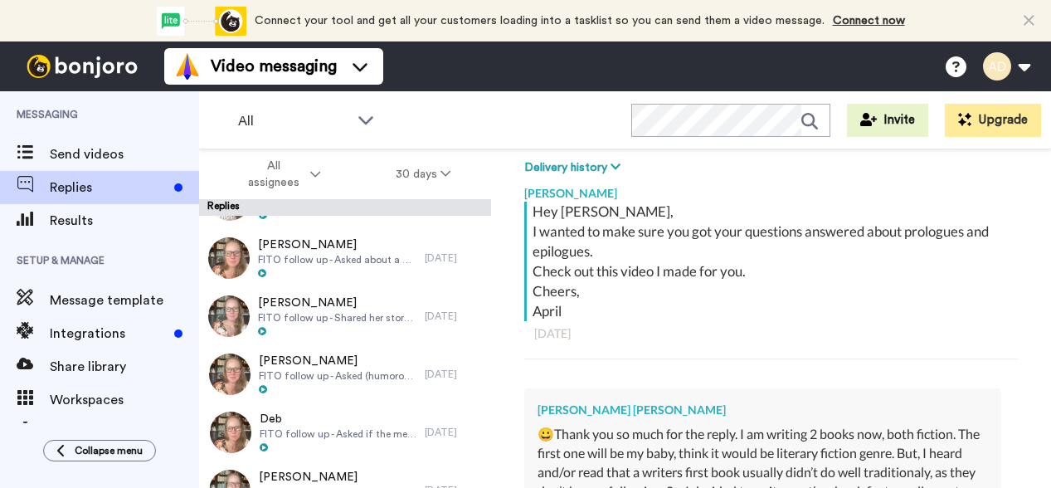
scroll to position [459, 0]
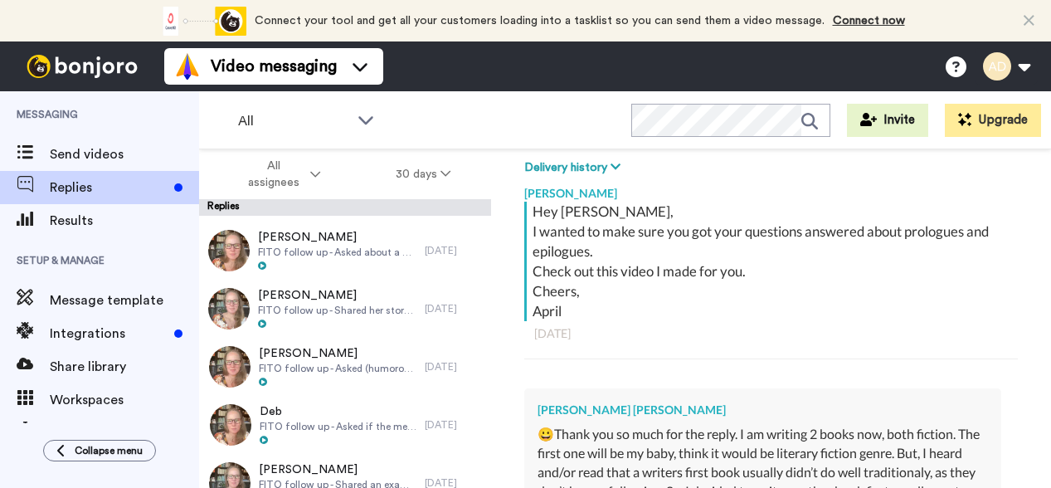
type textarea "x"
